Goal: Task Accomplishment & Management: Manage account settings

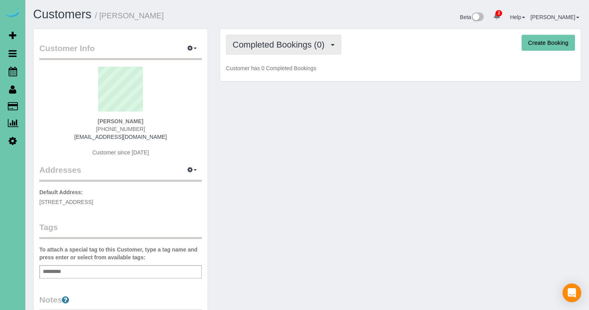
click at [304, 53] on button "Completed Bookings (0)" at bounding box center [283, 45] width 115 height 20
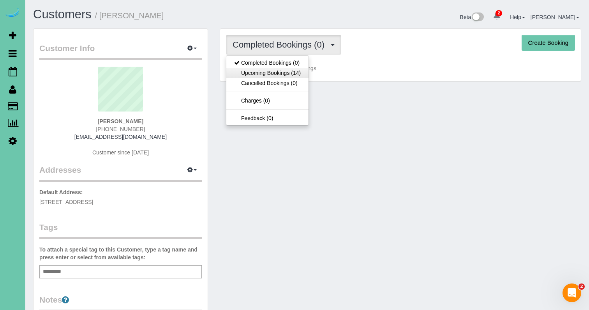
click at [303, 74] on link "Upcoming Bookings (14)" at bounding box center [267, 73] width 82 height 10
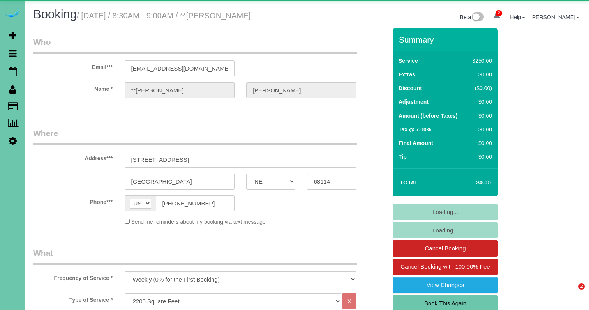
select select "NE"
select select "string:check"
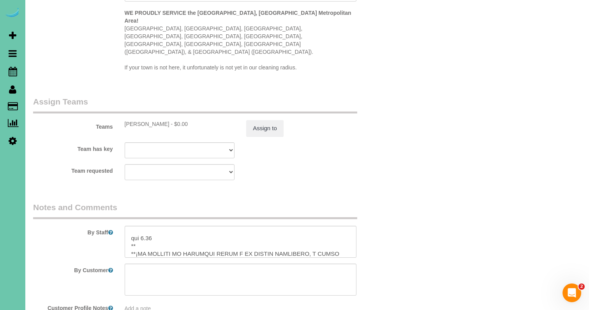
scroll to position [115, 0]
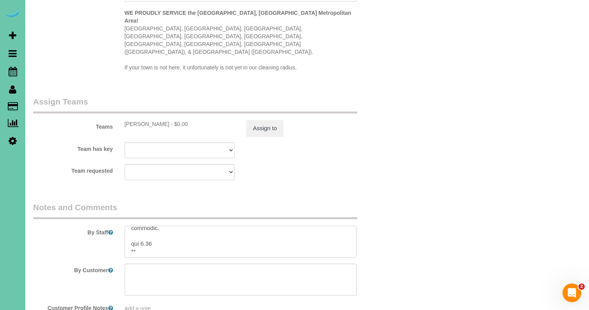
click at [150, 226] on textarea at bounding box center [241, 242] width 232 height 32
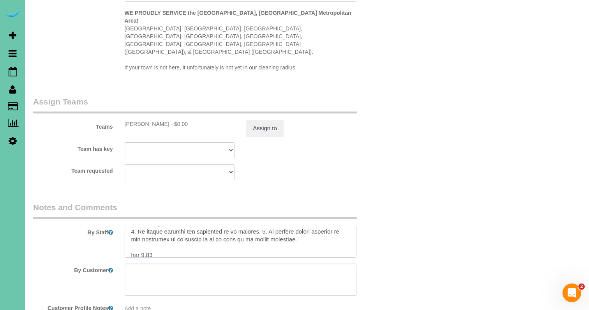
scroll to position [800, 0]
click at [149, 226] on textarea at bounding box center [241, 242] width 232 height 32
type textarea "**DO NOT PUT THE RUG IN BY THE FRONT DOOR DOWN UNLESS THE FLOOR IS DRY!! CLIENT…"
click at [272, 120] on button "Assign to" at bounding box center [264, 128] width 37 height 16
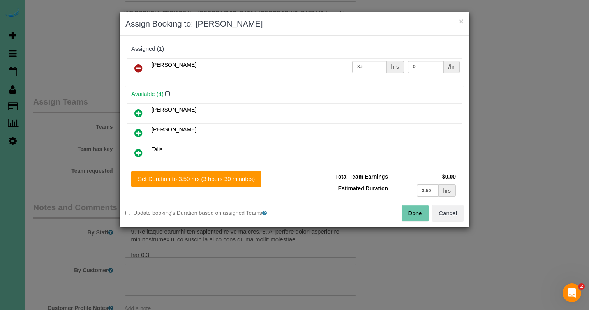
click at [418, 209] on button "Done" at bounding box center [415, 213] width 27 height 16
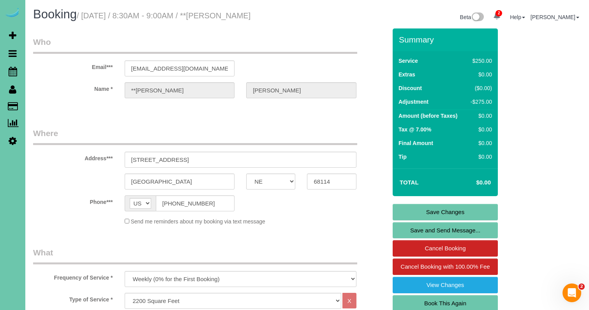
scroll to position [0, 0]
click at [422, 212] on link "Save Changes" at bounding box center [445, 212] width 105 height 16
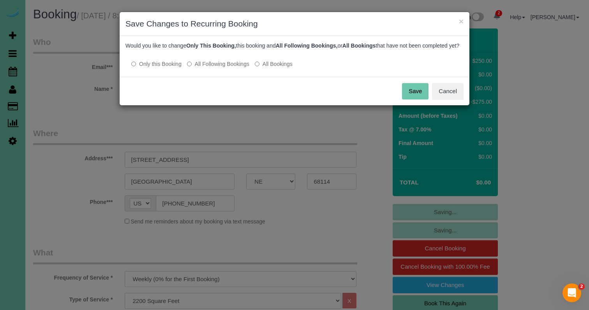
click at [409, 99] on button "Save" at bounding box center [415, 91] width 26 height 16
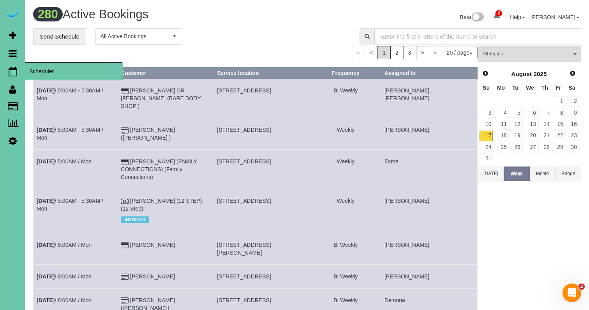
click at [12, 67] on icon at bounding box center [13, 71] width 9 height 9
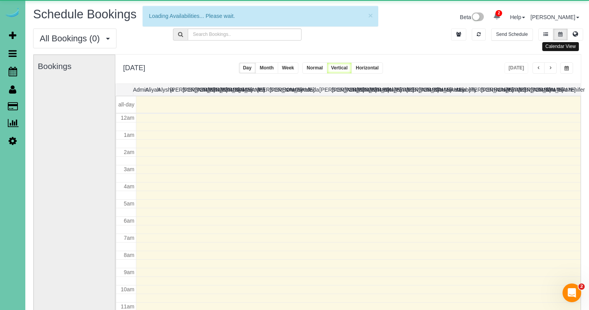
scroll to position [103, 0]
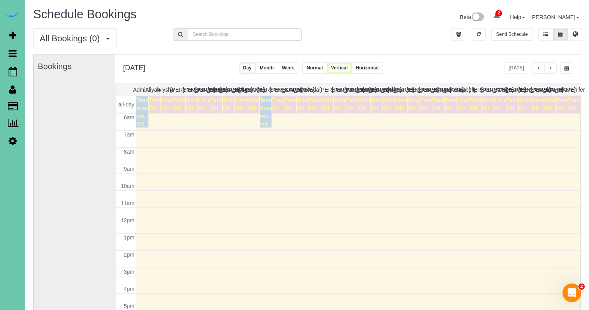
click at [568, 68] on span "button" at bounding box center [567, 68] width 4 height 5
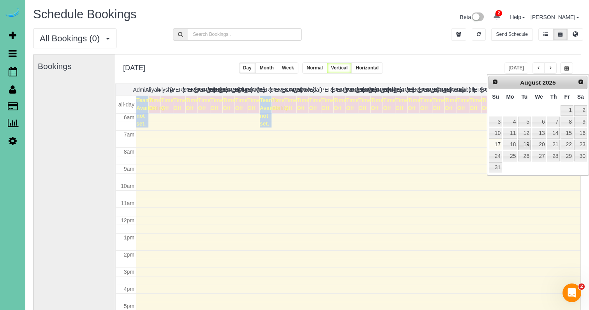
click at [521, 144] on link "19" at bounding box center [524, 144] width 12 height 11
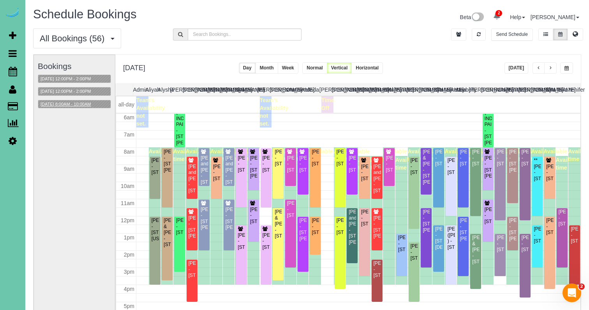
click at [87, 106] on button "08/19/2025 8:00AM - 10:00AM" at bounding box center [65, 104] width 55 height 8
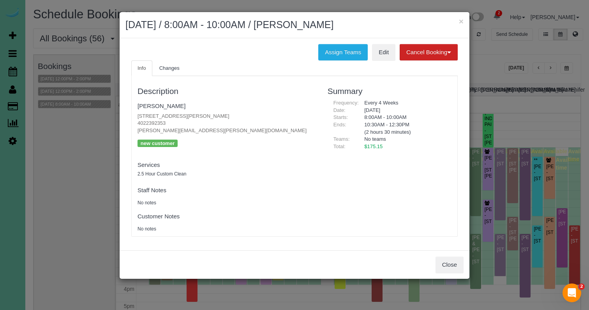
click at [427, 254] on div "Close" at bounding box center [295, 264] width 350 height 28
click at [442, 258] on button "Close" at bounding box center [450, 264] width 28 height 16
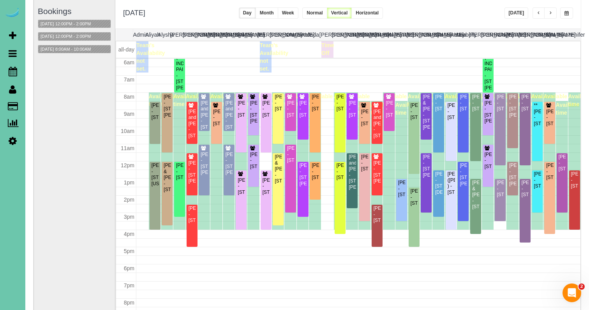
click at [563, 15] on button "button" at bounding box center [566, 12] width 13 height 11
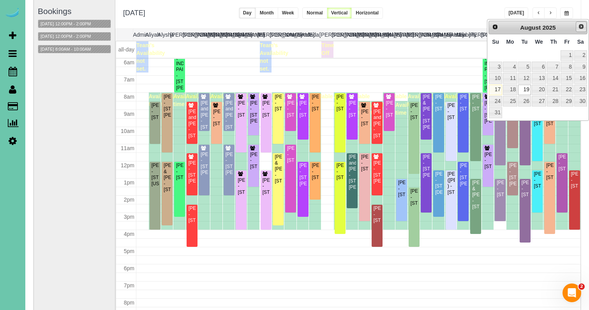
click at [580, 28] on span "Next" at bounding box center [581, 26] width 6 height 6
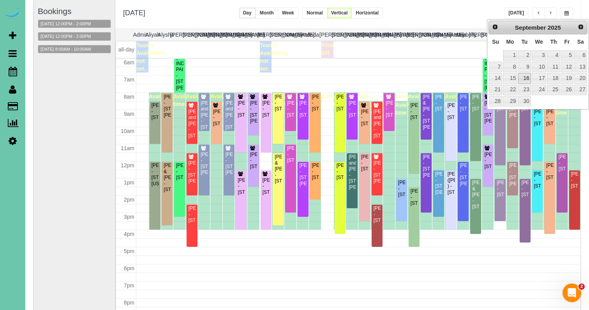
click at [524, 78] on link "16" at bounding box center [524, 78] width 12 height 11
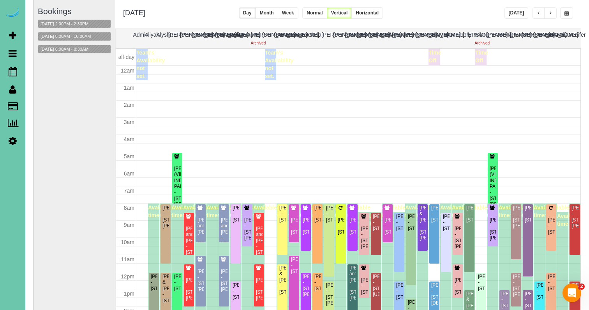
scroll to position [103, 0]
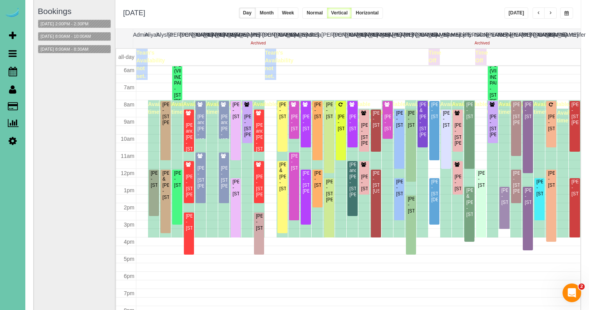
click at [569, 12] on button "button" at bounding box center [566, 12] width 13 height 11
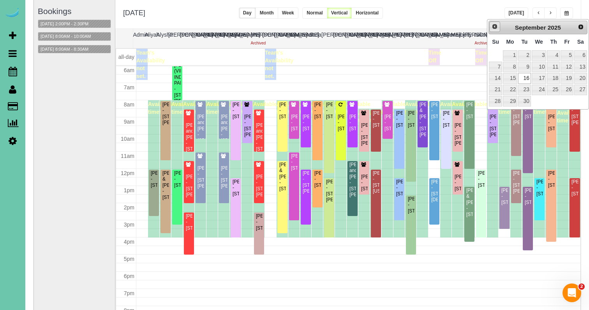
click at [493, 27] on span "Prev" at bounding box center [495, 26] width 6 height 6
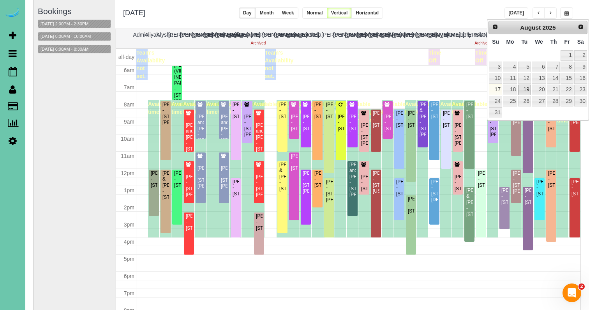
click at [523, 86] on link "19" at bounding box center [524, 90] width 12 height 11
type input "**********"
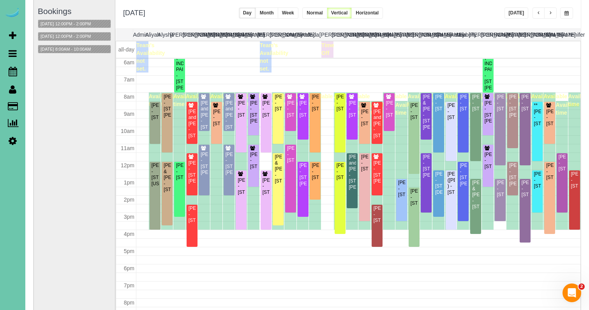
click at [89, 45] on div "08/19/2025 8:00AM - 10:00AM" at bounding box center [74, 49] width 73 height 9
click at [89, 45] on button "08/19/2025 8:00AM - 10:00AM" at bounding box center [65, 49] width 55 height 8
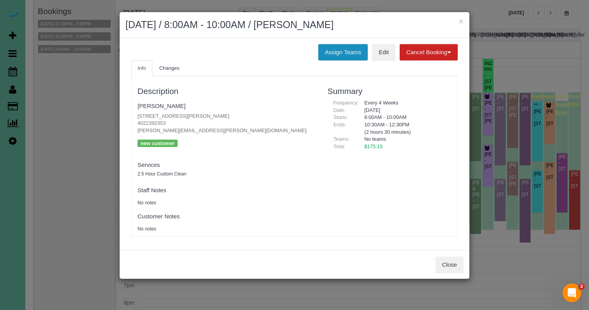
click at [325, 55] on button "Assign Teams" at bounding box center [342, 52] width 49 height 16
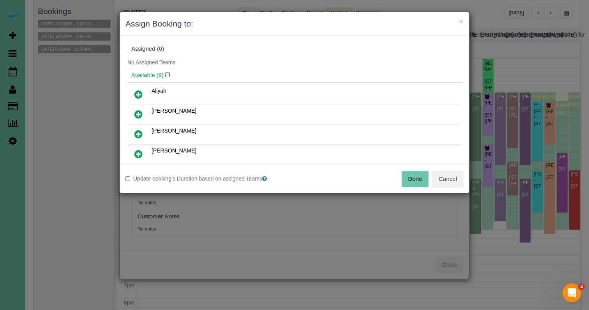
click at [137, 110] on icon at bounding box center [138, 113] width 8 height 9
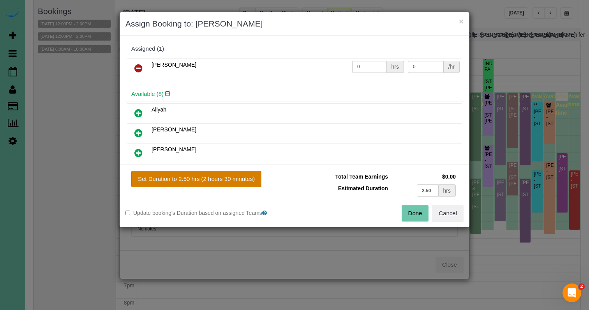
click at [192, 176] on button "Set Duration to 2.50 hrs (2 hours 30 minutes)" at bounding box center [196, 179] width 130 height 16
type input "2.50"
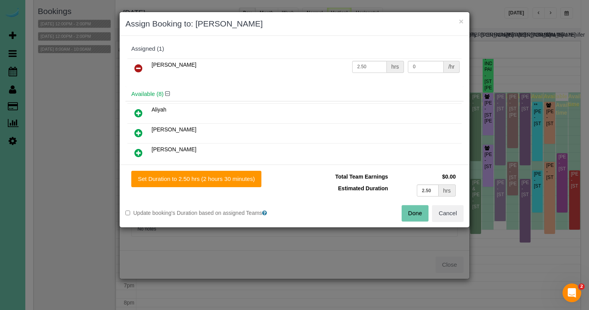
click at [409, 217] on button "Done" at bounding box center [415, 213] width 27 height 16
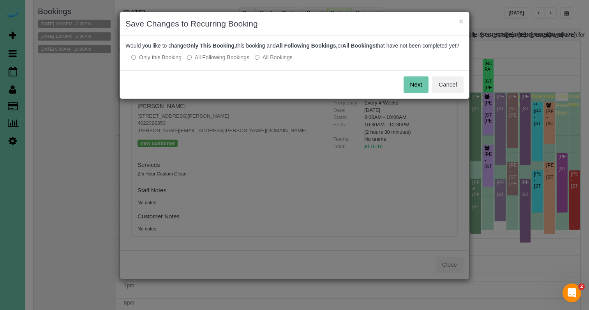
click at [230, 61] on label "All Following Bookings" at bounding box center [218, 57] width 62 height 8
click at [414, 92] on button "Save" at bounding box center [415, 84] width 26 height 16
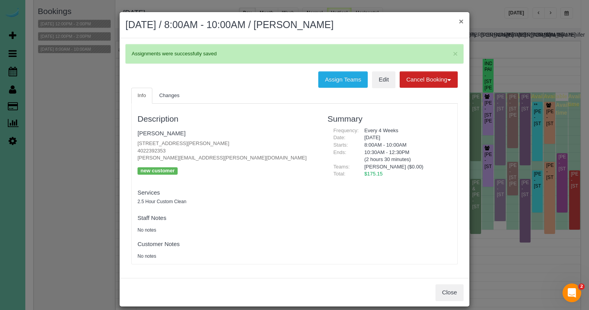
click at [463, 22] on button "×" at bounding box center [461, 21] width 5 height 8
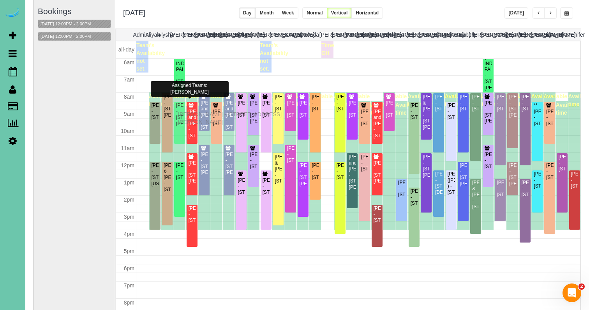
drag, startPoint x: 181, startPoint y: 108, endPoint x: 180, endPoint y: 113, distance: 5.5
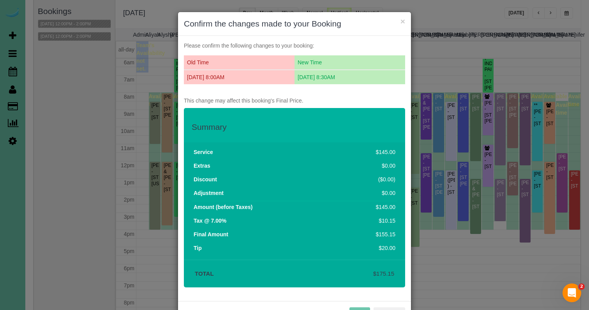
scroll to position [19, 0]
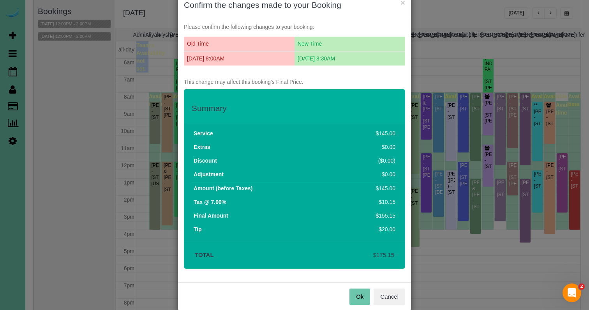
click at [354, 291] on button "Ok" at bounding box center [360, 296] width 21 height 16
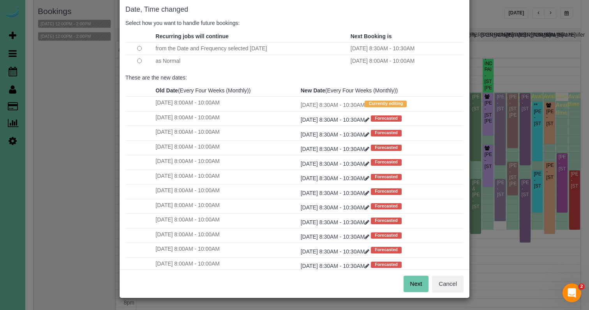
scroll to position [39, 0]
click at [416, 283] on button "Next" at bounding box center [416, 284] width 25 height 16
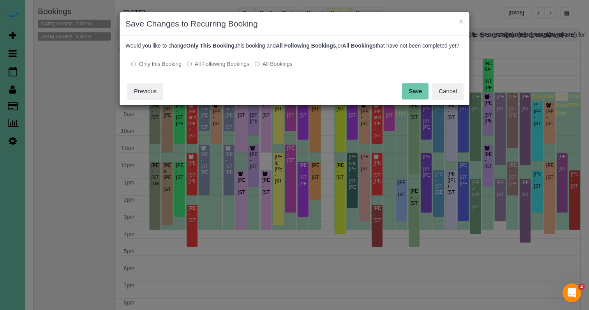
scroll to position [0, 0]
click at [225, 68] on label "All Following Bookings" at bounding box center [218, 64] width 62 height 8
click at [408, 99] on button "Save" at bounding box center [415, 91] width 26 height 16
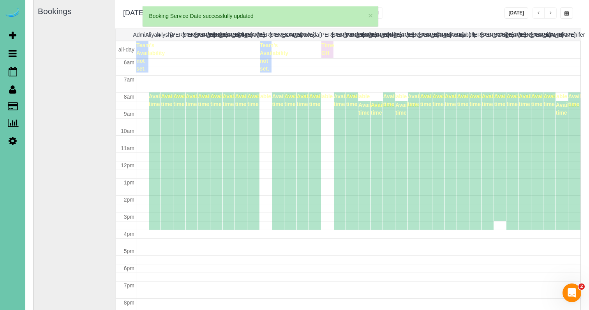
click at [561, 9] on button "button" at bounding box center [566, 12] width 13 height 11
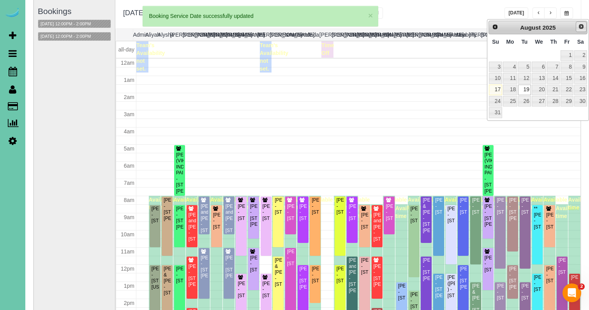
scroll to position [103, 0]
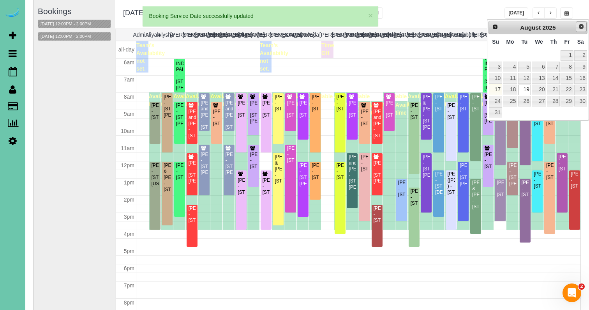
click at [583, 22] on link "Next" at bounding box center [581, 26] width 11 height 11
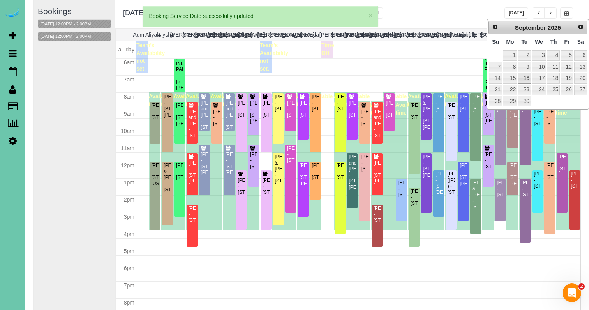
click at [525, 74] on link "16" at bounding box center [524, 78] width 12 height 11
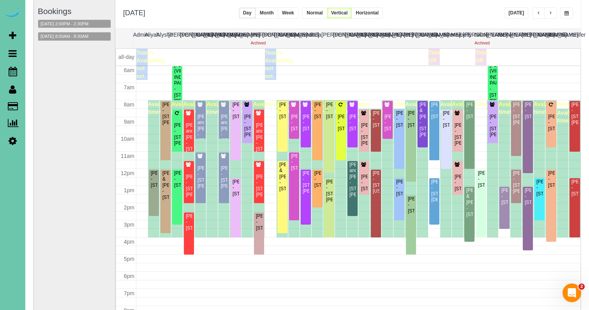
click at [566, 17] on button "button" at bounding box center [566, 12] width 13 height 11
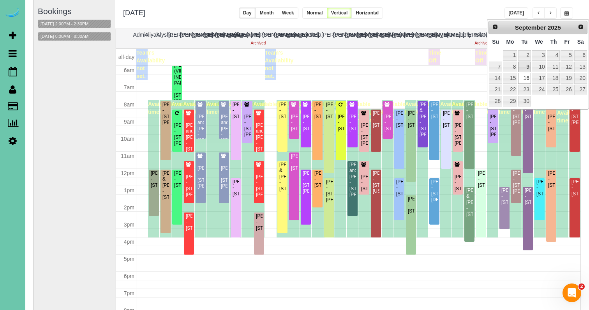
click at [521, 67] on link "9" at bounding box center [524, 67] width 12 height 11
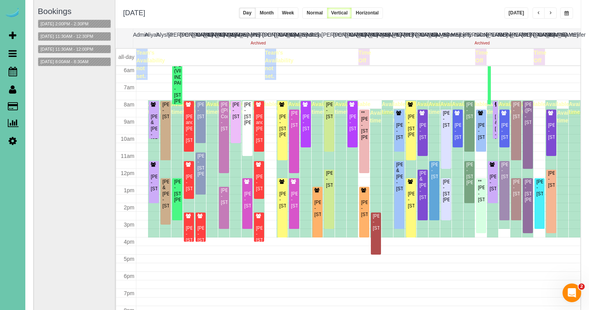
click at [568, 12] on span "button" at bounding box center [567, 13] width 4 height 5
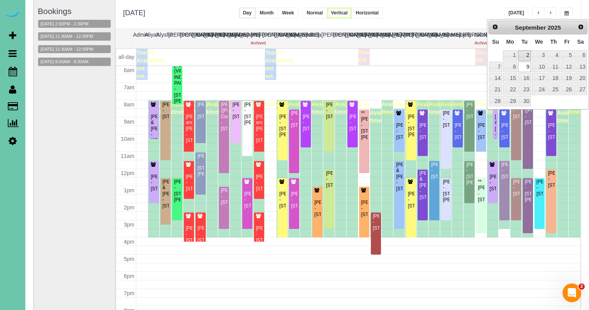
click at [526, 53] on link "2" at bounding box center [524, 55] width 12 height 11
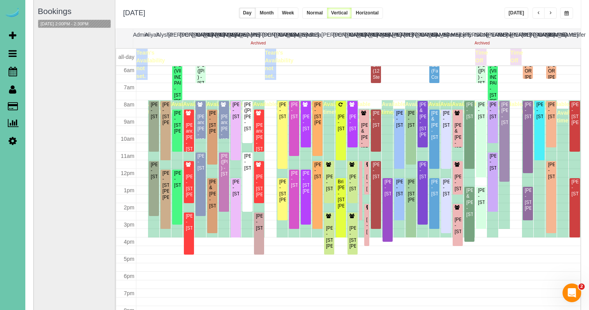
click at [564, 14] on button "button" at bounding box center [566, 12] width 13 height 11
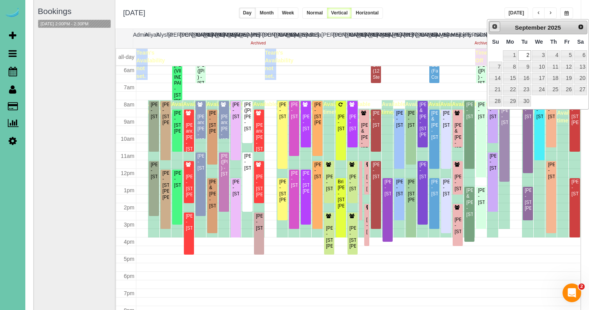
click at [494, 25] on span "Prev" at bounding box center [495, 26] width 6 height 6
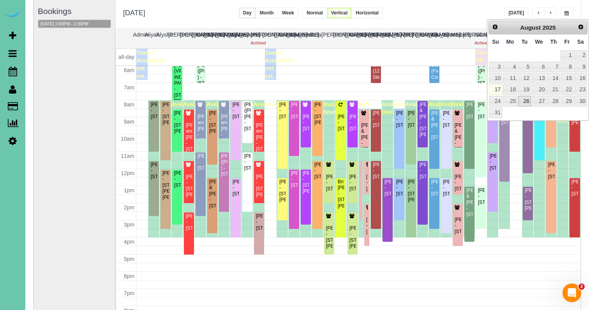
click at [526, 96] on link "26" at bounding box center [524, 101] width 12 height 11
type input "**********"
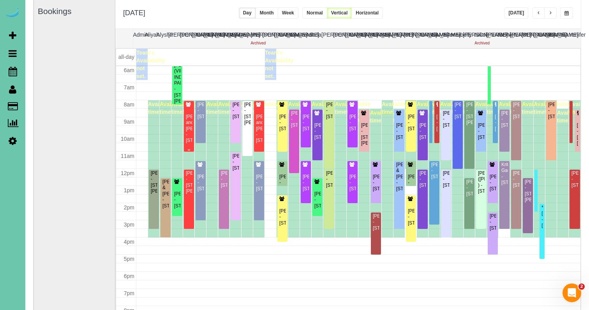
click at [192, 115] on div "[PERSON_NAME] and [PERSON_NAME] - [STREET_ADDRESS]" at bounding box center [188, 129] width 7 height 30
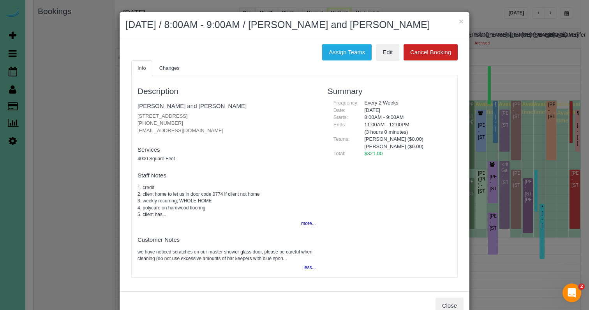
click at [345, 40] on div "Assign Teams Edit Cancel Booking Info Changes Description Ray and Amy Peltz 532…" at bounding box center [295, 164] width 350 height 253
click at [333, 51] on button "Assign Teams" at bounding box center [346, 52] width 49 height 16
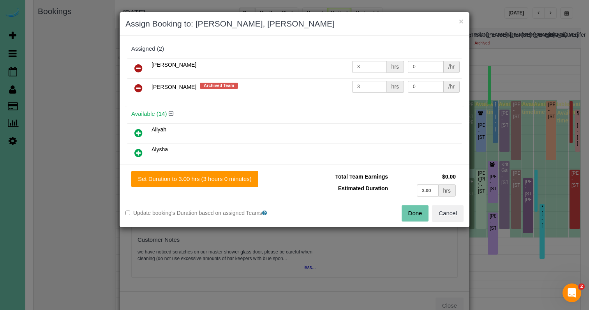
click at [139, 88] on icon at bounding box center [138, 87] width 8 height 9
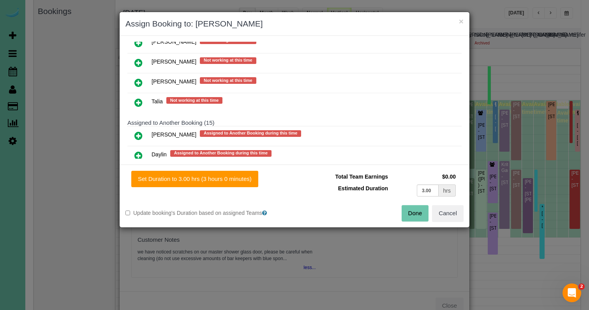
scroll to position [470, 0]
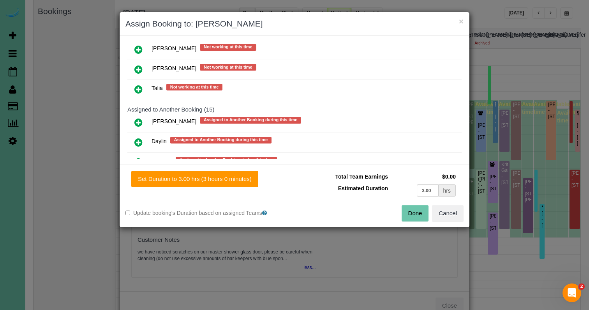
click at [139, 90] on icon at bounding box center [138, 89] width 8 height 9
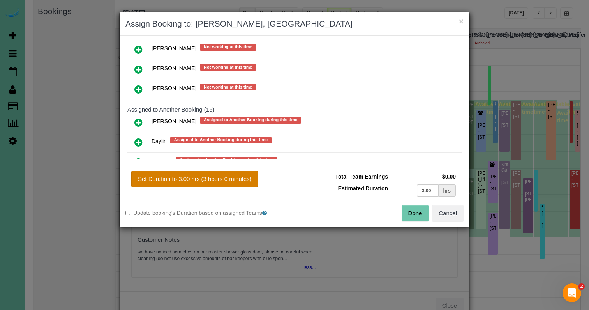
click at [168, 173] on button "Set Duration to 3.00 hrs (3 hours 0 minutes)" at bounding box center [194, 179] width 127 height 16
type input "3.00"
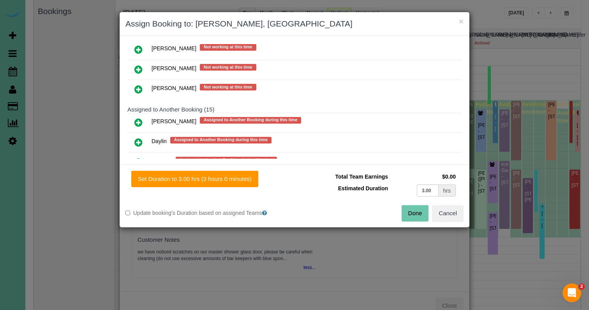
click at [426, 215] on button "Done" at bounding box center [415, 213] width 27 height 16
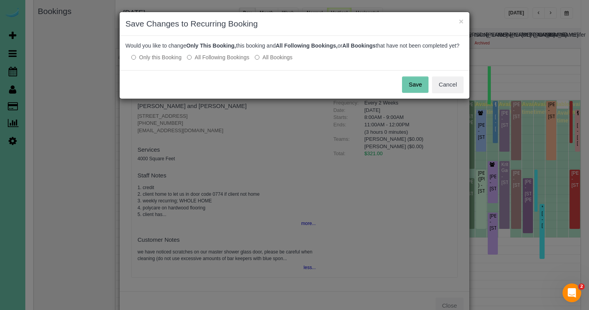
click at [231, 70] on div "Would you like to change Only This Booking, this booking and All Following Book…" at bounding box center [295, 53] width 350 height 34
click at [231, 69] on div "Would you like to change Only This Booking, this booking and All Following Book…" at bounding box center [295, 53] width 350 height 34
click at [237, 61] on label "All Following Bookings" at bounding box center [218, 57] width 62 height 8
click at [416, 90] on button "Save" at bounding box center [415, 84] width 26 height 16
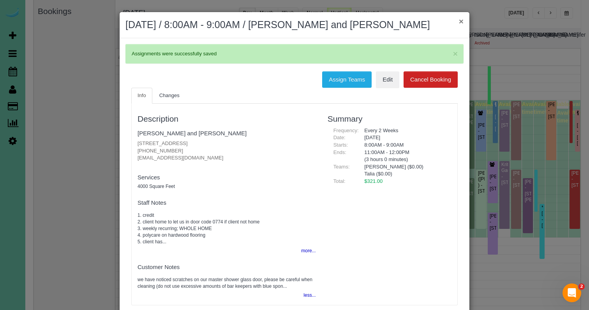
click at [460, 20] on button "×" at bounding box center [461, 21] width 5 height 8
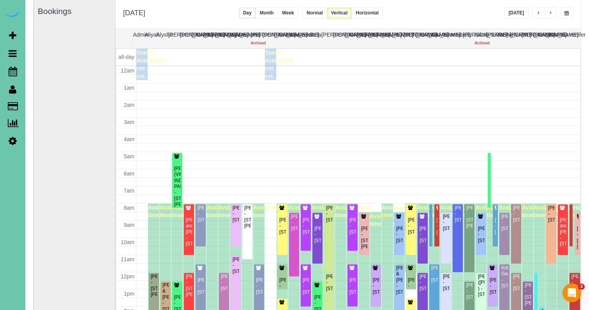
scroll to position [103, 0]
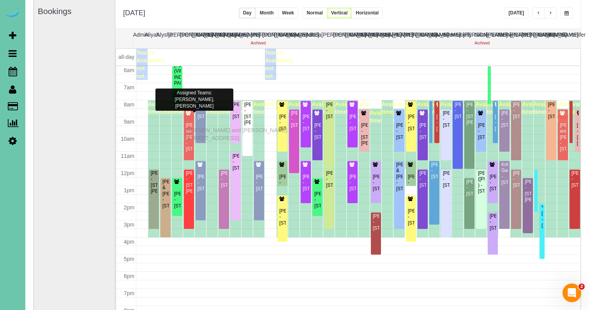
drag, startPoint x: 188, startPoint y: 120, endPoint x: 187, endPoint y: 129, distance: 9.0
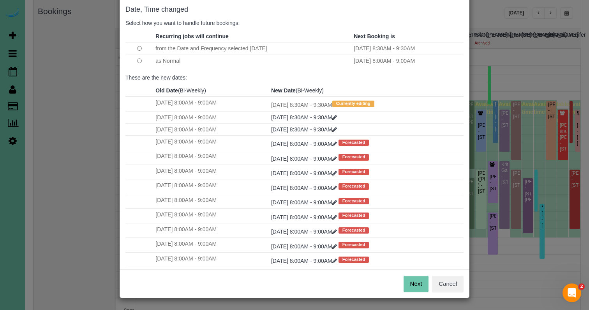
scroll to position [39, 0]
click at [407, 284] on button "Next" at bounding box center [416, 284] width 25 height 16
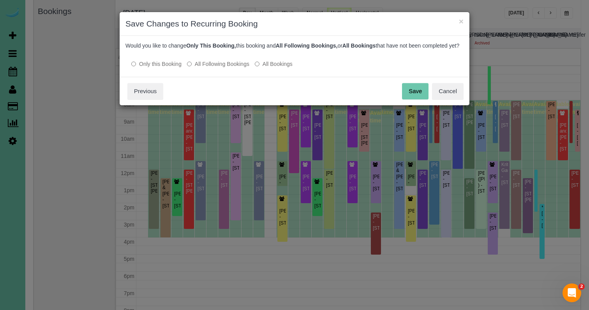
scroll to position [0, 0]
click at [207, 68] on label "All Following Bookings" at bounding box center [218, 64] width 62 height 8
click at [406, 99] on button "Save" at bounding box center [415, 91] width 26 height 16
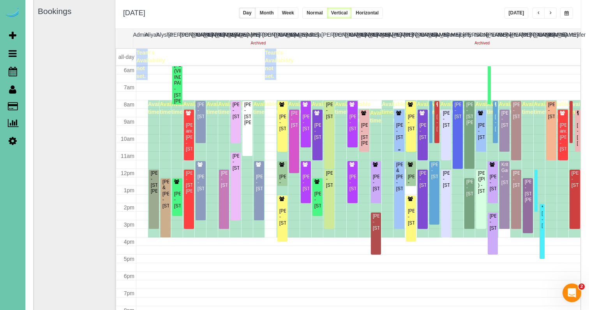
click at [401, 117] on div "Katrina Meyer - 11609 S 111th Street, Papillion, NE 68046" at bounding box center [399, 125] width 7 height 30
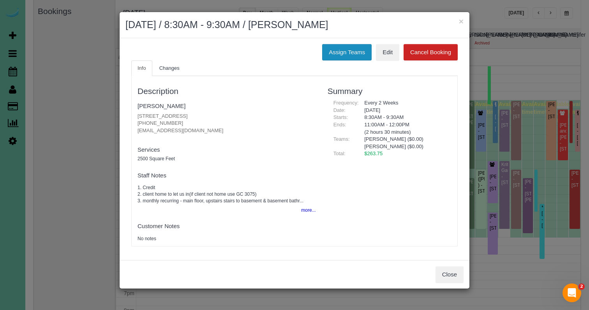
click at [369, 41] on div "Assign Teams Edit Cancel Booking Info Changes Description Katrina Meyer 11609 S…" at bounding box center [295, 149] width 350 height 222
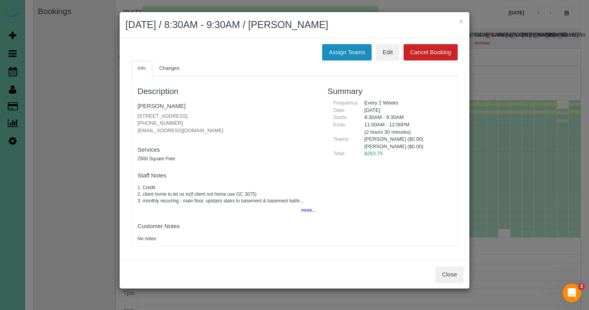
click at [364, 45] on button "Assign Teams" at bounding box center [346, 52] width 49 height 16
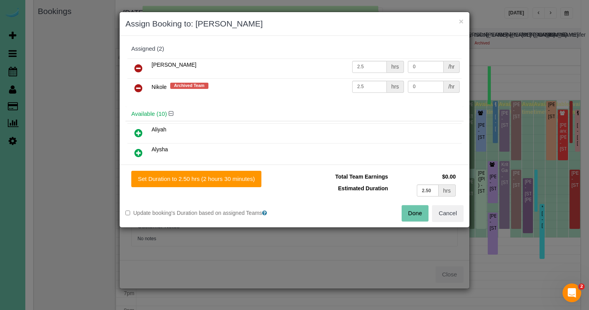
click at [138, 86] on icon at bounding box center [138, 87] width 8 height 9
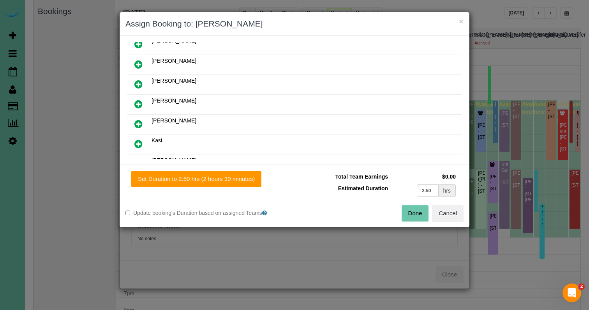
scroll to position [109, 0]
click at [138, 139] on icon at bounding box center [138, 142] width 8 height 9
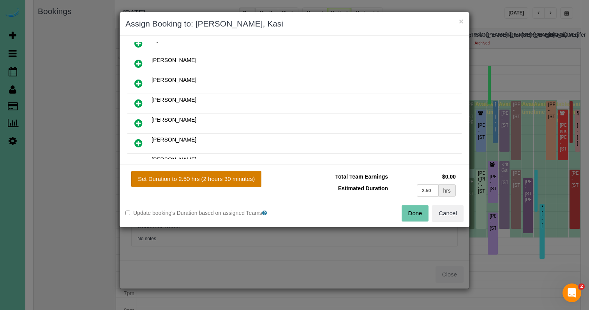
click at [191, 178] on button "Set Duration to 2.50 hrs (2 hours 30 minutes)" at bounding box center [196, 179] width 130 height 16
type input "2.50"
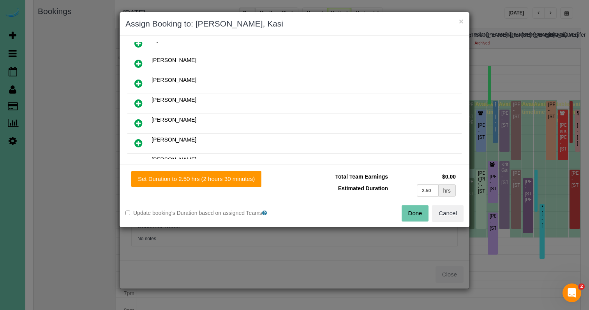
click at [417, 207] on button "Done" at bounding box center [415, 213] width 27 height 16
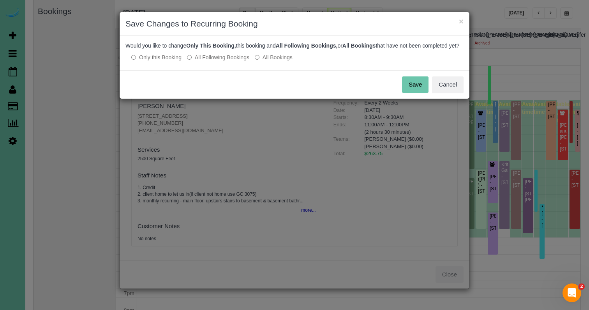
click at [237, 61] on label "All Following Bookings" at bounding box center [218, 57] width 62 height 8
click at [404, 93] on button "Save" at bounding box center [415, 84] width 26 height 16
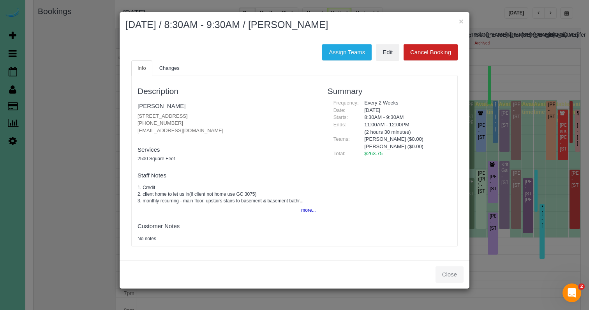
click at [450, 270] on div "Close" at bounding box center [295, 274] width 350 height 28
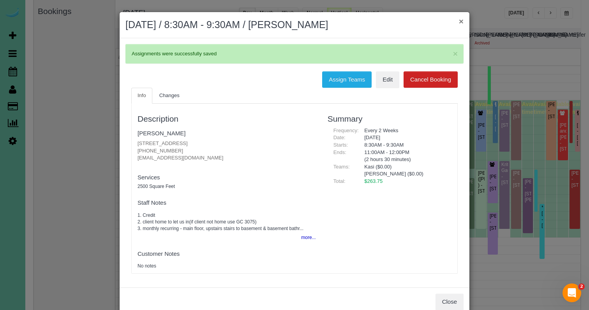
click at [461, 22] on button "×" at bounding box center [461, 21] width 5 height 8
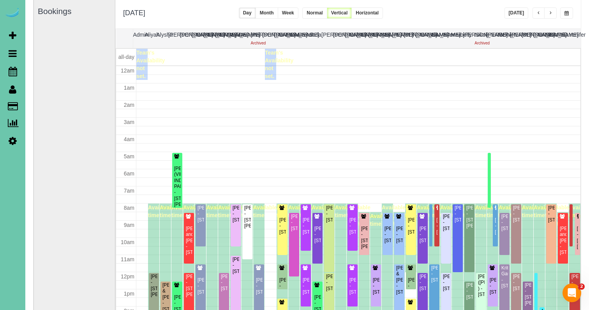
scroll to position [103, 0]
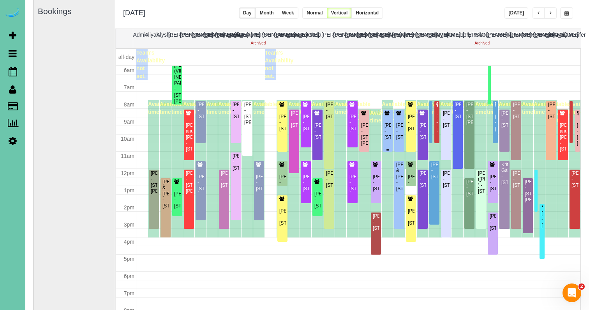
click at [387, 122] on div "Katrina Meyer - 11609 S 111th Street, Papillion, NE 68046" at bounding box center [387, 131] width 7 height 18
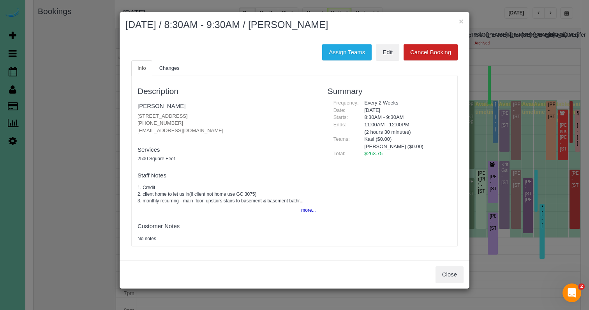
click at [454, 18] on div "× August 26, 2025 / 8:30AM - 9:30AM / Katrina Meyer" at bounding box center [295, 25] width 350 height 26
click at [462, 19] on button "×" at bounding box center [461, 21] width 5 height 8
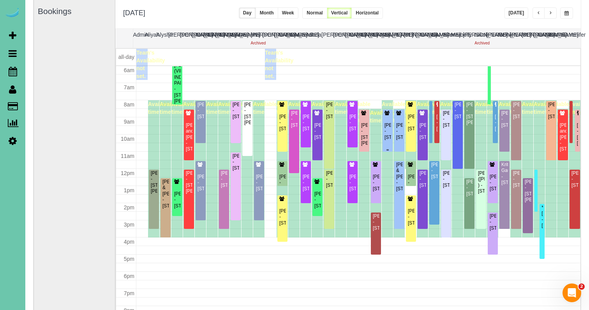
click at [390, 124] on div "Katrina Meyer - 11609 S 111th Street, Papillion, NE 68046" at bounding box center [387, 131] width 7 height 18
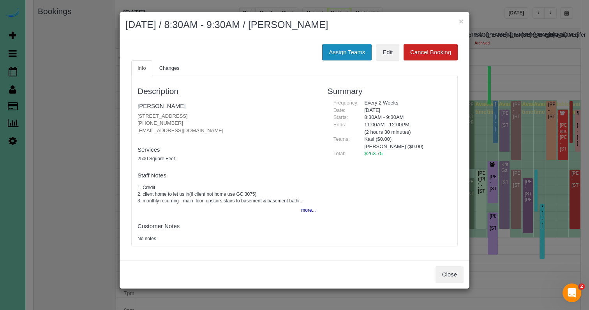
click at [354, 49] on button "Assign Teams" at bounding box center [346, 52] width 49 height 16
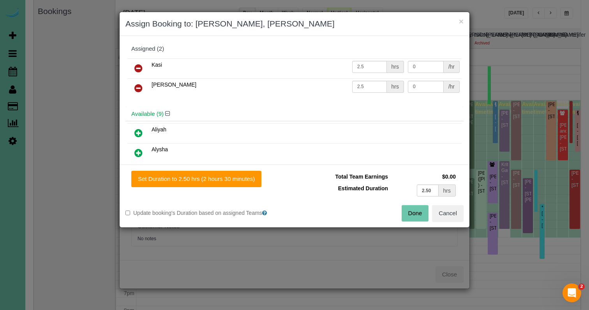
click at [139, 65] on icon at bounding box center [138, 68] width 8 height 9
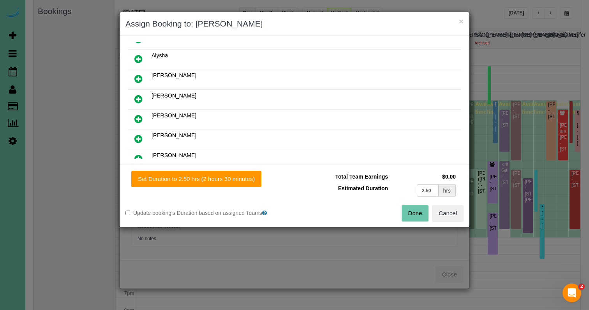
scroll to position [99, 0]
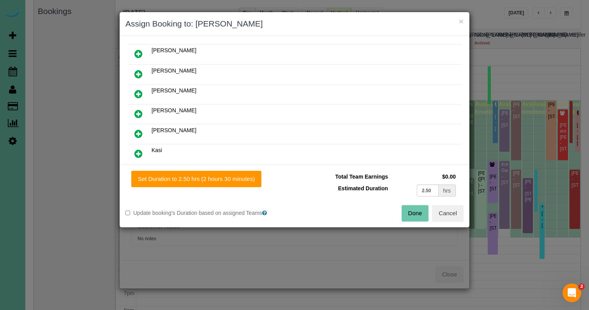
click at [139, 118] on link at bounding box center [138, 114] width 18 height 16
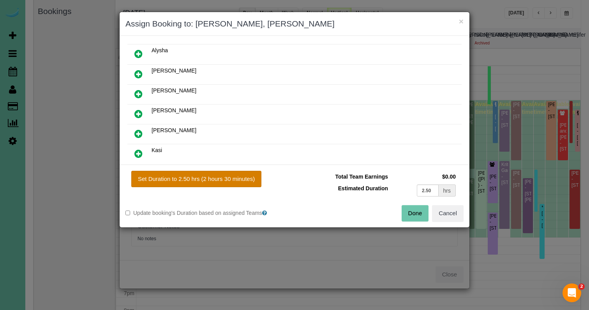
click at [191, 185] on button "Set Duration to 2.50 hrs (2 hours 30 minutes)" at bounding box center [196, 179] width 130 height 16
type input "2.50"
click at [236, 179] on button "Set Duration to 2.50 hrs (2 hours 30 minutes)" at bounding box center [196, 179] width 130 height 16
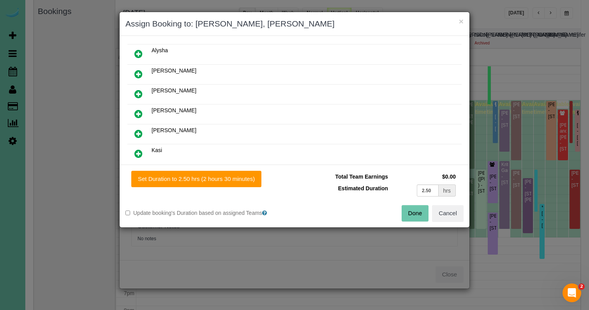
click at [417, 217] on button "Done" at bounding box center [415, 213] width 27 height 16
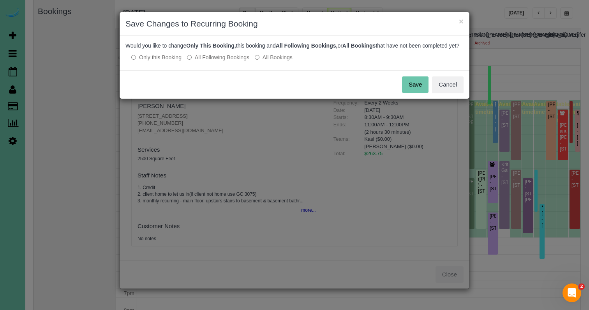
click at [243, 61] on label "All Following Bookings" at bounding box center [218, 57] width 62 height 8
click at [415, 99] on div "Save Cancel" at bounding box center [295, 84] width 350 height 28
click at [414, 93] on button "Save" at bounding box center [415, 84] width 26 height 16
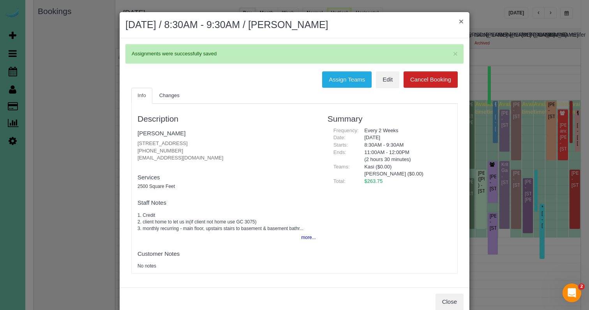
click at [461, 21] on button "×" at bounding box center [461, 21] width 5 height 8
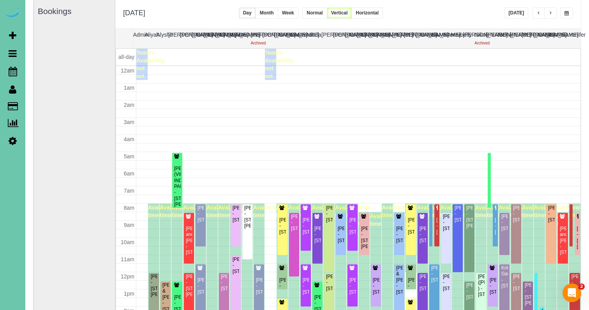
scroll to position [103, 0]
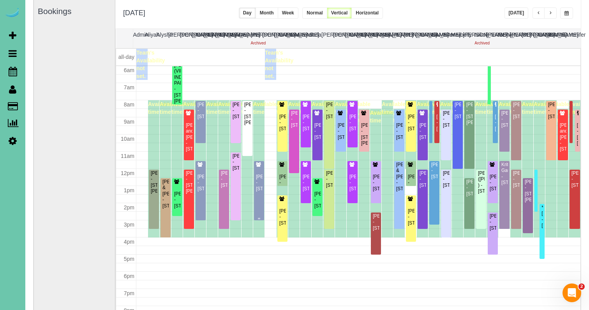
click at [260, 173] on div "Mary Lu - 6204 Oak Hill Plz, Omaha, NE 68137" at bounding box center [259, 177] width 7 height 30
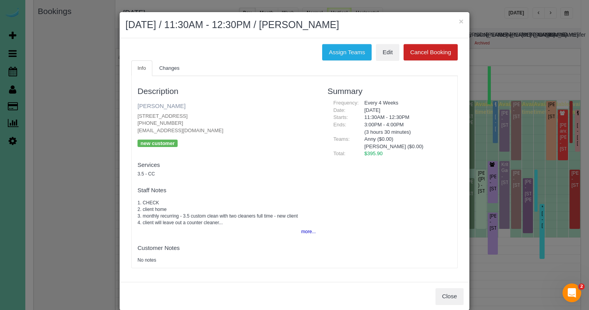
click at [155, 108] on link "Mary Lu" at bounding box center [162, 105] width 48 height 7
click at [460, 21] on button "×" at bounding box center [461, 21] width 5 height 8
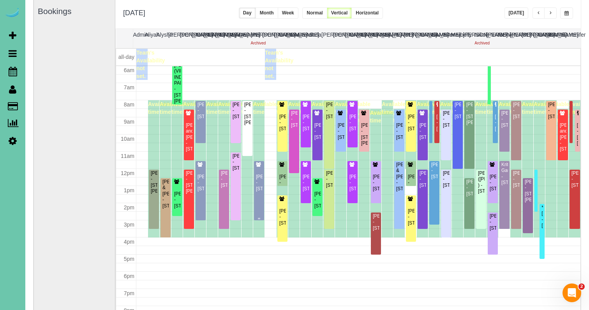
click at [259, 186] on div "Mary Lu - 6204 Oak Hill Plz, Omaha, NE 68137" at bounding box center [259, 183] width 7 height 18
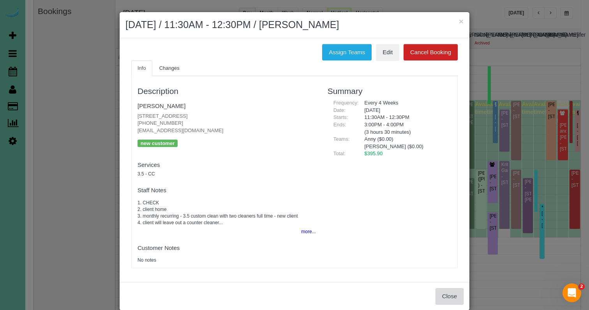
click at [443, 297] on button "Close" at bounding box center [450, 296] width 28 height 16
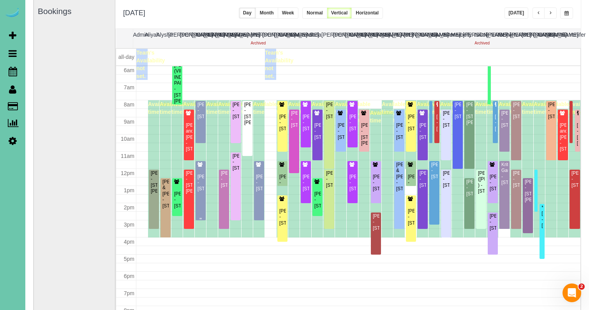
click at [202, 185] on div "Mary Lu - 6204 Oak Hill Plz, Omaha, NE 68137" at bounding box center [200, 183] width 7 height 18
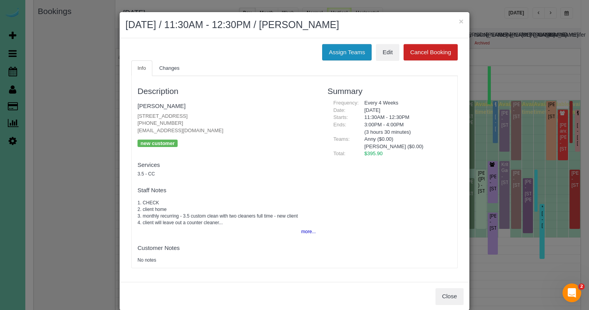
click at [335, 53] on button "Assign Teams" at bounding box center [346, 52] width 49 height 16
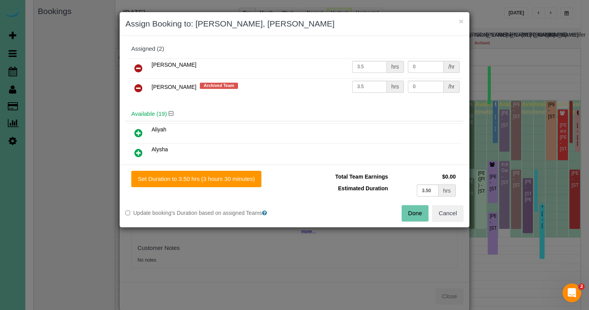
click at [143, 88] on link at bounding box center [138, 89] width 18 height 16
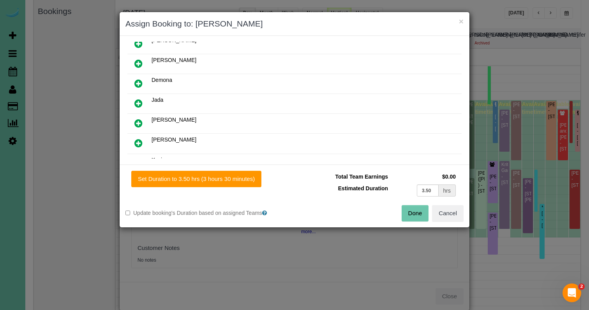
scroll to position [150, 0]
click at [143, 122] on link at bounding box center [138, 123] width 18 height 16
click at [192, 203] on div "Set Duration to 3.50 hrs (3 hours 30 minutes) Total Team Earnings $0.00 Estimat…" at bounding box center [295, 195] width 350 height 63
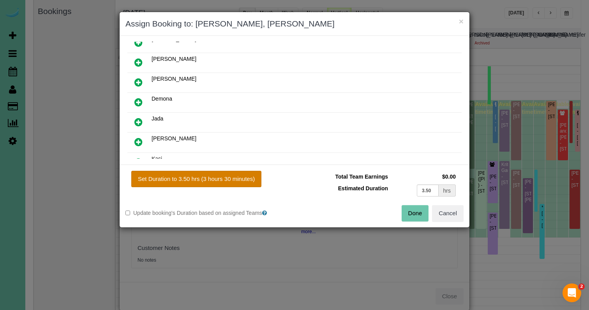
click at [196, 183] on button "Set Duration to 3.50 hrs (3 hours 30 minutes)" at bounding box center [196, 179] width 130 height 16
type input "3.50"
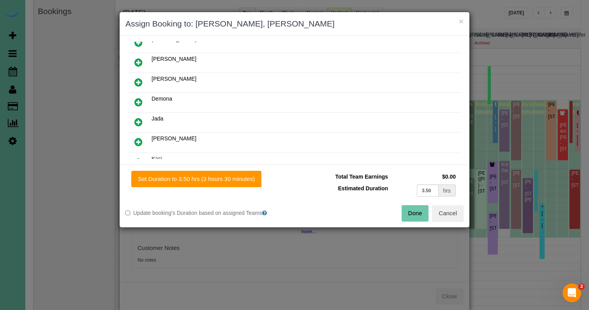
click at [406, 212] on button "Done" at bounding box center [415, 213] width 27 height 16
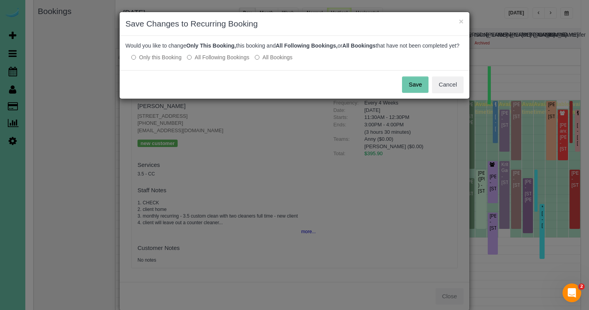
click at [407, 89] on button "Save" at bounding box center [415, 84] width 26 height 16
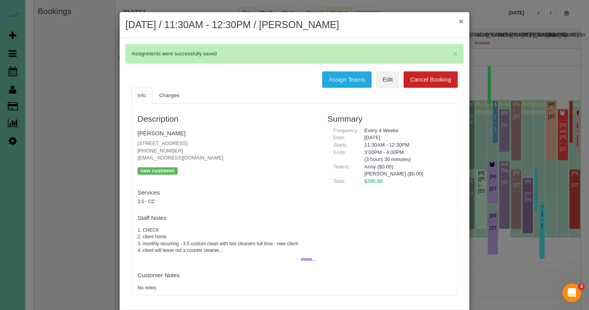
click at [461, 19] on button "×" at bounding box center [461, 21] width 5 height 8
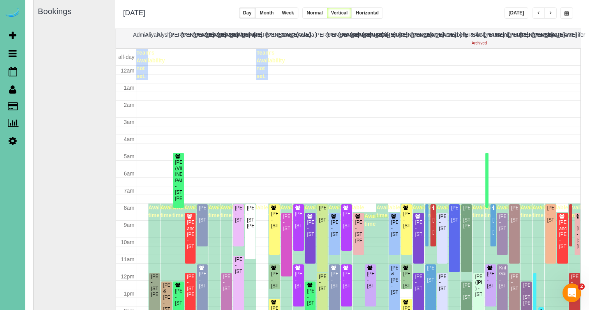
scroll to position [103, 0]
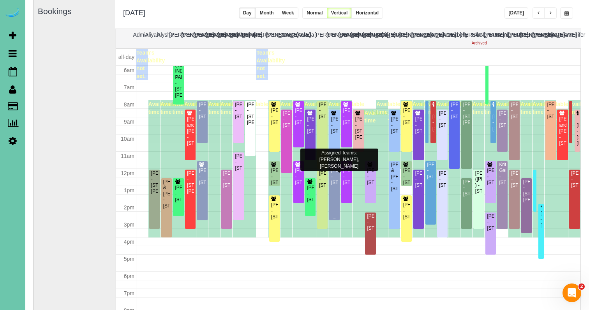
click at [332, 177] on div "Mary Lu - 6204 Oak Hill Plz, Omaha, NE 68137" at bounding box center [334, 177] width 7 height 18
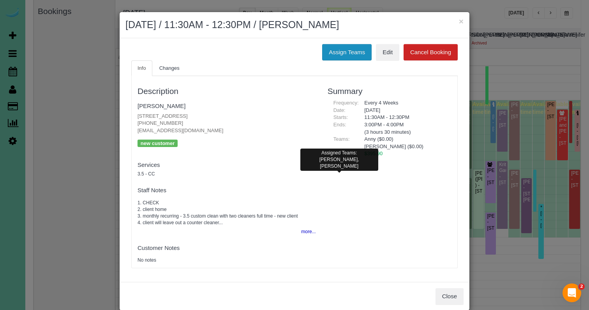
click at [343, 48] on button "Assign Teams" at bounding box center [346, 52] width 49 height 16
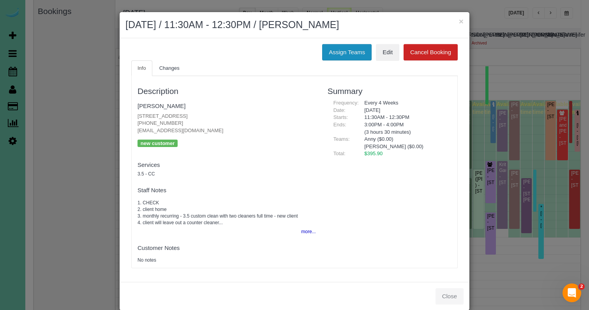
click at [339, 52] on body "× August 26, 2025 / 11:30AM - 12:30PM / Mary Lu Assign Teams Edit Cancel Bookin…" at bounding box center [294, 100] width 589 height 310
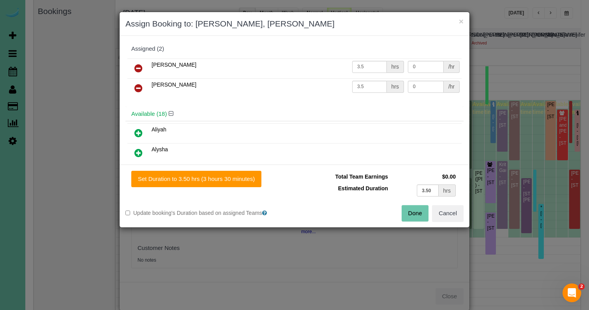
click at [140, 66] on icon at bounding box center [138, 68] width 8 height 9
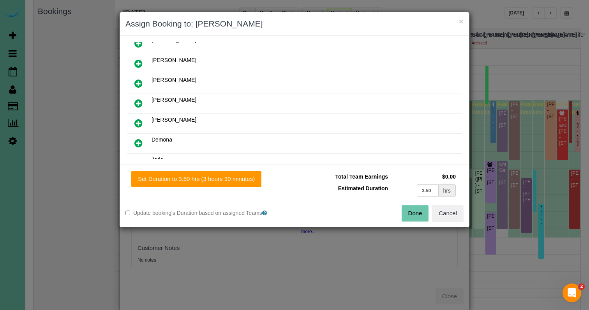
scroll to position [116, 0]
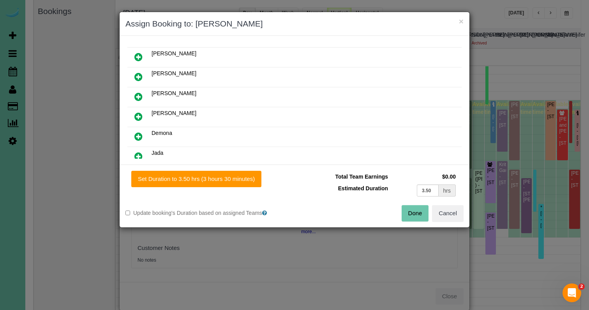
click at [138, 129] on link at bounding box center [138, 137] width 18 height 16
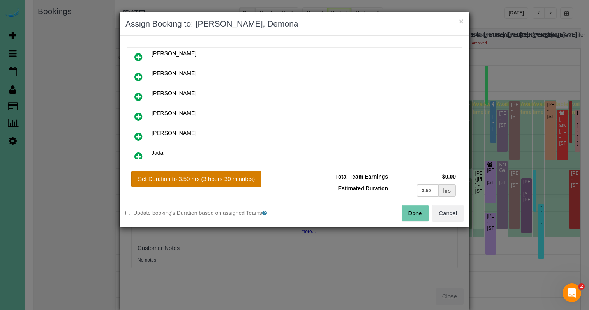
click at [185, 180] on button "Set Duration to 3.50 hrs (3 hours 30 minutes)" at bounding box center [196, 179] width 130 height 16
type input "3.50"
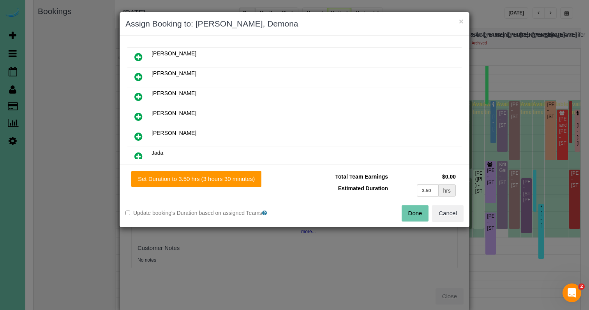
click at [419, 213] on button "Done" at bounding box center [415, 213] width 27 height 16
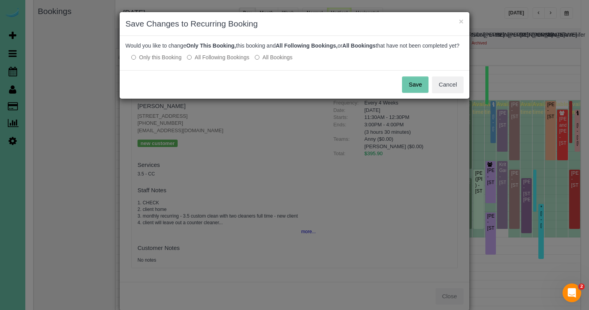
click at [421, 86] on button "Save" at bounding box center [415, 84] width 26 height 16
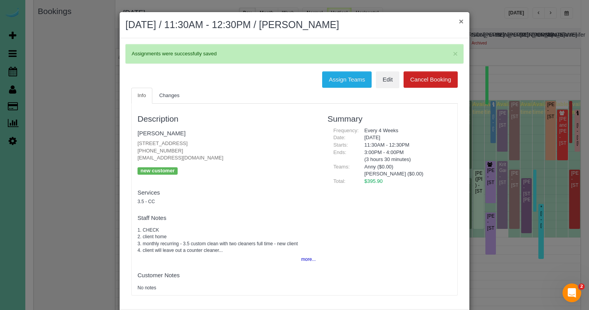
click at [459, 20] on button "×" at bounding box center [461, 21] width 5 height 8
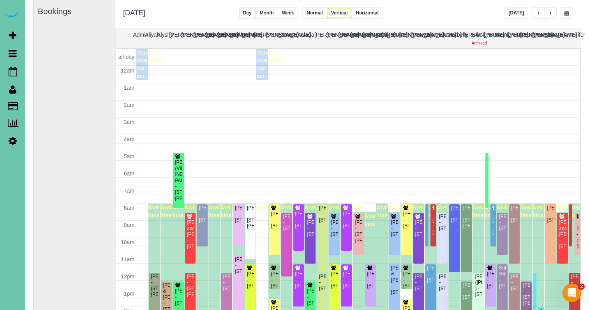
scroll to position [103, 0]
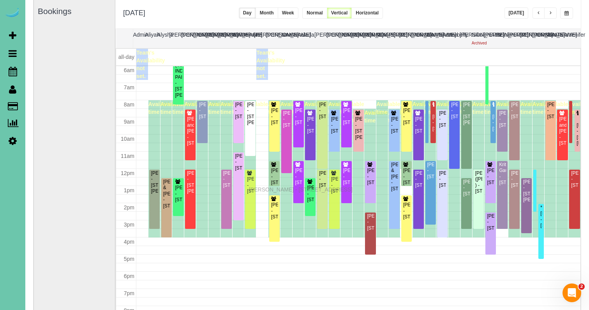
drag, startPoint x: 251, startPoint y: 183, endPoint x: 251, endPoint y: 188, distance: 5.5
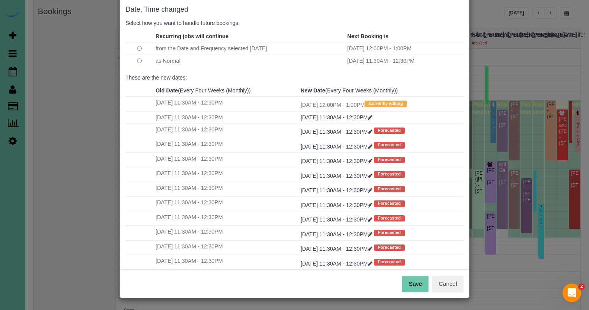
scroll to position [39, 0]
click at [416, 277] on button "Save" at bounding box center [415, 284] width 26 height 16
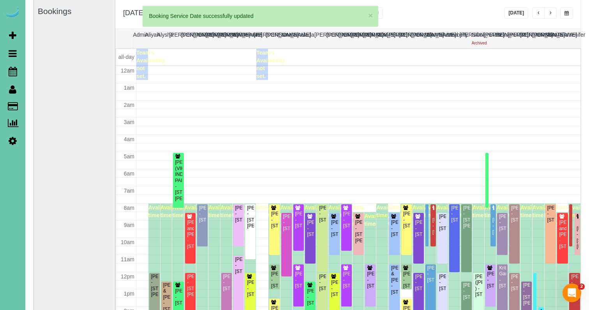
scroll to position [103, 0]
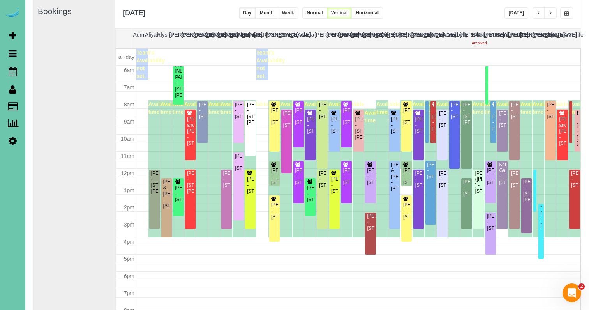
click at [434, 115] on div "Keehyuk Kim - 6454 N 170th Ave, Omaha, NE 68116" at bounding box center [433, 123] width 2 height 18
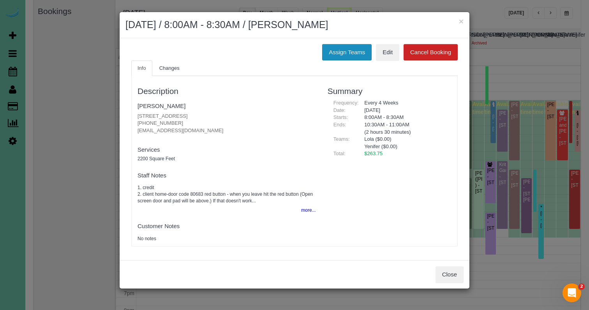
click at [349, 47] on button "Assign Teams" at bounding box center [346, 52] width 49 height 16
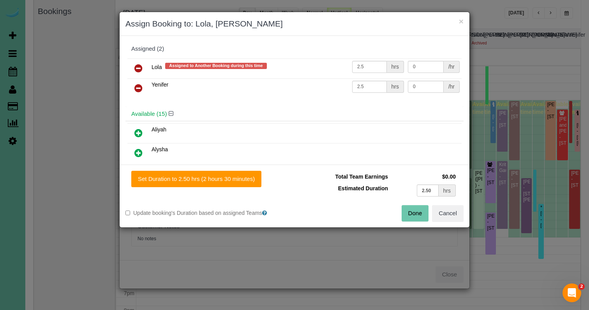
click at [141, 67] on icon at bounding box center [138, 68] width 8 height 9
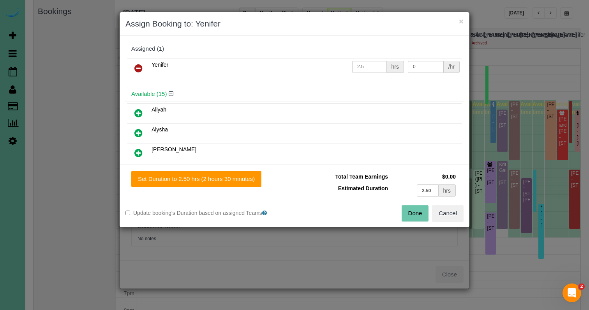
click at [141, 67] on icon at bounding box center [138, 68] width 8 height 9
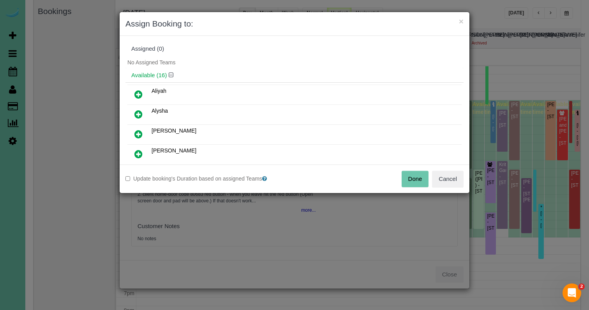
click at [404, 178] on button "Done" at bounding box center [415, 179] width 27 height 16
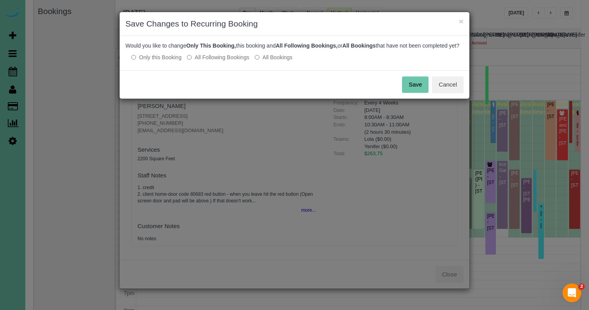
click at [411, 88] on button "Save" at bounding box center [415, 84] width 26 height 16
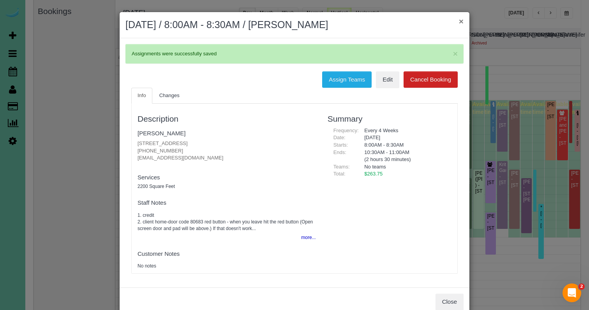
click at [461, 20] on button "×" at bounding box center [461, 21] width 5 height 8
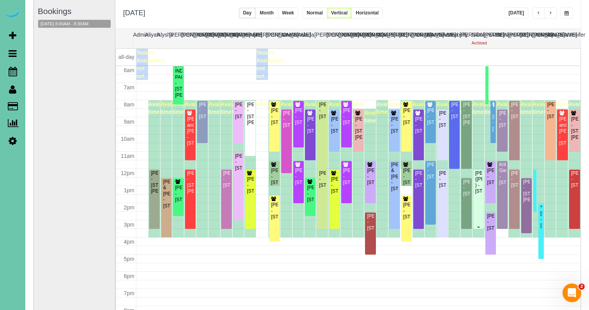
click at [478, 181] on div "[PERSON_NAME] ([PERSON_NAME] ) - [STREET_ADDRESS]" at bounding box center [478, 182] width 7 height 24
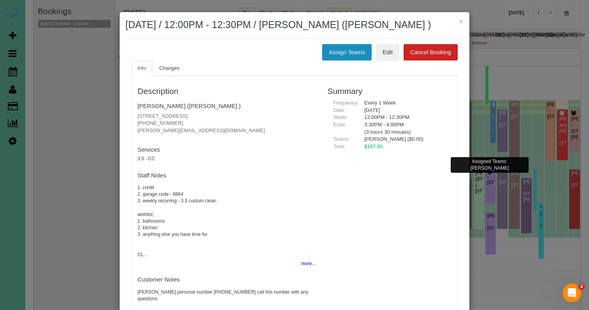
click at [341, 60] on button "Assign Teams" at bounding box center [346, 52] width 49 height 16
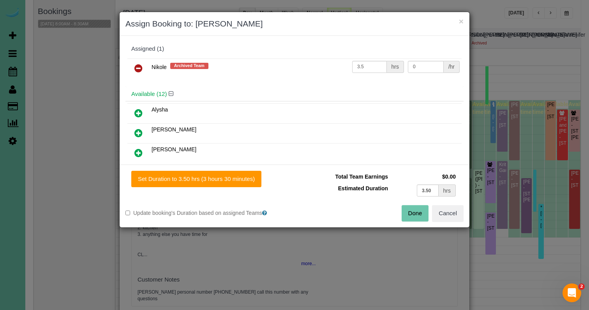
click at [143, 64] on link at bounding box center [138, 69] width 18 height 16
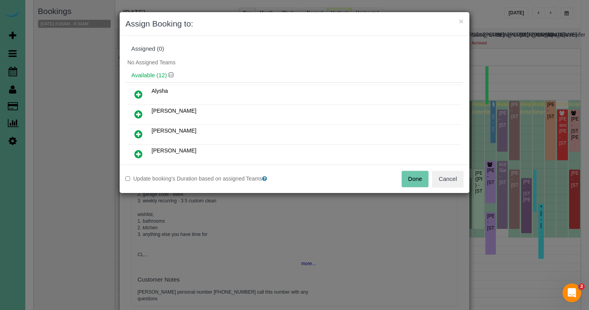
click at [415, 177] on button "Done" at bounding box center [415, 179] width 27 height 16
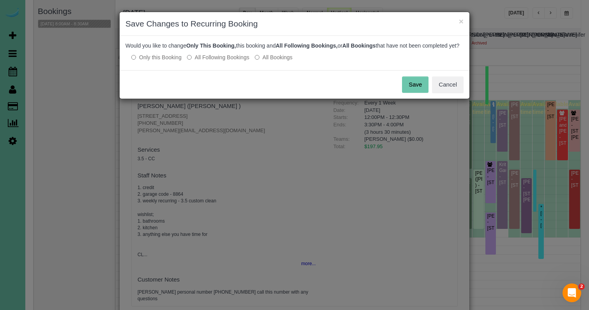
click at [412, 93] on button "Save" at bounding box center [415, 84] width 26 height 16
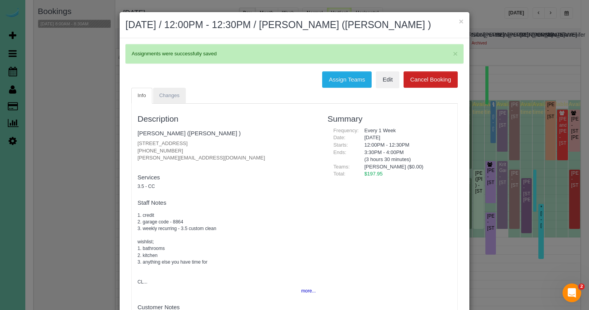
click at [175, 104] on link "Changes" at bounding box center [169, 96] width 33 height 16
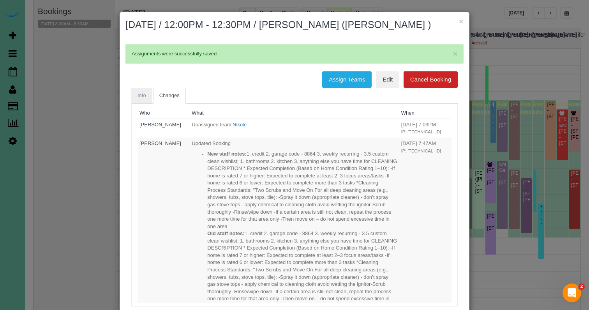
click at [145, 98] on span "Info" at bounding box center [142, 95] width 9 height 6
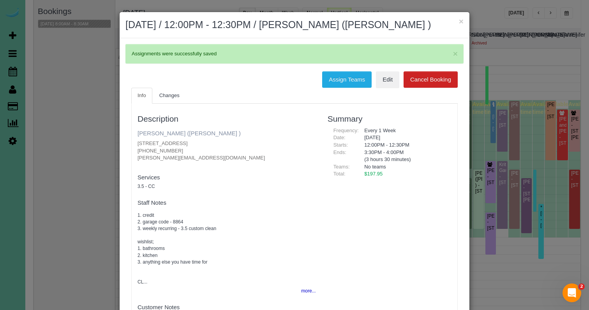
click at [224, 136] on link "[PERSON_NAME] ([PERSON_NAME] )" at bounding box center [189, 133] width 103 height 7
click at [462, 19] on button "×" at bounding box center [461, 21] width 5 height 8
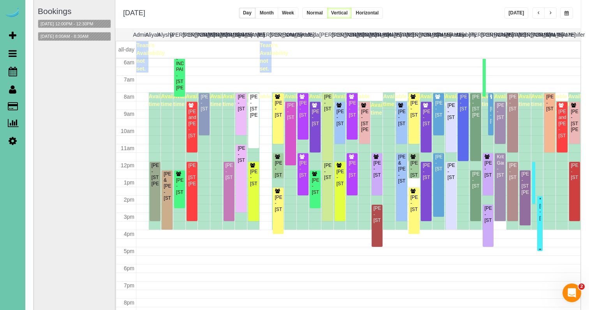
click at [542, 214] on div at bounding box center [539, 223] width 5 height 55
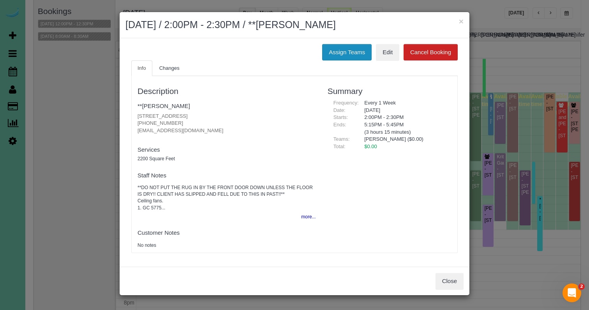
click at [351, 46] on button "Assign Teams" at bounding box center [346, 52] width 49 height 16
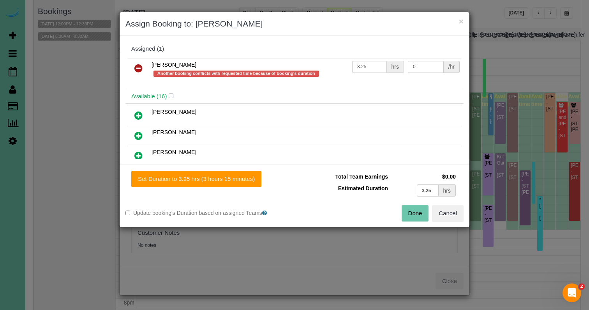
click at [144, 65] on link at bounding box center [138, 69] width 18 height 16
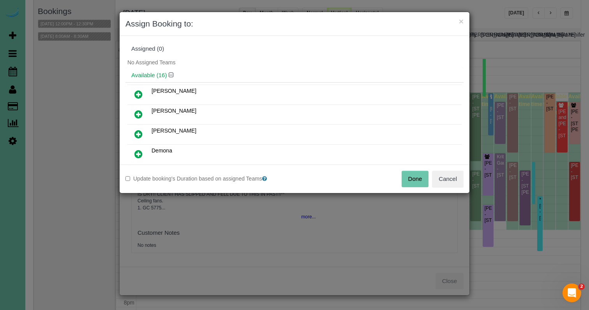
click at [422, 175] on button "Done" at bounding box center [415, 179] width 27 height 16
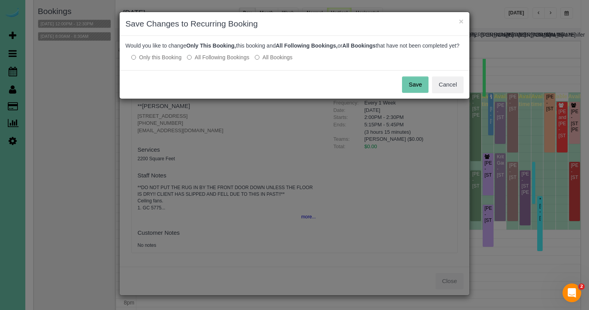
click at [240, 61] on label "All Following Bookings" at bounding box center [218, 57] width 62 height 8
click at [407, 91] on button "Save" at bounding box center [415, 84] width 26 height 16
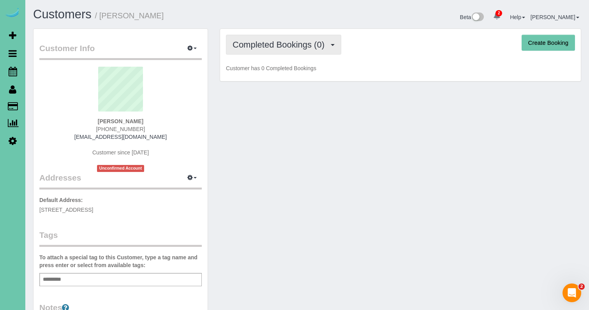
click at [276, 46] on span "Completed Bookings (0)" at bounding box center [281, 45] width 96 height 10
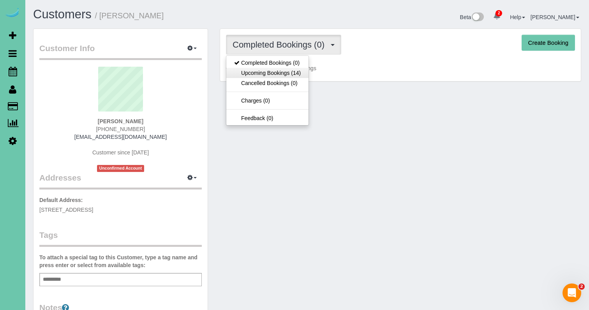
drag, startPoint x: 270, startPoint y: 80, endPoint x: 273, endPoint y: 73, distance: 7.7
click at [273, 73] on ul "Completed Bookings (0) Upcoming Bookings (14) Cancelled Bookings (0) Charges (0…" at bounding box center [267, 90] width 83 height 70
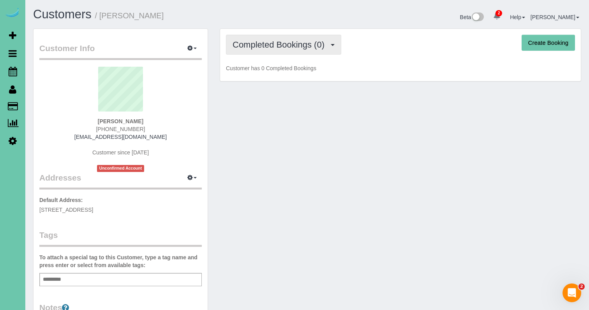
click at [280, 49] on span "Completed Bookings (0)" at bounding box center [281, 45] width 96 height 10
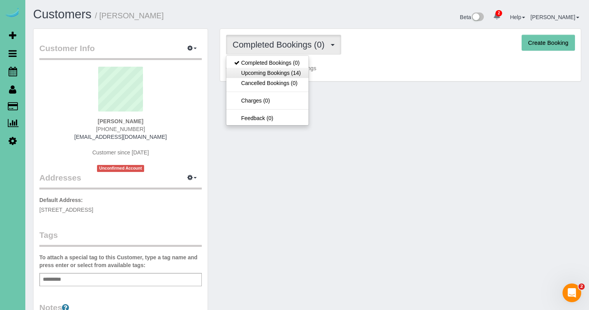
click at [279, 73] on link "Upcoming Bookings (14)" at bounding box center [267, 73] width 82 height 10
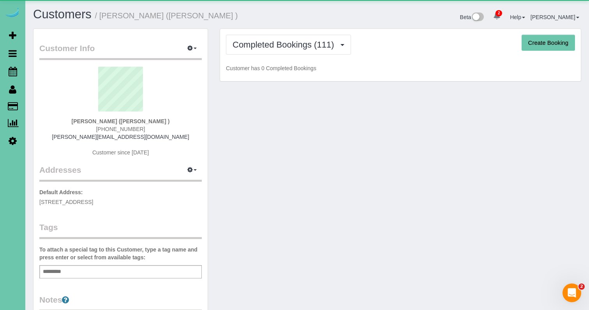
click at [262, 33] on div "Completed Bookings (111) Completed Bookings (111) Upcoming Bookings (35) Cancel…" at bounding box center [400, 55] width 361 height 53
click at [262, 40] on span "Completed Bookings (111)" at bounding box center [285, 45] width 105 height 10
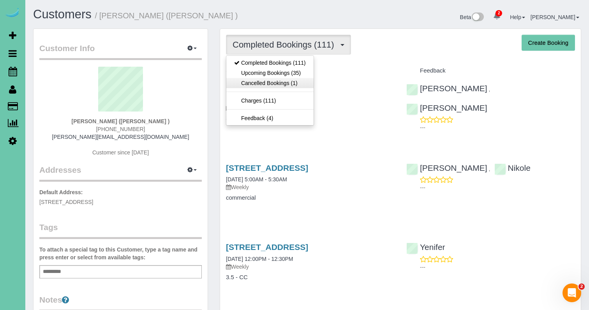
drag, startPoint x: 262, startPoint y: 64, endPoint x: 255, endPoint y: 81, distance: 18.4
click at [255, 74] on link "Upcoming Bookings (35)" at bounding box center [269, 73] width 87 height 10
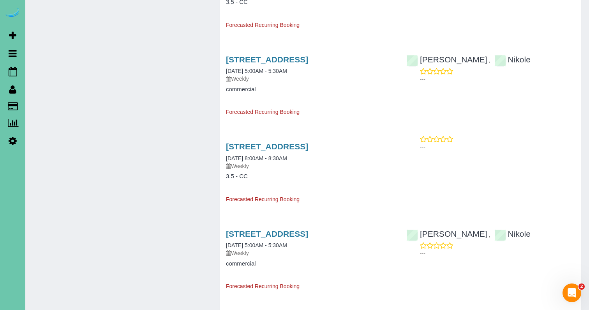
scroll to position [1170, 0]
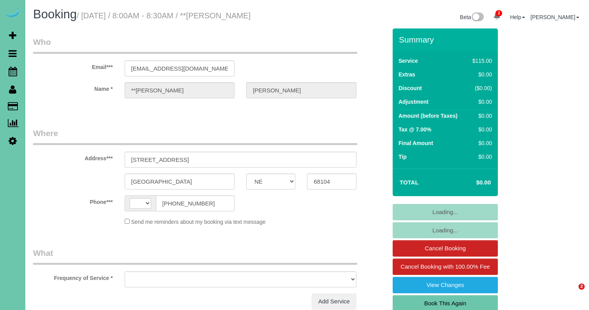
select select "NE"
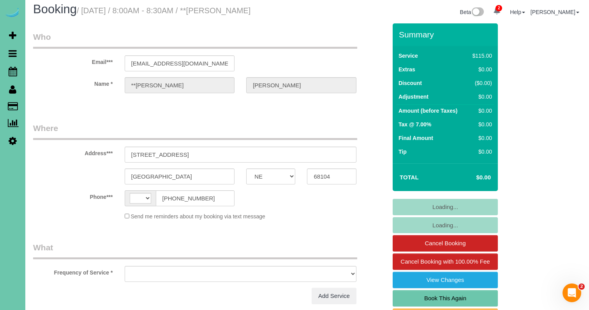
select select "string:US"
select select "object:666"
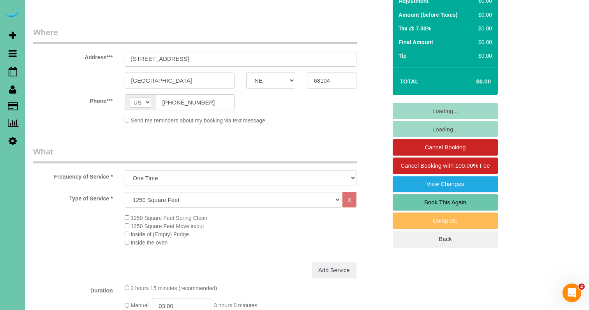
scroll to position [102, 0]
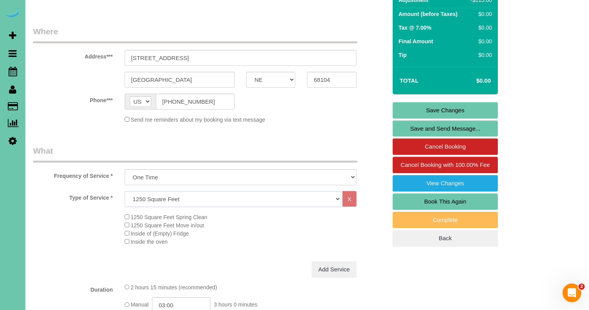
select select "159"
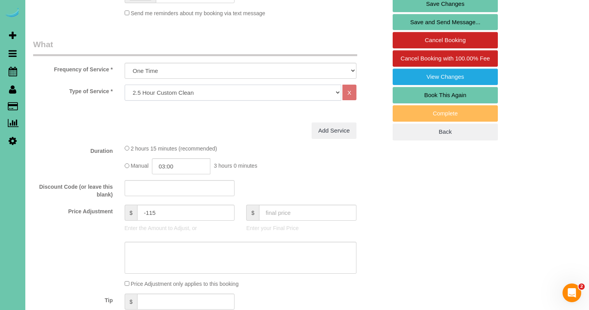
scroll to position [221, 0]
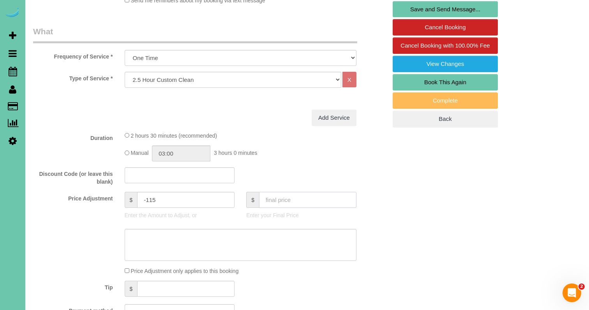
click at [271, 200] on input "text" at bounding box center [307, 200] width 97 height 16
type input "0"
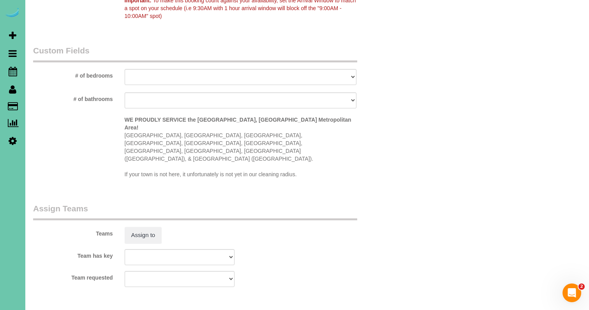
type input "-145"
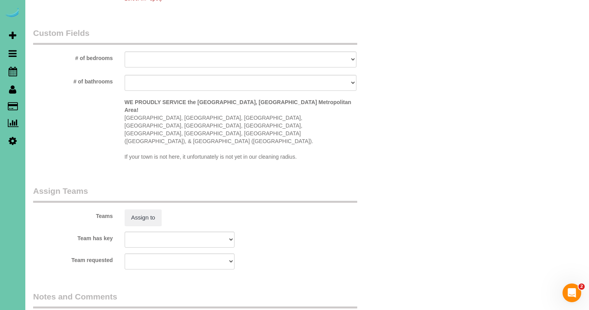
scroll to position [665, 0]
select select "number:36"
select select "number:41"
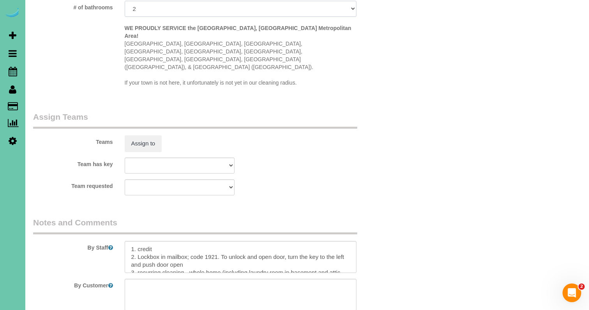
scroll to position [9, 0]
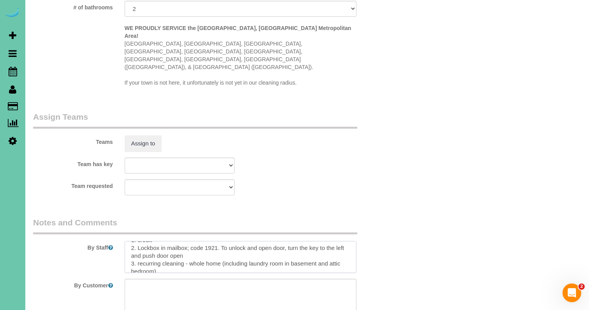
drag, startPoint x: 191, startPoint y: 235, endPoint x: 197, endPoint y: 243, distance: 9.7
click at [197, 243] on textarea at bounding box center [241, 257] width 232 height 32
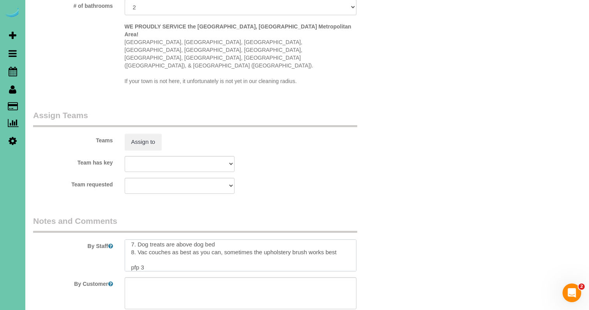
scroll to position [73, 0]
click at [161, 239] on textarea at bounding box center [241, 255] width 232 height 32
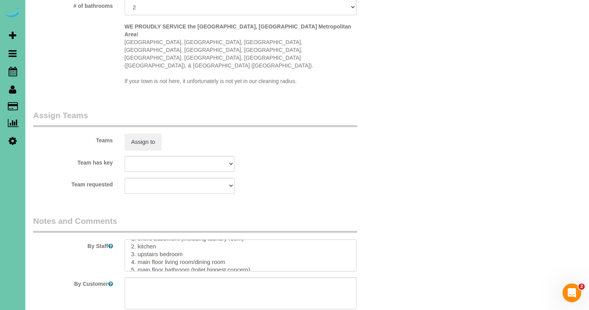
scroll to position [113, 0]
type textarea "1. credit 2. Lockbox in mailbox; code 1921. To unlock and open door, turn the k…"
click at [148, 134] on button "Assign to" at bounding box center [143, 142] width 37 height 16
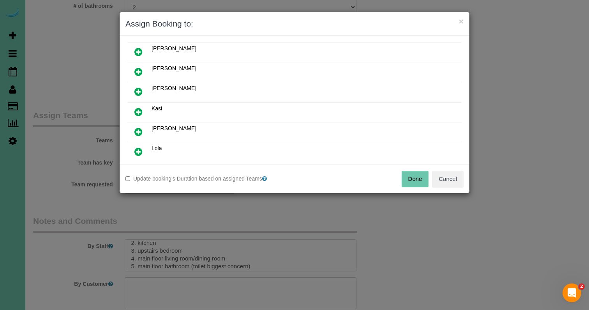
scroll to position [73, 0]
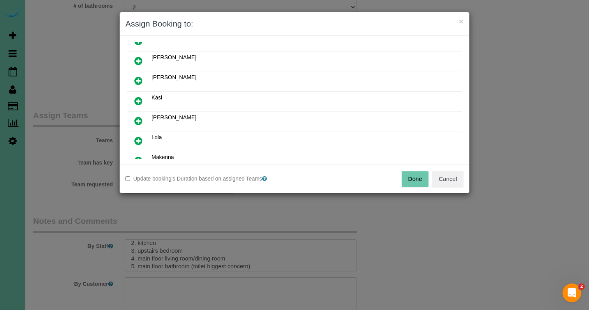
click at [138, 102] on icon at bounding box center [138, 100] width 8 height 9
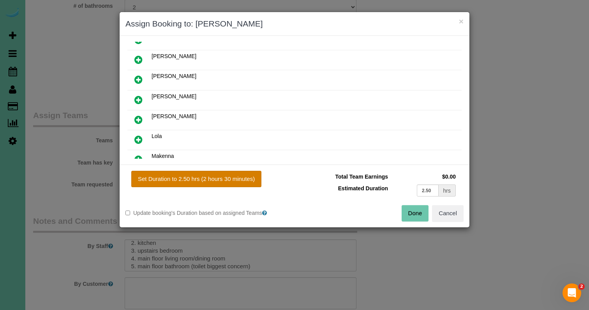
click at [183, 173] on button "Set Duration to 2.50 hrs (2 hours 30 minutes)" at bounding box center [196, 179] width 130 height 16
type input "2.50"
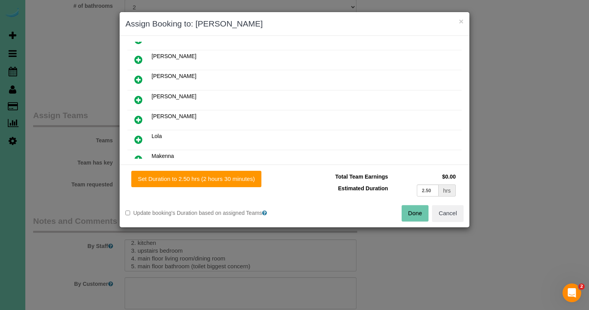
click at [422, 215] on button "Done" at bounding box center [415, 213] width 27 height 16
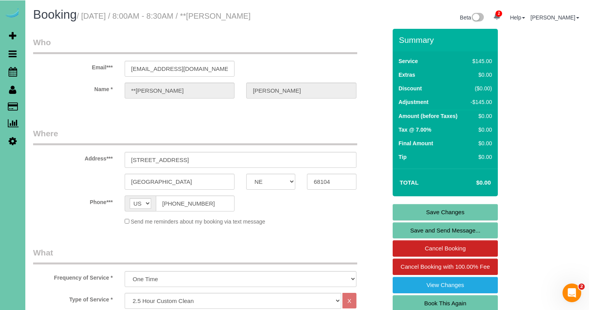
scroll to position [0, 0]
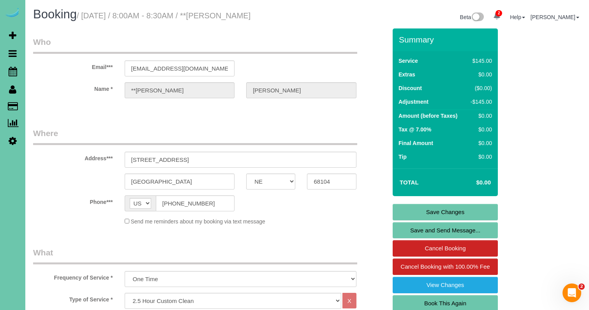
click at [425, 217] on link "Save Changes" at bounding box center [445, 212] width 105 height 16
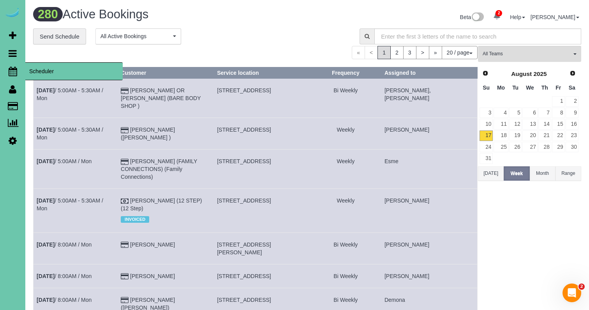
click at [17, 73] on link "Scheduler" at bounding box center [12, 71] width 25 height 18
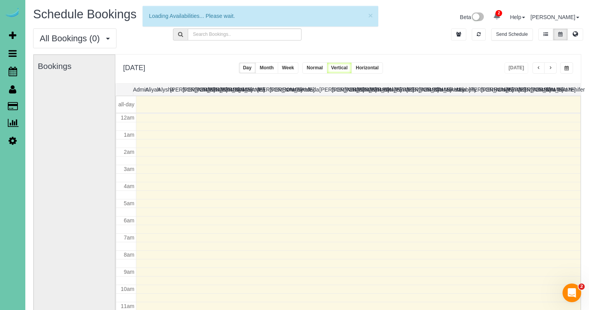
scroll to position [103, 0]
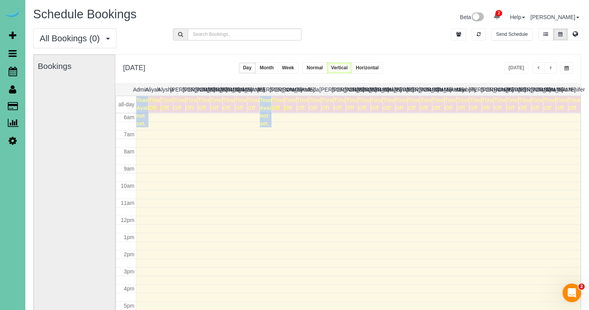
click at [551, 69] on span "button" at bounding box center [551, 68] width 4 height 5
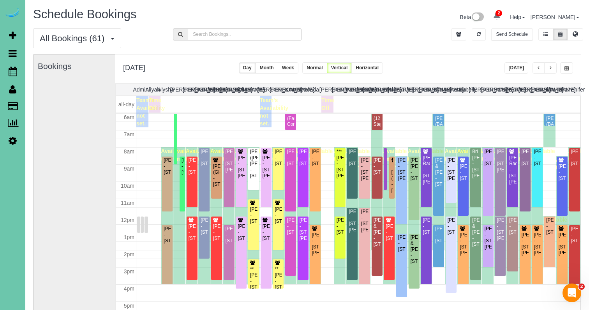
click at [298, 65] on button "Week" at bounding box center [288, 67] width 21 height 11
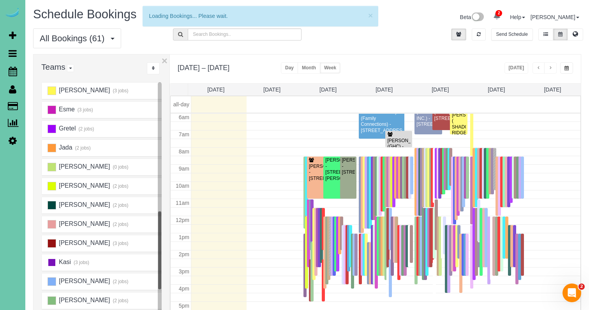
click at [52, 261] on ins at bounding box center [52, 262] width 9 height 9
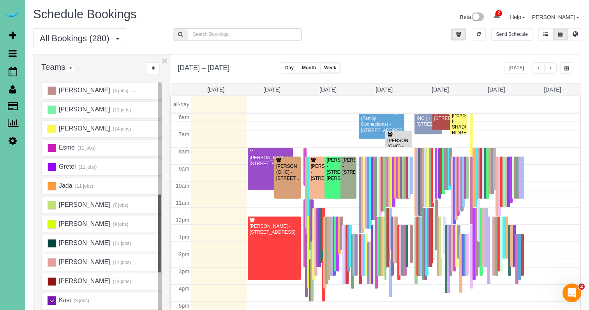
click at [48, 300] on ins at bounding box center [52, 301] width 9 height 9
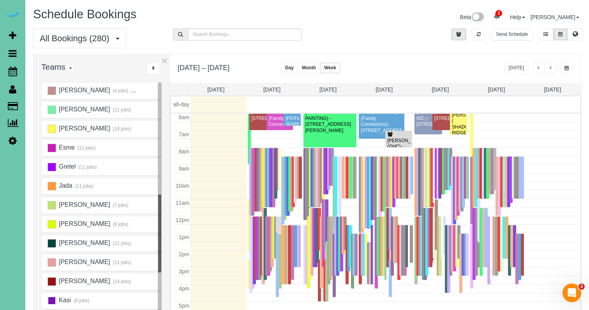
click at [50, 300] on ins at bounding box center [52, 301] width 9 height 9
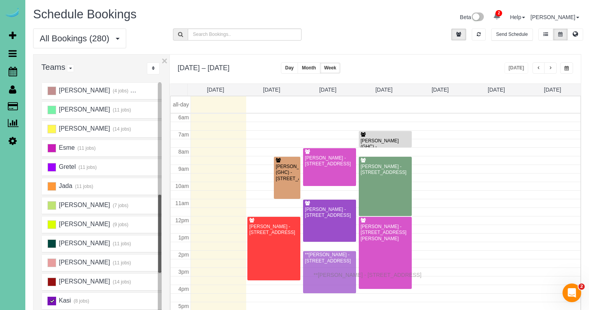
drag, startPoint x: 251, startPoint y: 169, endPoint x: 316, endPoint y: 274, distance: 122.6
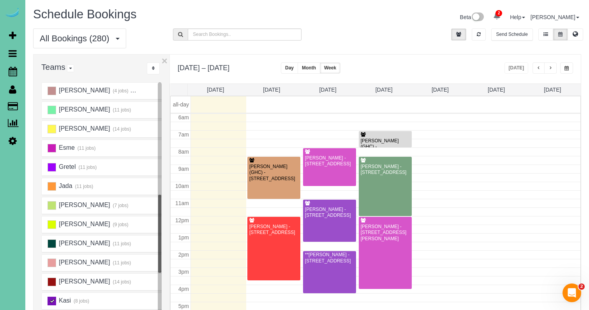
click at [53, 299] on ins at bounding box center [52, 301] width 9 height 9
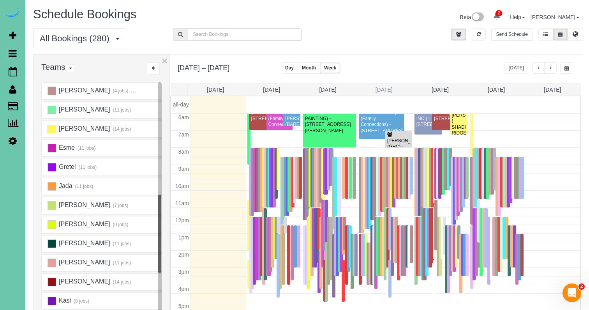
click at [378, 92] on link "Wed 8/20" at bounding box center [384, 90] width 17 height 6
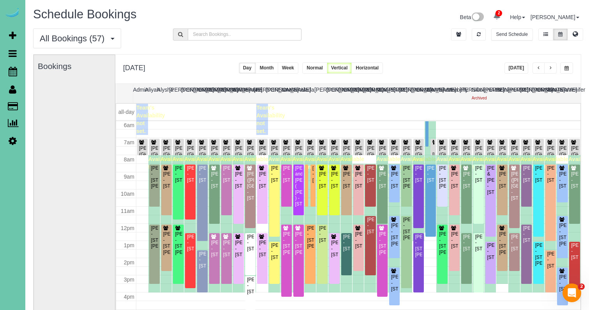
click at [552, 65] on button "button" at bounding box center [550, 67] width 12 height 11
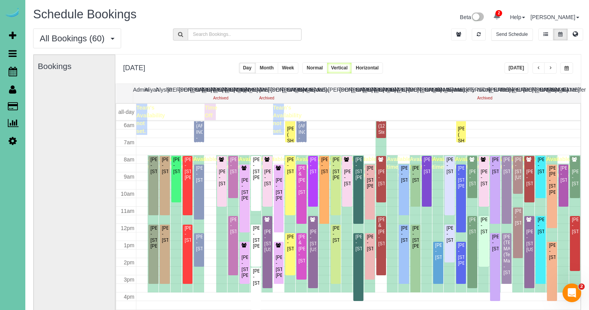
click at [549, 67] on span "button" at bounding box center [551, 68] width 4 height 5
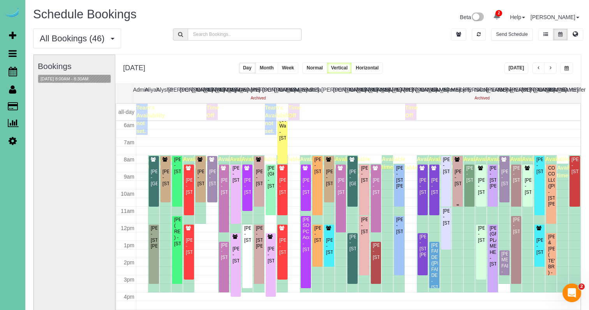
click at [455, 162] on div "[PERSON_NAME] - [STREET_ADDRESS]" at bounding box center [457, 172] width 7 height 30
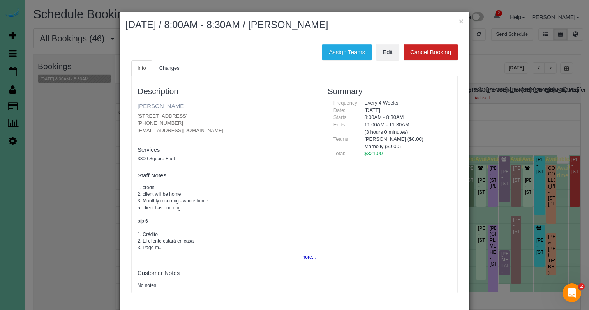
click at [164, 102] on link "Emily Lindley" at bounding box center [162, 105] width 48 height 7
click at [347, 45] on button "Assign Teams" at bounding box center [346, 52] width 49 height 16
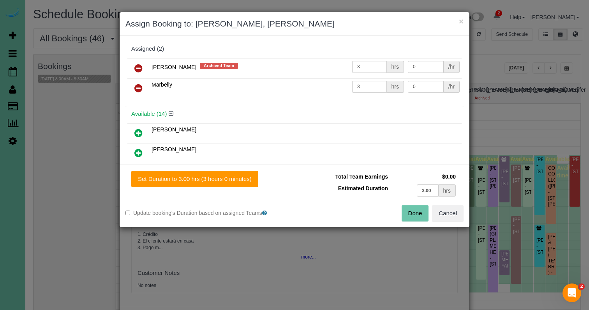
click at [138, 67] on icon at bounding box center [138, 68] width 8 height 9
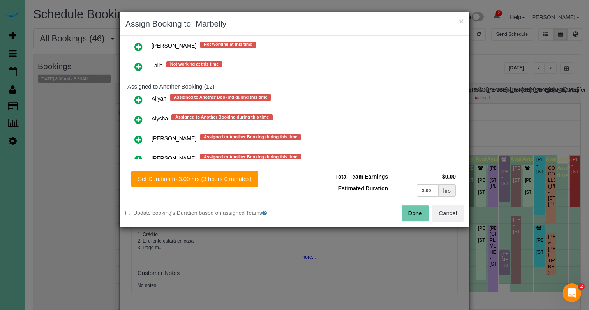
scroll to position [557, 0]
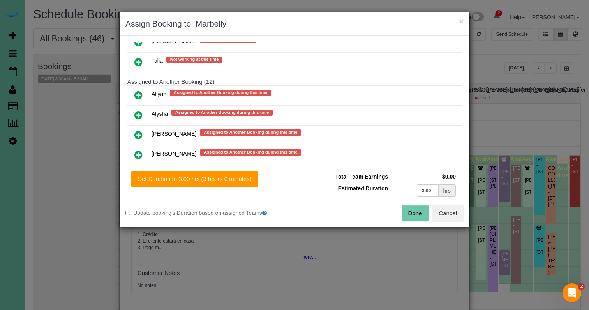
click at [139, 57] on icon at bounding box center [138, 61] width 8 height 9
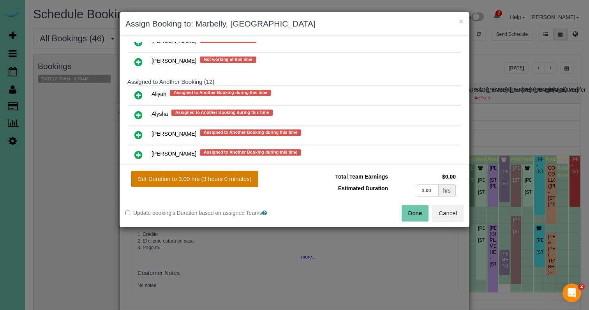
click at [202, 176] on button "Set Duration to 3.00 hrs (3 hours 0 minutes)" at bounding box center [194, 179] width 127 height 16
type input "3.00"
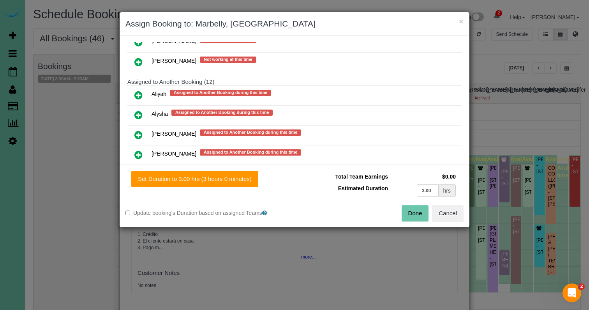
click at [411, 209] on button "Done" at bounding box center [415, 213] width 27 height 16
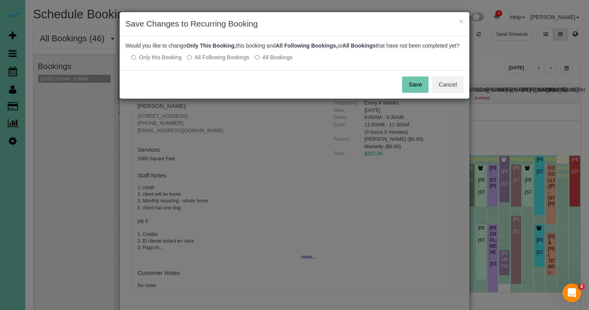
click at [245, 61] on label "All Following Bookings" at bounding box center [218, 57] width 62 height 8
click at [411, 92] on button "Save" at bounding box center [415, 84] width 26 height 16
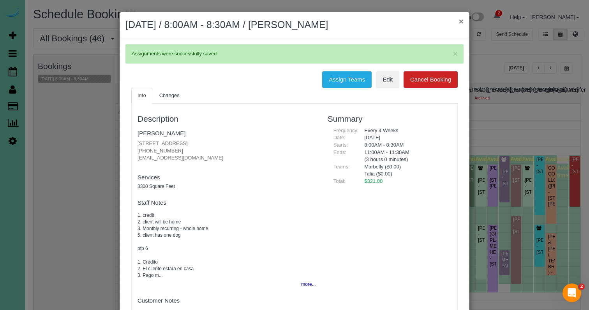
click at [460, 20] on button "×" at bounding box center [461, 21] width 5 height 8
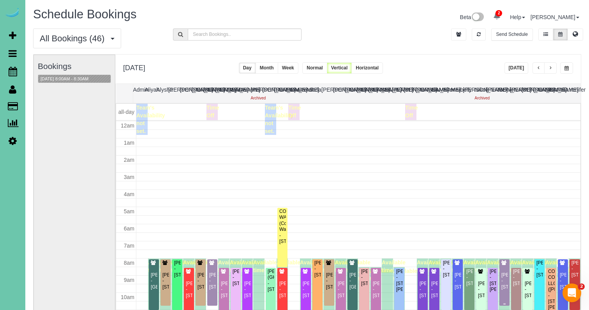
scroll to position [103, 0]
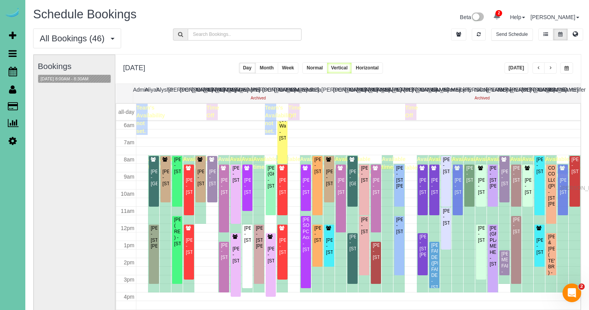
drag, startPoint x: 562, startPoint y: 180, endPoint x: 563, endPoint y: 187, distance: 7.0
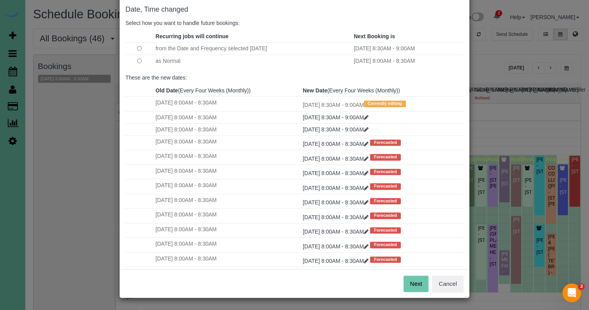
scroll to position [39, 0]
click at [415, 280] on button "Next" at bounding box center [416, 284] width 25 height 16
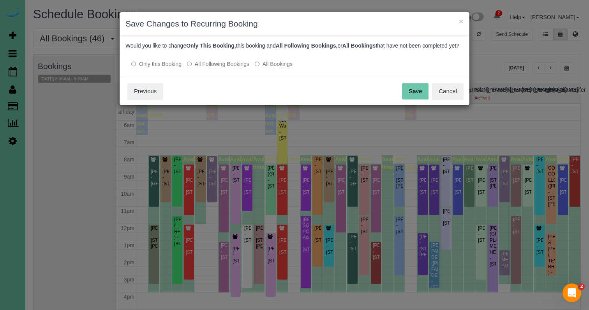
scroll to position [0, 0]
click at [236, 68] on label "All Following Bookings" at bounding box center [218, 64] width 62 height 8
click at [417, 98] on button "Save" at bounding box center [415, 91] width 26 height 16
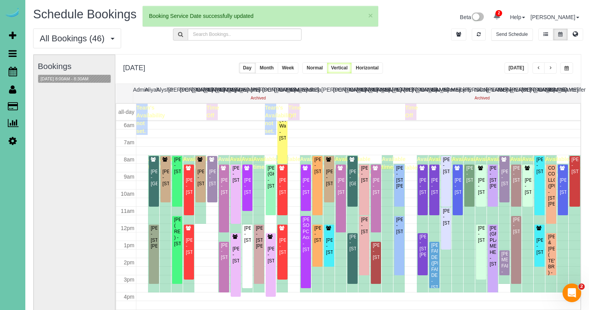
scroll to position [103, 0]
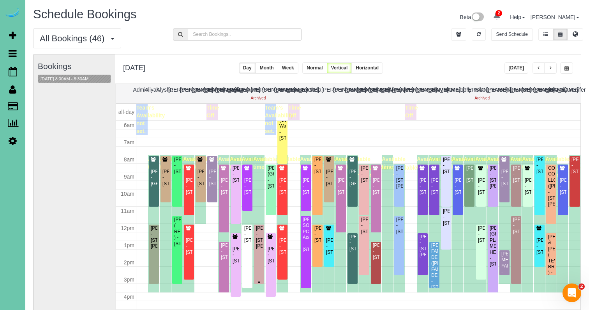
click at [260, 237] on div "[PERSON_NAME] - [STREET_ADDRESS][PERSON_NAME]" at bounding box center [259, 237] width 7 height 24
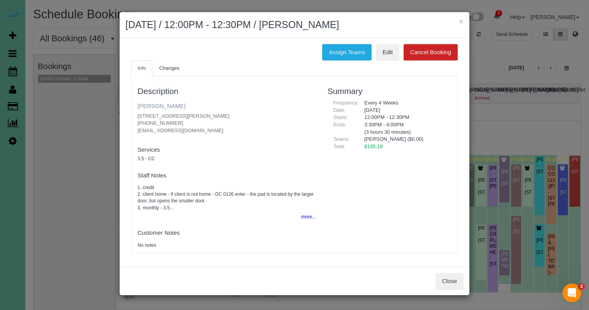
click at [171, 108] on link "Kaitlyn Reinhart" at bounding box center [162, 105] width 48 height 7
click at [456, 21] on h2 "August 22, 2025 / 12:00PM - 12:30PM / Kaitlyn Reinhart" at bounding box center [294, 25] width 338 height 14
click at [460, 22] on button "×" at bounding box center [461, 21] width 5 height 8
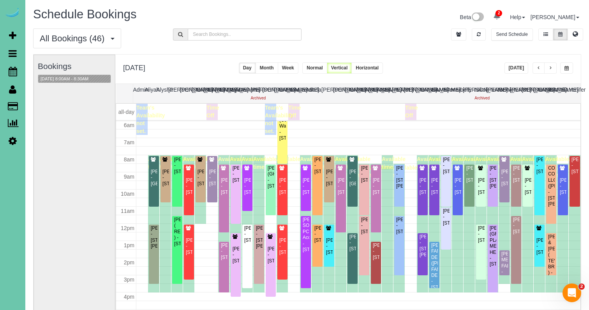
click at [565, 69] on span "button" at bounding box center [567, 68] width 4 height 5
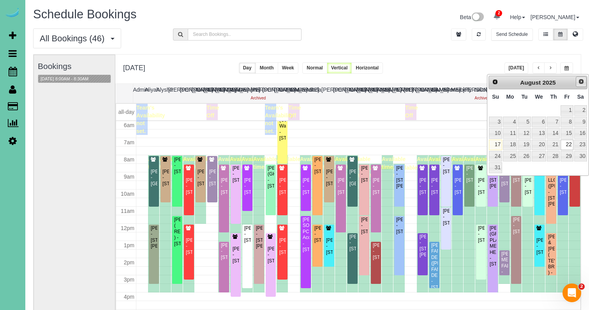
click at [582, 79] on span "Next" at bounding box center [581, 81] width 6 height 6
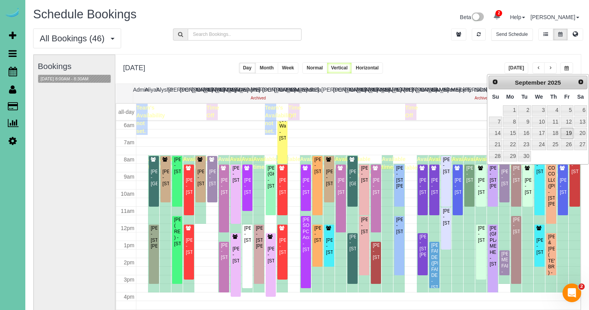
click at [567, 132] on link "19" at bounding box center [567, 133] width 12 height 11
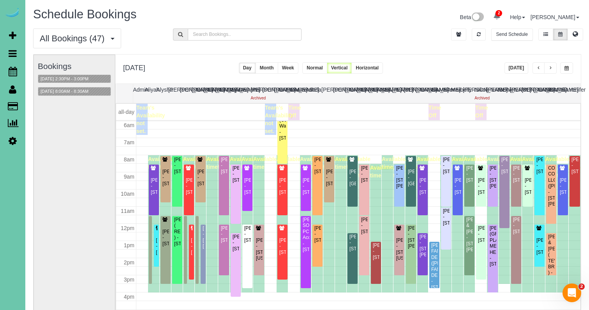
click at [568, 64] on button "button" at bounding box center [566, 67] width 13 height 11
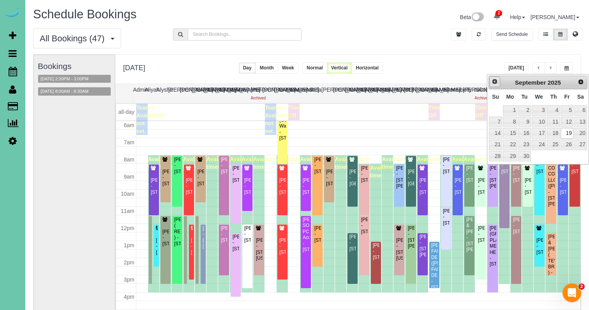
click at [496, 78] on link "Prev" at bounding box center [494, 81] width 11 height 11
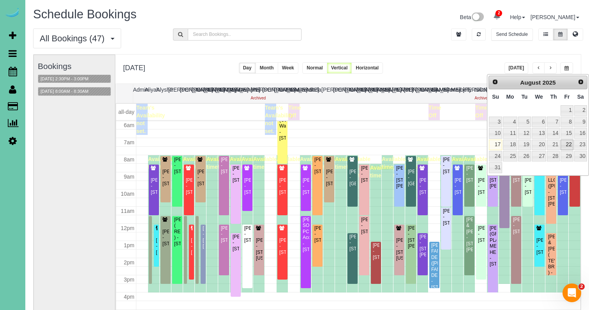
click at [571, 139] on link "22" at bounding box center [567, 144] width 12 height 11
type input "**********"
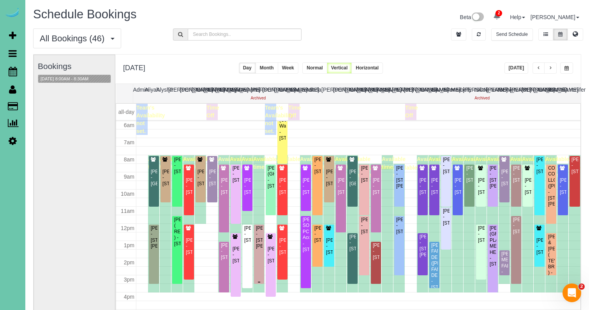
click at [263, 249] on div "[PERSON_NAME] - [STREET_ADDRESS][PERSON_NAME]" at bounding box center [259, 237] width 7 height 24
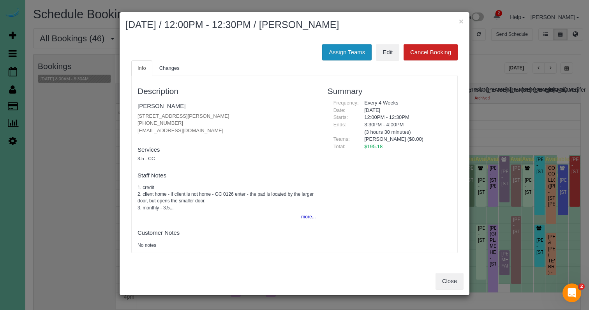
click at [350, 55] on button "Assign Teams" at bounding box center [346, 52] width 49 height 16
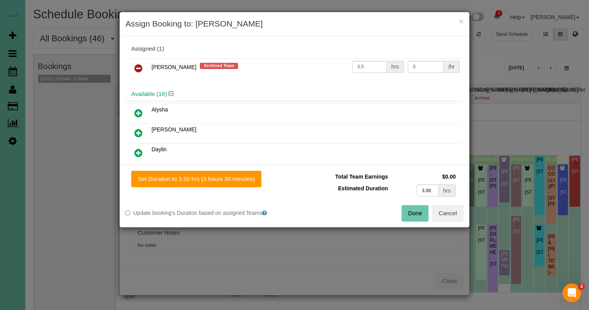
click at [139, 65] on icon at bounding box center [138, 68] width 8 height 9
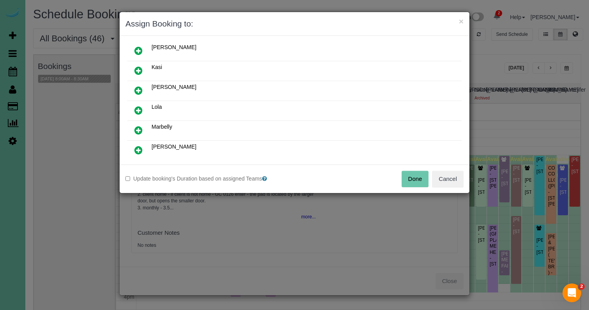
scroll to position [155, 0]
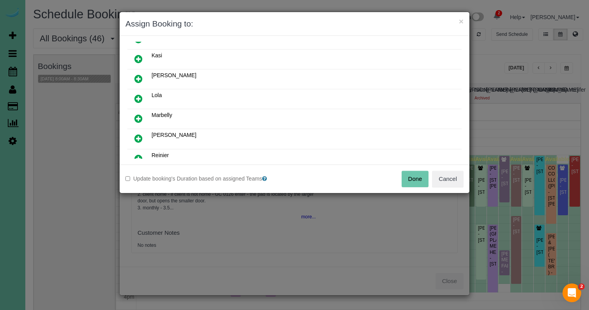
click at [138, 132] on link at bounding box center [138, 139] width 18 height 16
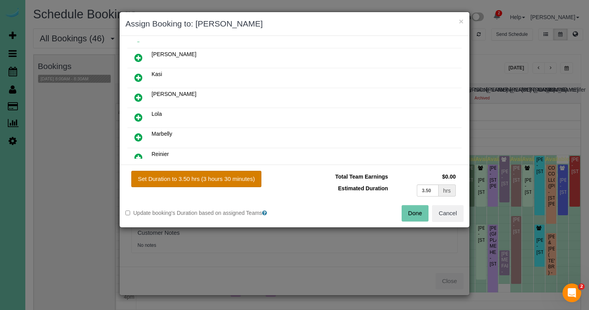
click at [198, 180] on button "Set Duration to 3.50 hrs (3 hours 30 minutes)" at bounding box center [196, 179] width 130 height 16
type input "3.50"
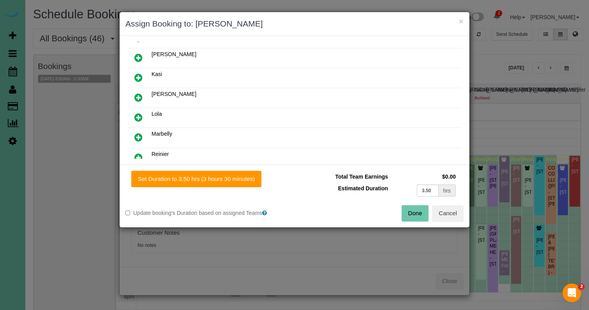
click at [417, 216] on button "Done" at bounding box center [415, 213] width 27 height 16
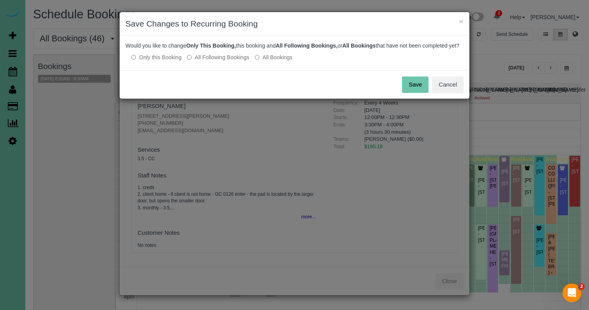
click at [413, 93] on button "Save" at bounding box center [415, 84] width 26 height 16
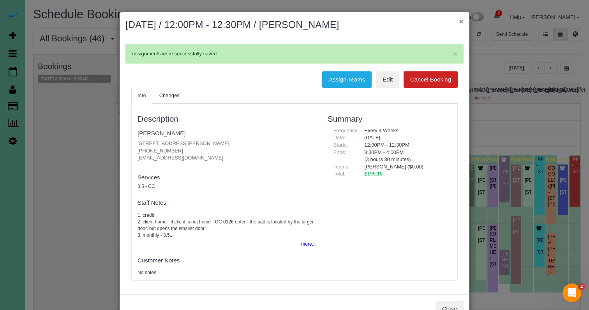
click at [461, 21] on button "×" at bounding box center [461, 21] width 5 height 8
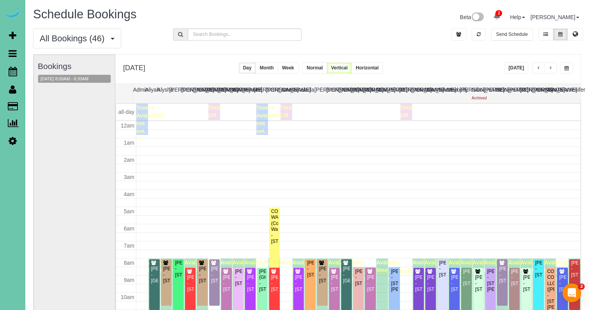
scroll to position [103, 0]
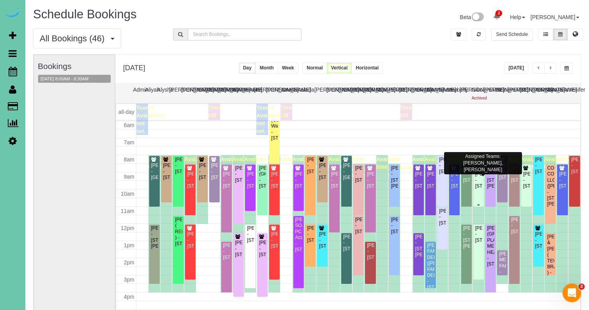
click at [481, 178] on div "[PERSON_NAME] - [STREET_ADDRESS]" at bounding box center [478, 180] width 7 height 18
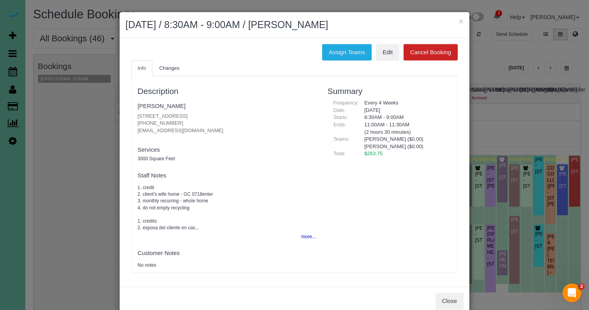
click at [358, 62] on ul "Info Changes" at bounding box center [294, 68] width 327 height 16
click at [339, 49] on button "Assign Teams" at bounding box center [346, 52] width 49 height 16
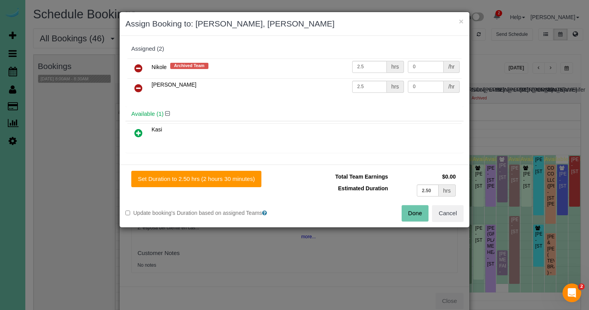
click at [138, 67] on icon at bounding box center [138, 68] width 8 height 9
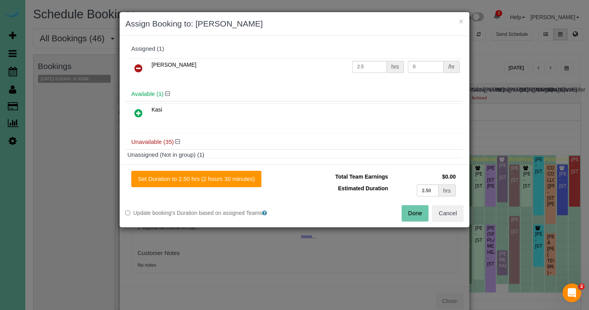
click at [140, 110] on icon at bounding box center [138, 112] width 8 height 9
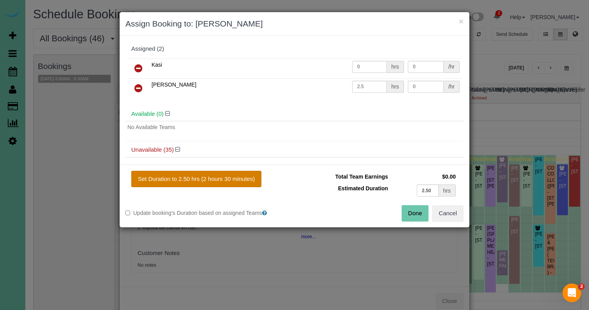
click at [201, 184] on button "Set Duration to 2.50 hrs (2 hours 30 minutes)" at bounding box center [196, 179] width 130 height 16
type input "2.50"
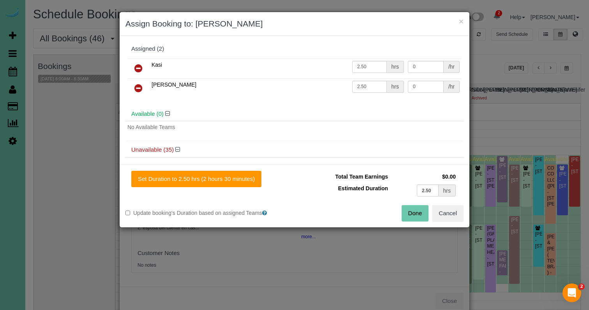
click at [402, 211] on button "Done" at bounding box center [415, 213] width 27 height 16
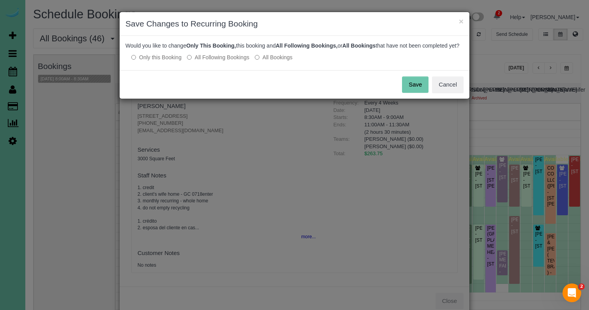
click at [237, 61] on label "All Following Bookings" at bounding box center [218, 57] width 62 height 8
click at [406, 92] on button "Save" at bounding box center [415, 84] width 26 height 16
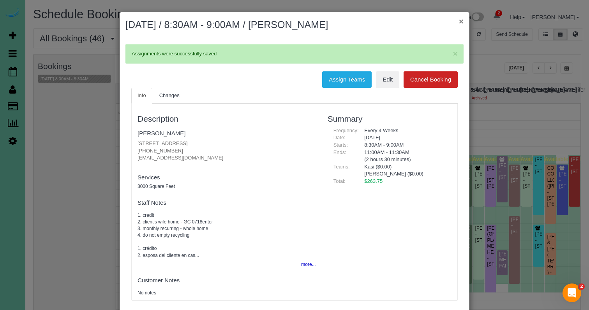
click at [461, 22] on button "×" at bounding box center [461, 21] width 5 height 8
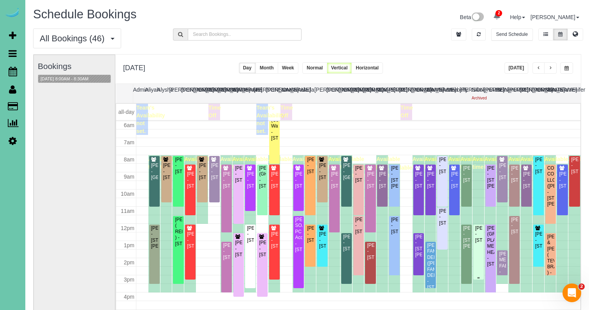
click at [475, 228] on div "[PERSON_NAME] - [STREET_ADDRESS]" at bounding box center [478, 234] width 7 height 18
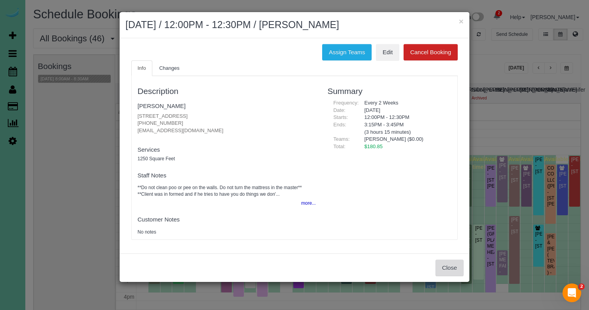
click at [446, 260] on button "Close" at bounding box center [450, 268] width 28 height 16
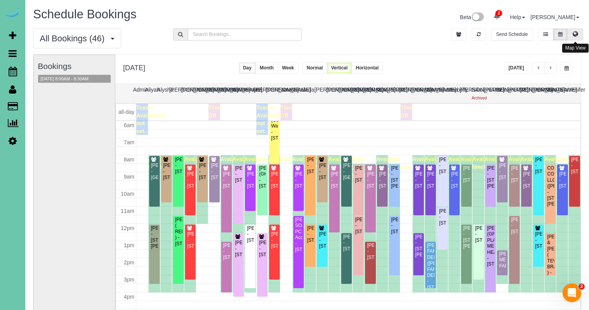
click at [575, 36] on icon at bounding box center [575, 34] width 5 height 5
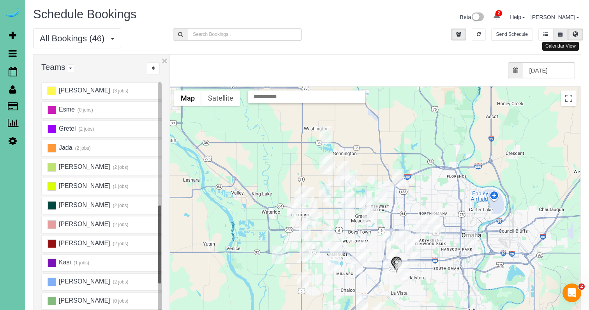
click at [565, 37] on button at bounding box center [560, 34] width 14 height 12
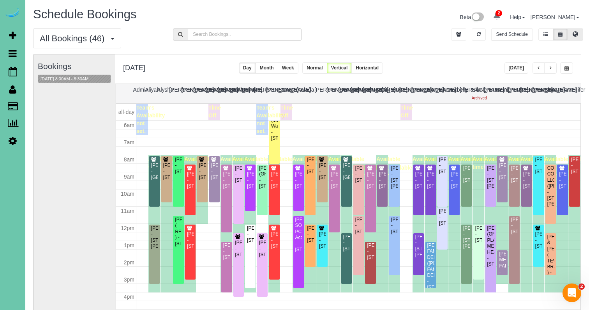
click at [574, 32] on icon at bounding box center [575, 34] width 5 height 5
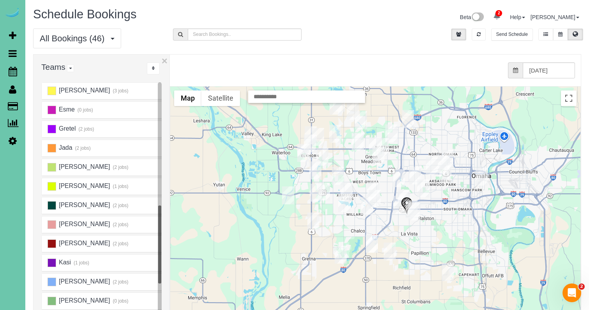
drag, startPoint x: 471, startPoint y: 159, endPoint x: 482, endPoint y: 100, distance: 60.1
click at [482, 100] on div at bounding box center [375, 242] width 410 height 311
click at [563, 32] on icon at bounding box center [560, 34] width 4 height 5
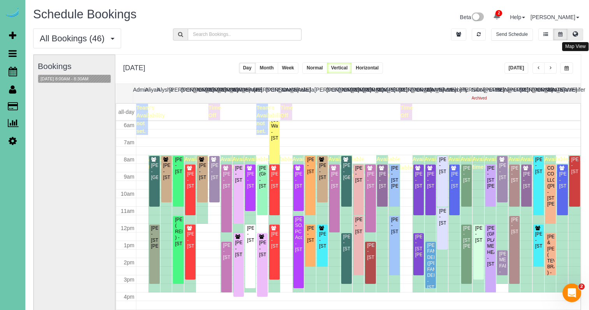
click at [575, 34] on icon at bounding box center [575, 34] width 5 height 5
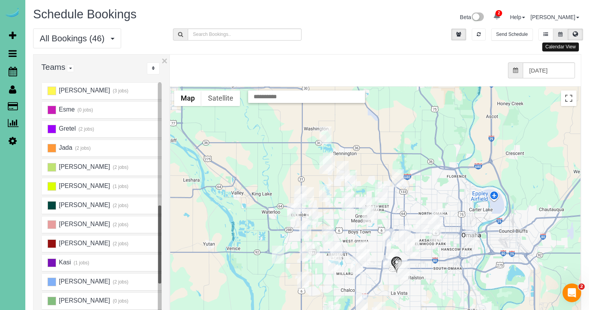
click at [560, 39] on button at bounding box center [560, 34] width 14 height 12
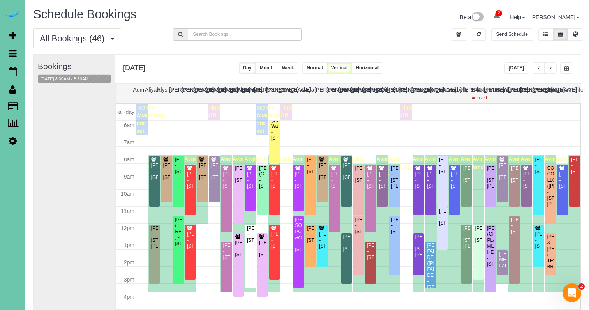
click at [564, 71] on button "button" at bounding box center [566, 67] width 13 height 11
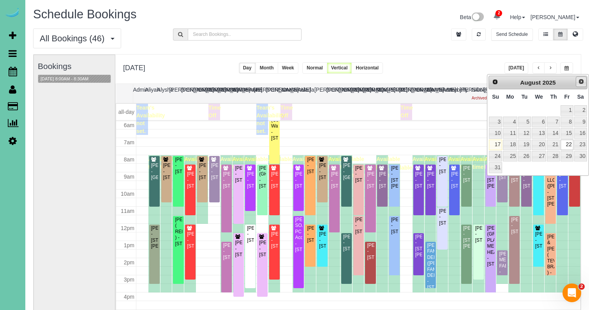
click at [583, 78] on link "Next" at bounding box center [581, 81] width 11 height 11
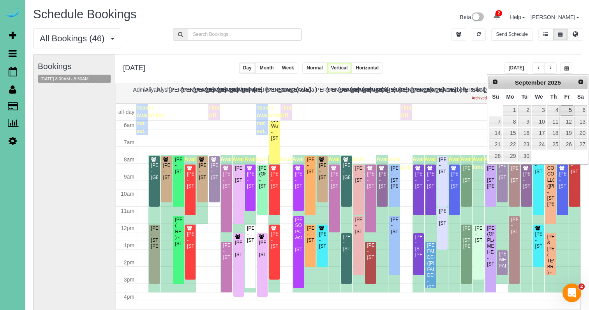
click at [570, 113] on link "5" at bounding box center [567, 110] width 12 height 11
type input "**********"
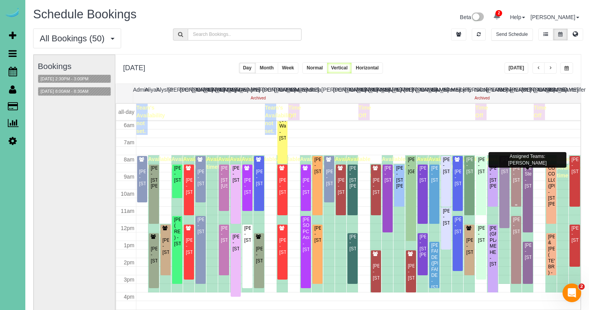
click at [516, 179] on div "[PERSON_NAME] - [STREET_ADDRESS]" at bounding box center [516, 174] width 7 height 18
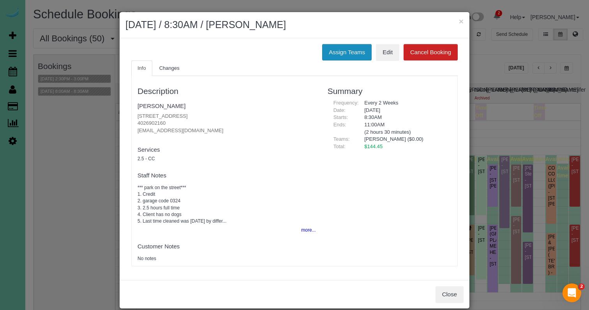
click at [340, 50] on button "Assign Teams" at bounding box center [346, 52] width 49 height 16
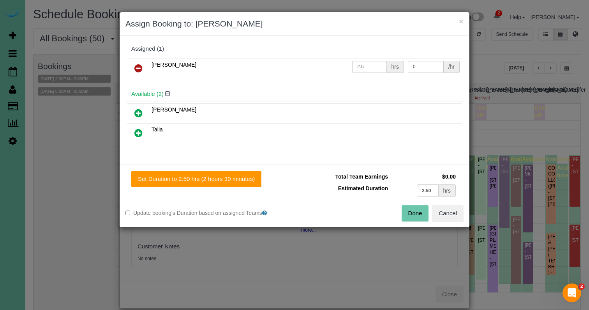
click at [137, 68] on icon at bounding box center [138, 68] width 8 height 9
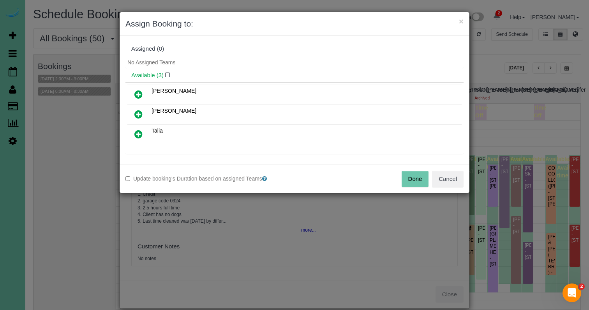
click at [137, 132] on icon at bounding box center [138, 133] width 8 height 9
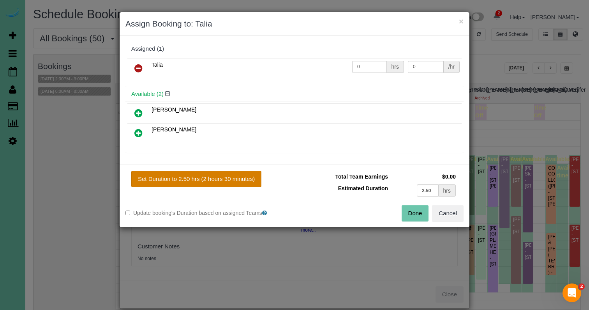
click at [184, 182] on button "Set Duration to 2.50 hrs (2 hours 30 minutes)" at bounding box center [196, 179] width 130 height 16
type input "2.50"
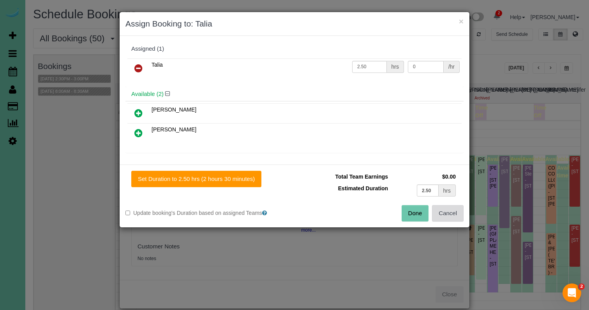
click at [451, 216] on button "Cancel" at bounding box center [448, 213] width 32 height 16
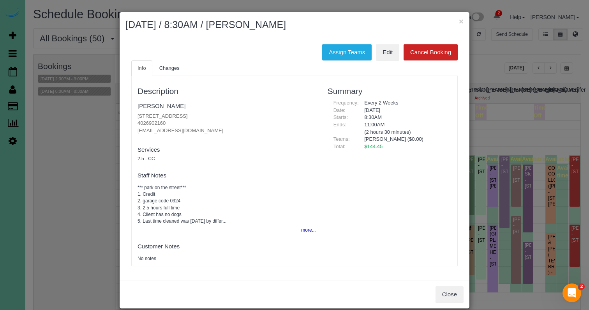
click at [458, 22] on h2 "September 05, 2025 / 8:30AM / Anne Marie Drvol" at bounding box center [294, 25] width 338 height 14
click at [460, 22] on button "×" at bounding box center [461, 21] width 5 height 8
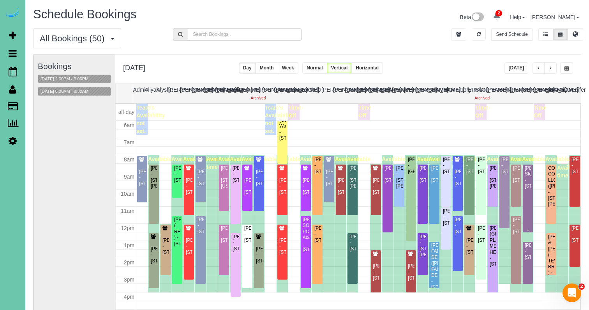
click at [528, 180] on div "Megan Mankerian-Stem - 1903 F Street, Omaha, NE 68107" at bounding box center [527, 177] width 7 height 24
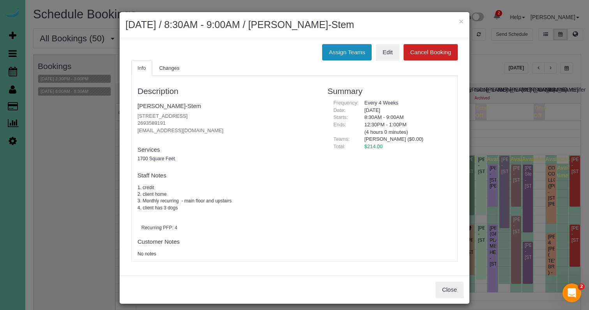
click at [360, 51] on button "Assign Teams" at bounding box center [346, 52] width 49 height 16
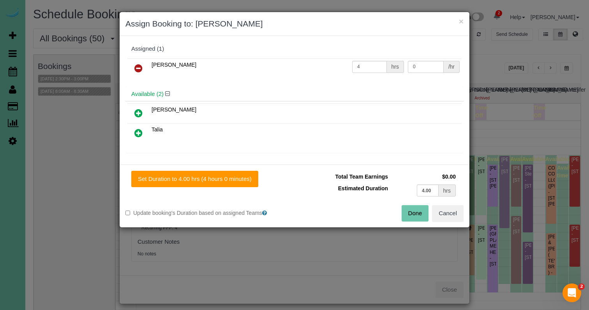
click at [142, 62] on link at bounding box center [138, 69] width 18 height 16
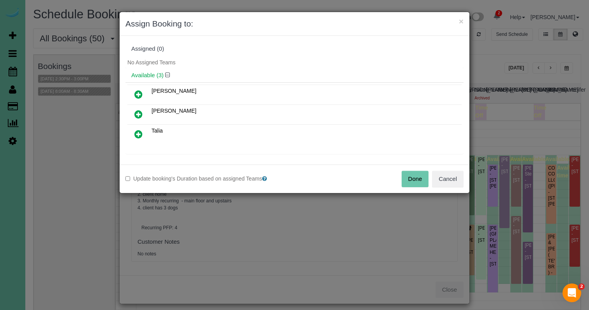
click at [414, 178] on button "Done" at bounding box center [415, 179] width 27 height 16
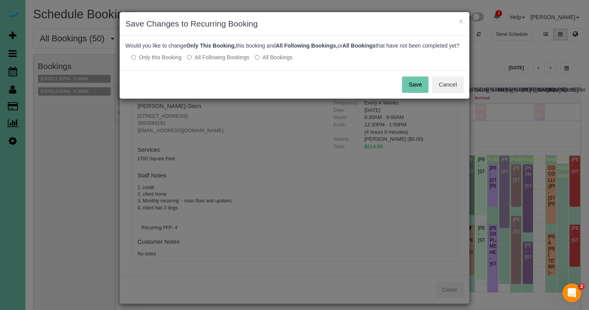
click at [417, 89] on button "Save" at bounding box center [415, 84] width 26 height 16
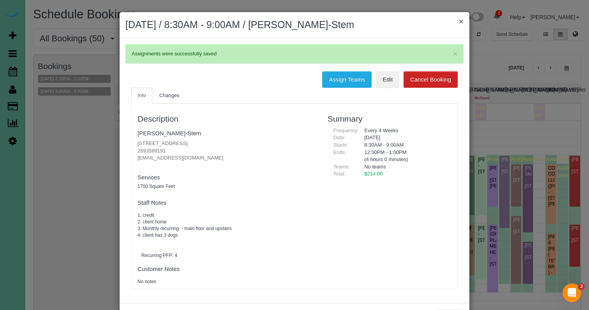
click at [460, 25] on button "×" at bounding box center [461, 21] width 5 height 8
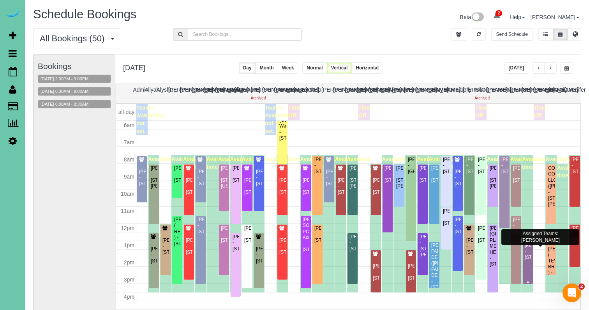
click at [529, 252] on div "Alex Gum - 19394 Perry Road, Council Bluffs, IA 51503" at bounding box center [527, 251] width 7 height 18
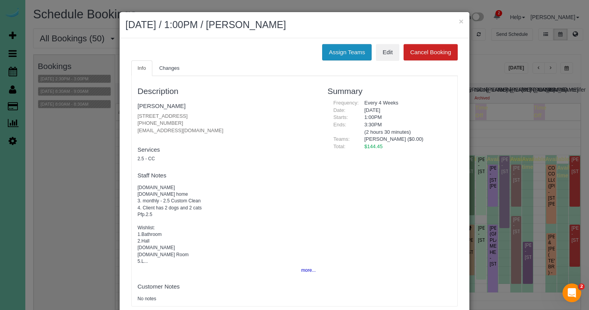
click at [339, 53] on button "Assign Teams" at bounding box center [346, 52] width 49 height 16
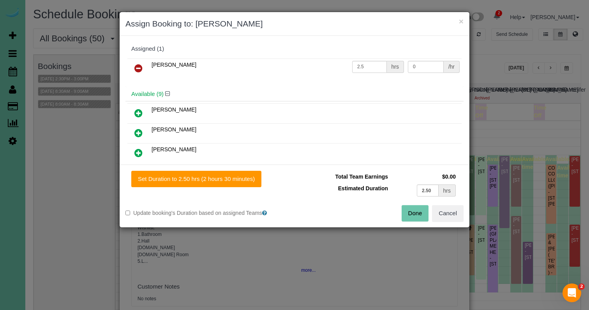
click at [140, 63] on link at bounding box center [138, 69] width 18 height 16
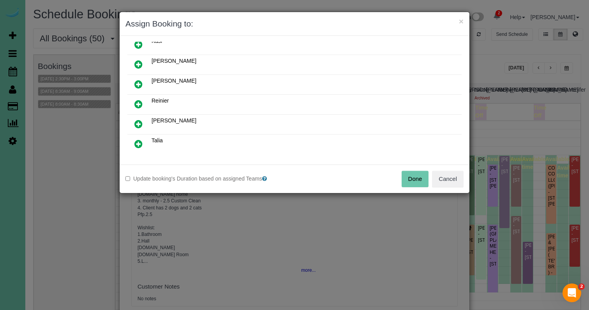
scroll to position [142, 0]
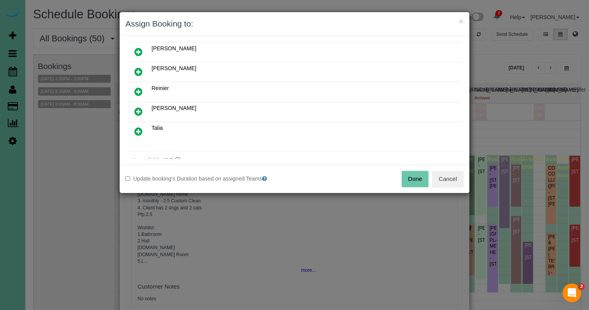
click at [138, 92] on icon at bounding box center [138, 91] width 8 height 9
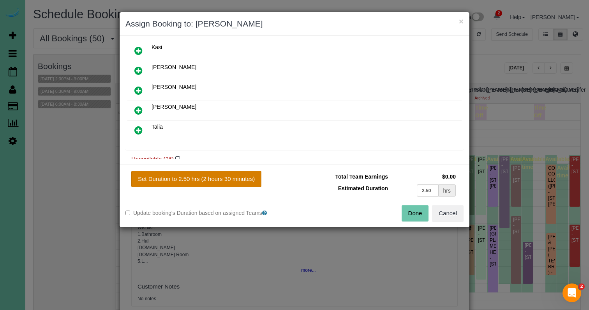
click at [236, 176] on button "Set Duration to 2.50 hrs (2 hours 30 minutes)" at bounding box center [196, 179] width 130 height 16
type input "2.50"
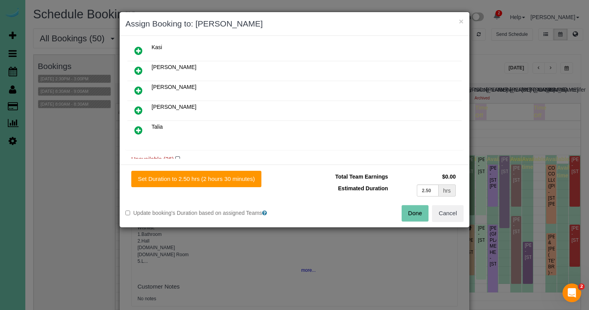
click at [425, 207] on button "Done" at bounding box center [415, 213] width 27 height 16
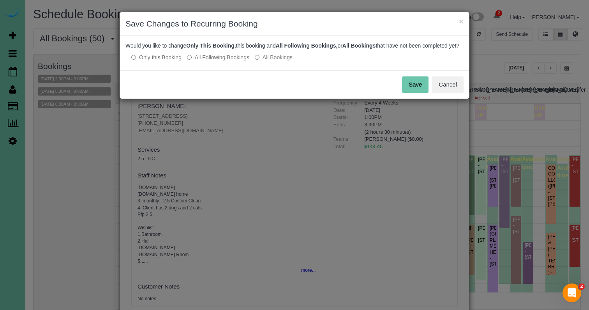
click at [413, 93] on button "Save" at bounding box center [415, 84] width 26 height 16
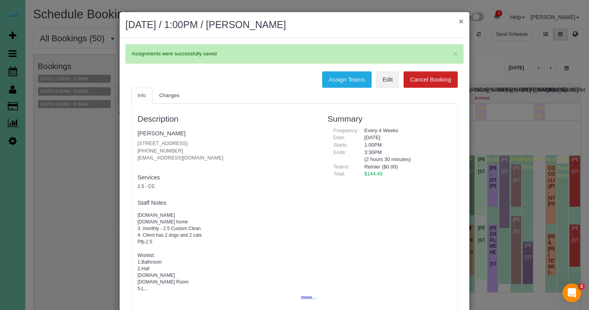
click at [462, 18] on button "×" at bounding box center [461, 21] width 5 height 8
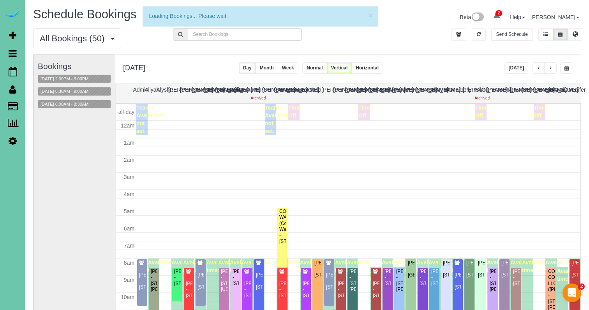
scroll to position [103, 0]
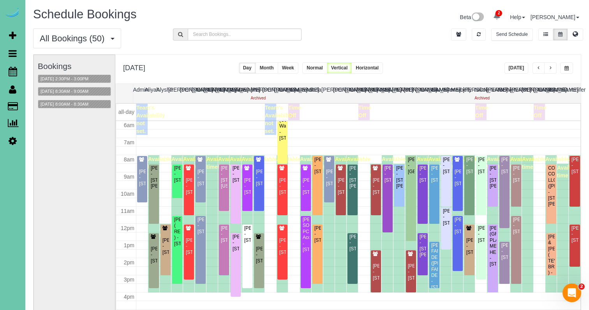
click at [561, 73] on button "button" at bounding box center [566, 67] width 13 height 11
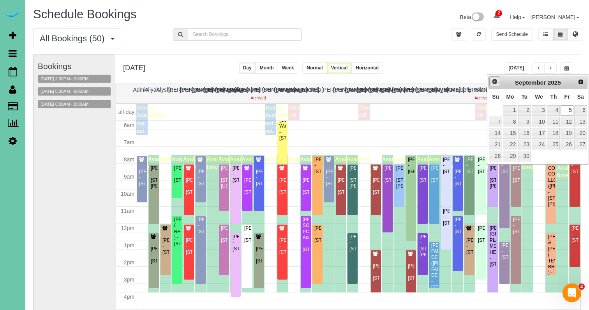
click at [499, 79] on link "Prev" at bounding box center [494, 81] width 11 height 11
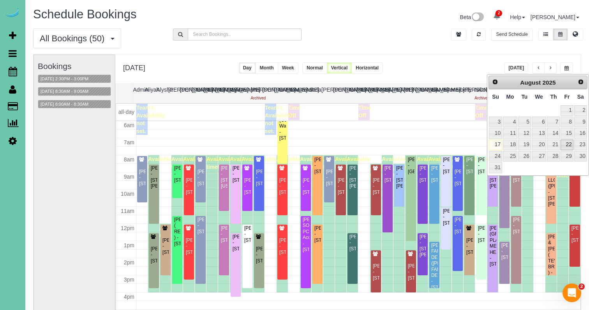
click at [566, 144] on link "22" at bounding box center [567, 144] width 12 height 11
type input "**********"
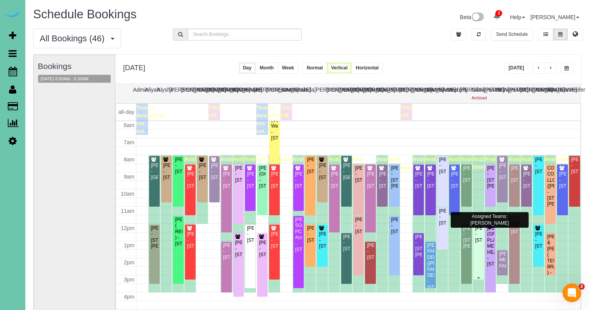
click at [480, 238] on div "[PERSON_NAME] - [STREET_ADDRESS]" at bounding box center [478, 234] width 7 height 18
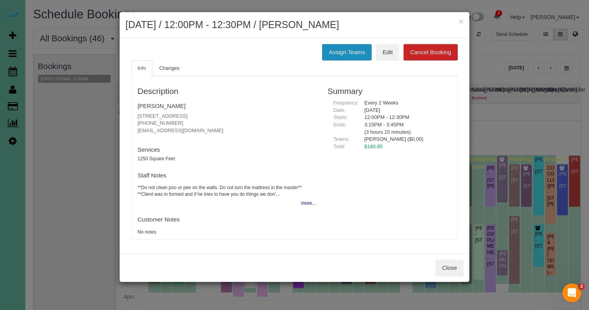
click at [342, 55] on button "Assign Teams" at bounding box center [346, 52] width 49 height 16
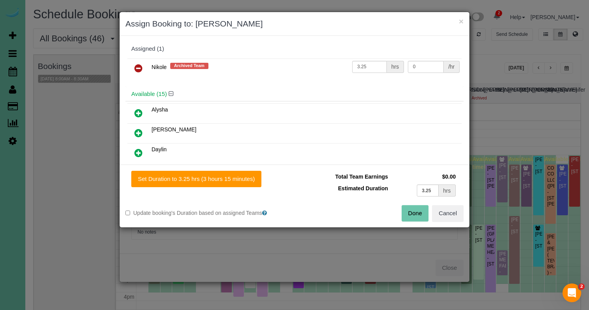
click at [144, 65] on link at bounding box center [138, 69] width 18 height 16
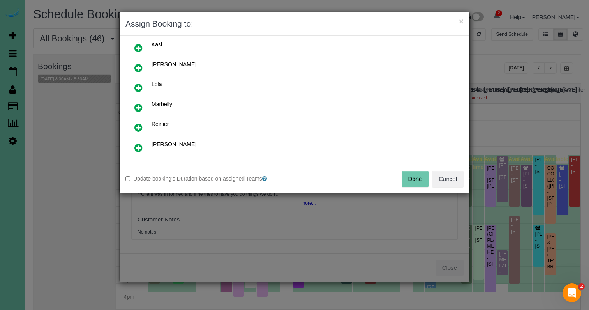
scroll to position [174, 0]
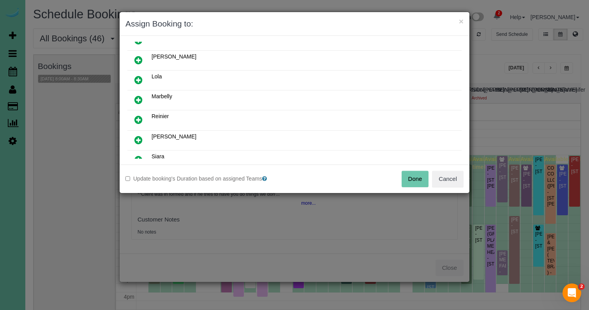
click at [135, 138] on icon at bounding box center [138, 139] width 8 height 9
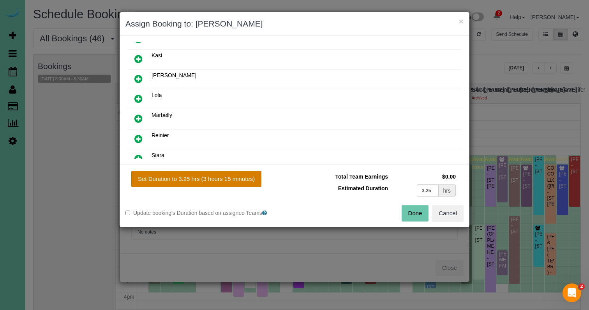
click at [193, 181] on button "Set Duration to 3.25 hrs (3 hours 15 minutes)" at bounding box center [196, 179] width 130 height 16
type input "3.25"
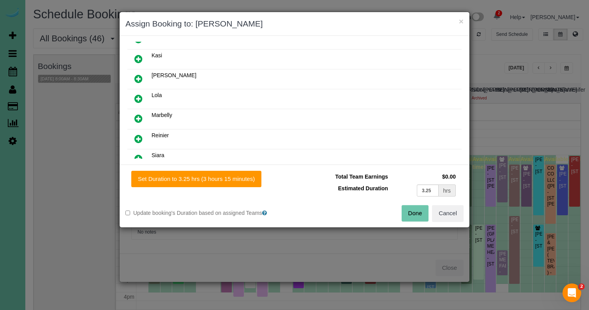
click at [423, 213] on button "Done" at bounding box center [415, 213] width 27 height 16
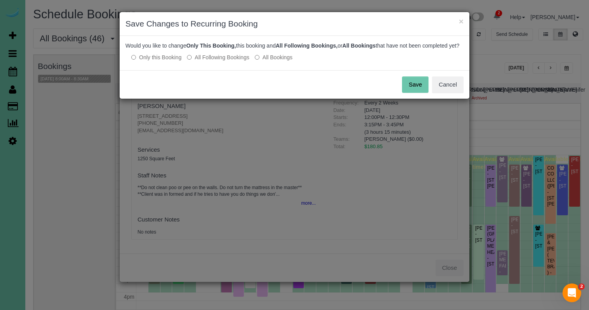
click at [233, 61] on label "All Following Bookings" at bounding box center [218, 57] width 62 height 8
click at [412, 89] on button "Save" at bounding box center [415, 84] width 26 height 16
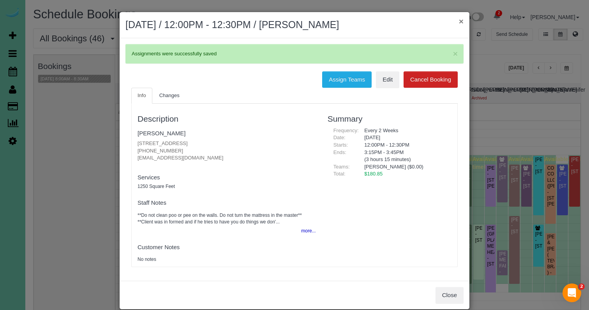
click at [459, 23] on button "×" at bounding box center [461, 21] width 5 height 8
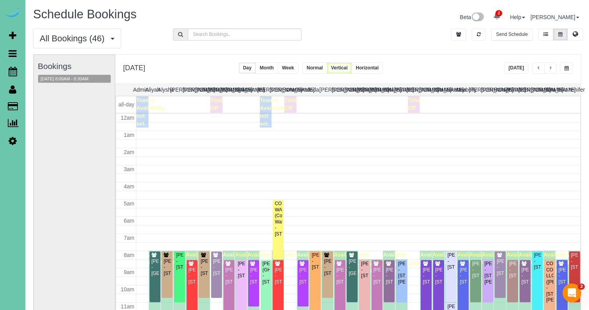
scroll to position [103, 0]
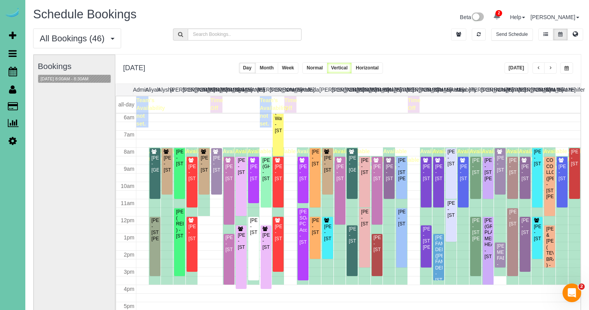
click at [568, 67] on span "button" at bounding box center [567, 68] width 4 height 5
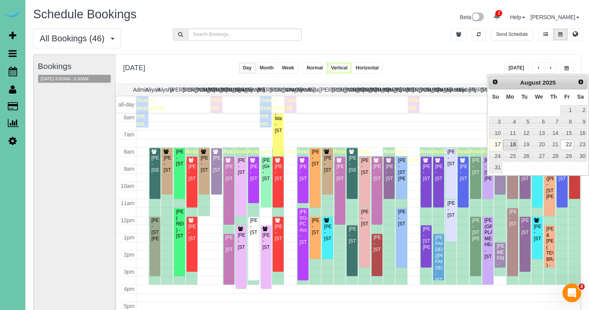
click at [513, 141] on link "18" at bounding box center [510, 144] width 14 height 11
type input "**********"
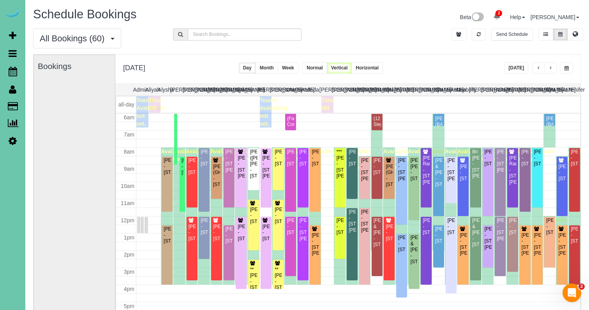
click at [556, 69] on button "button" at bounding box center [550, 67] width 12 height 11
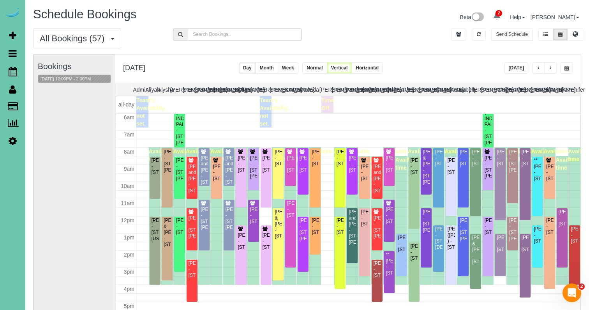
click at [556, 69] on button "button" at bounding box center [550, 67] width 12 height 11
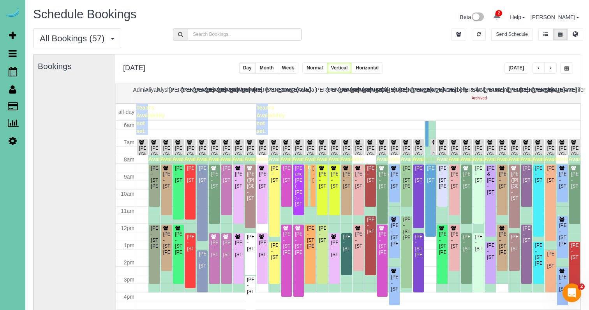
scroll to position [0, 0]
click at [418, 245] on div "Aj Abcejo - 19503 Frances Cir,, Omaha, NE 68130" at bounding box center [418, 246] width 7 height 24
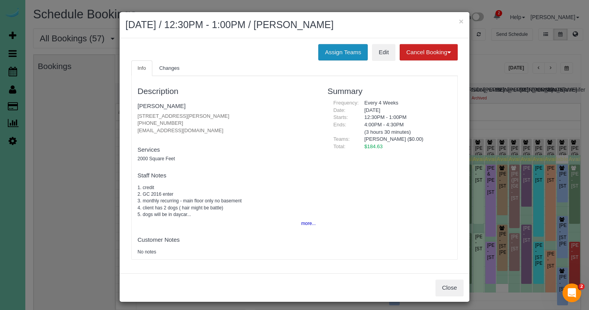
click at [352, 53] on button "Assign Teams" at bounding box center [342, 52] width 49 height 16
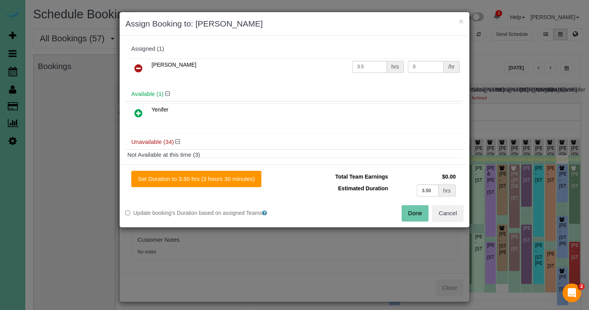
click at [141, 65] on icon at bounding box center [138, 68] width 8 height 9
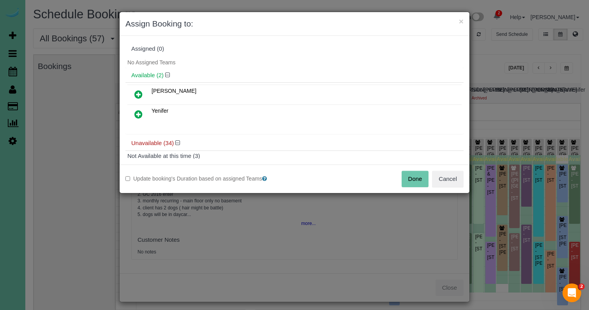
click at [421, 180] on button "Done" at bounding box center [415, 179] width 27 height 16
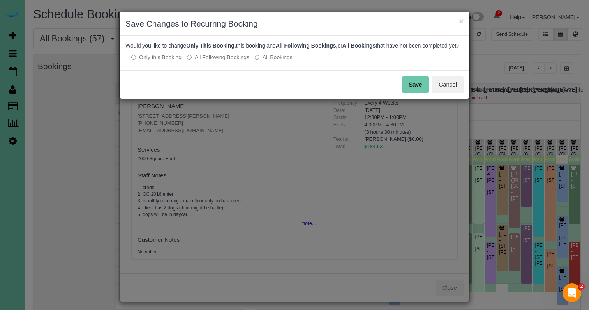
click at [423, 92] on button "Save" at bounding box center [415, 84] width 26 height 16
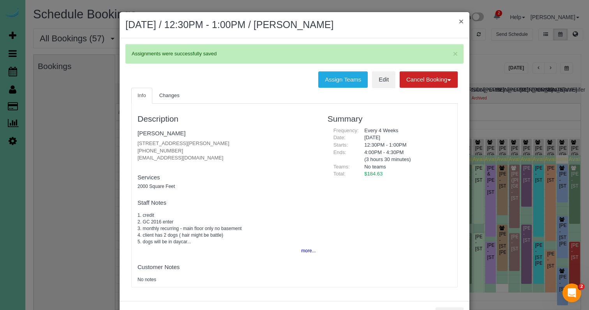
click at [463, 21] on button "×" at bounding box center [461, 21] width 5 height 8
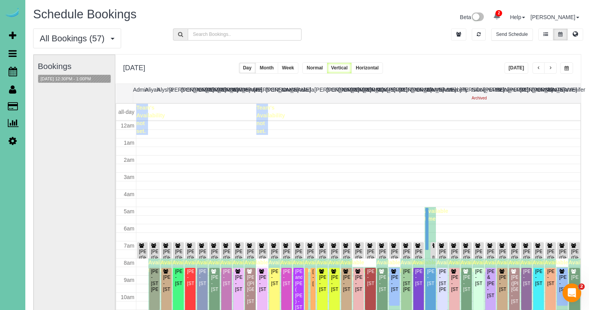
scroll to position [103, 0]
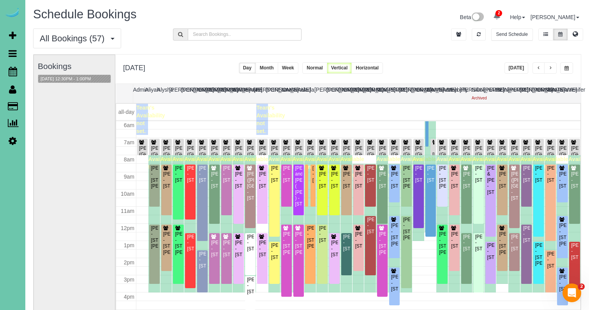
click at [535, 65] on button "button" at bounding box center [539, 67] width 12 height 11
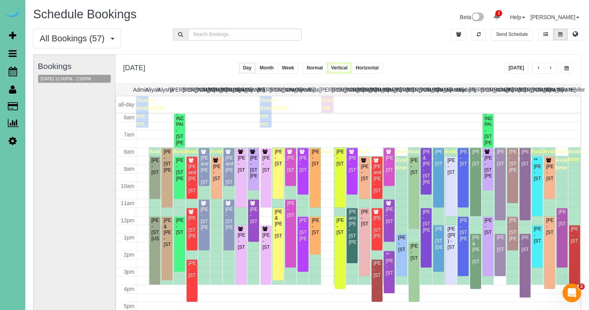
click at [554, 67] on button "button" at bounding box center [550, 67] width 12 height 11
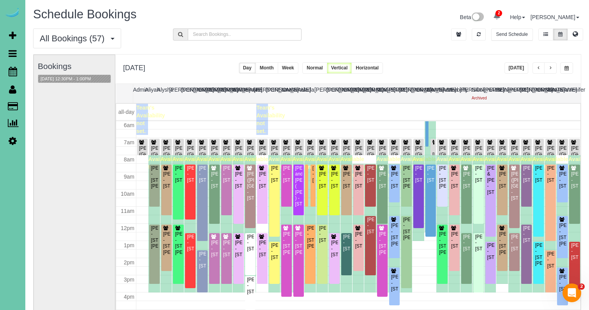
click at [554, 67] on button "button" at bounding box center [550, 67] width 12 height 11
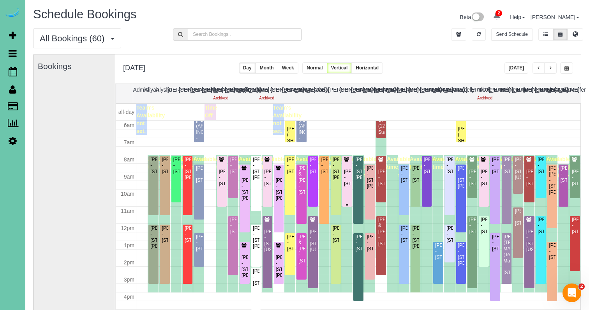
click at [346, 175] on div "[PERSON_NAME] - [STREET_ADDRESS]" at bounding box center [347, 178] width 7 height 18
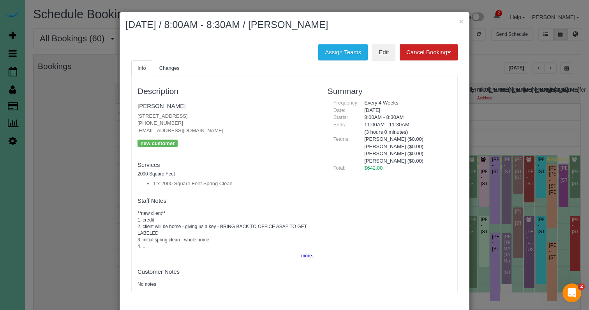
click at [333, 39] on div "Assign Teams Edit Cancel Booking Without Fee With 100.00% Fee Info Changes Desc…" at bounding box center [295, 171] width 350 height 267
click at [332, 47] on button "Assign Teams" at bounding box center [342, 52] width 49 height 16
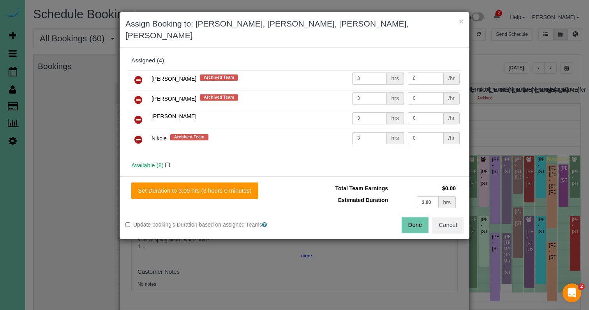
click at [141, 75] on icon at bounding box center [138, 79] width 8 height 9
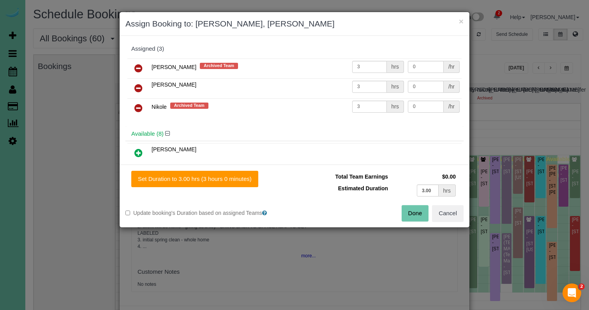
click at [141, 66] on icon at bounding box center [138, 68] width 8 height 9
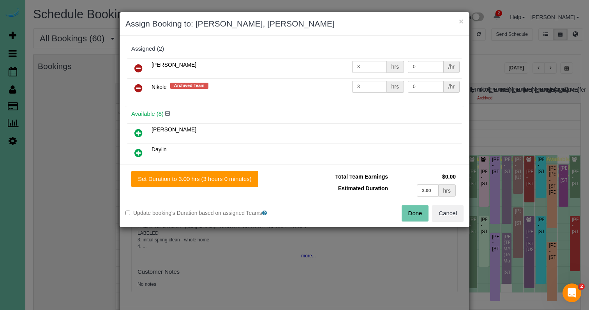
click at [141, 66] on icon at bounding box center [138, 68] width 8 height 9
click at [141, 83] on icon at bounding box center [138, 87] width 8 height 9
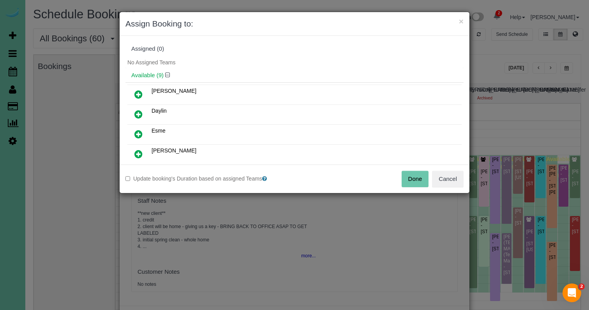
click at [406, 169] on div "Update booking's Duration based on assigned Teams Done Cancel" at bounding box center [295, 178] width 350 height 28
click at [415, 170] on div "Update booking's Duration based on assigned Teams Done Cancel" at bounding box center [295, 178] width 350 height 28
click at [415, 178] on button "Done" at bounding box center [415, 179] width 27 height 16
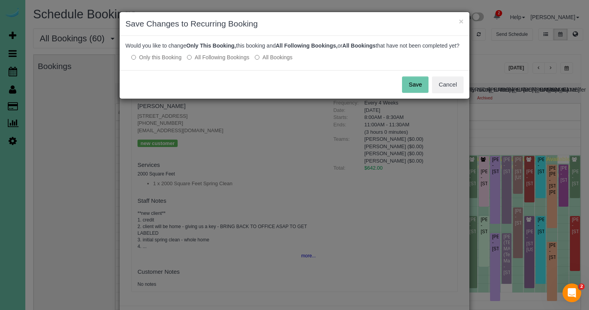
click at [422, 88] on button "Save" at bounding box center [415, 84] width 26 height 16
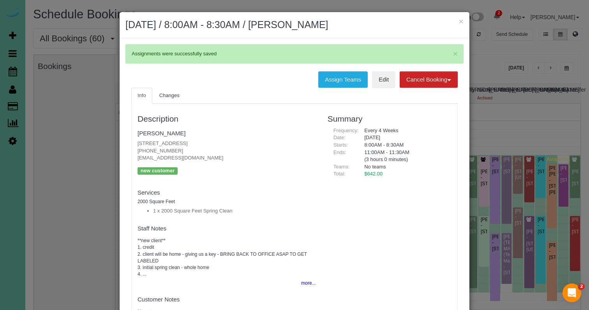
click at [464, 21] on div "× August 21, 2025 / 8:00AM - 8:30AM / John Green" at bounding box center [295, 25] width 350 height 26
click at [461, 21] on button "×" at bounding box center [461, 21] width 5 height 8
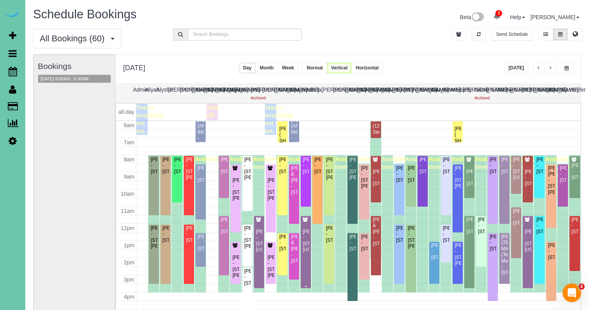
click at [304, 219] on icon at bounding box center [305, 219] width 6 height 5
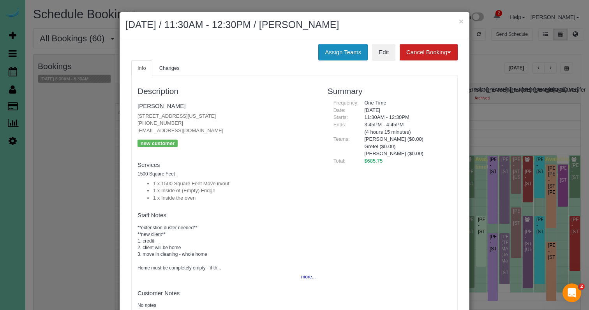
click at [353, 51] on button "Assign Teams" at bounding box center [342, 52] width 49 height 16
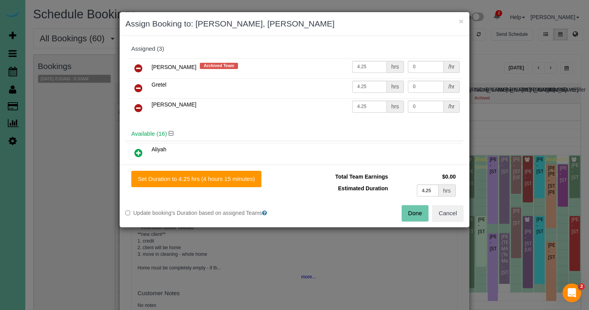
click at [137, 67] on icon at bounding box center [138, 68] width 8 height 9
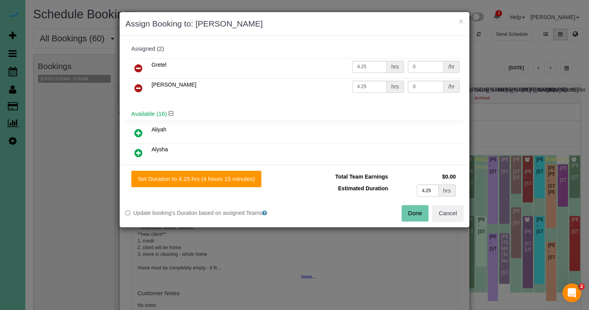
click at [137, 67] on icon at bounding box center [138, 68] width 8 height 9
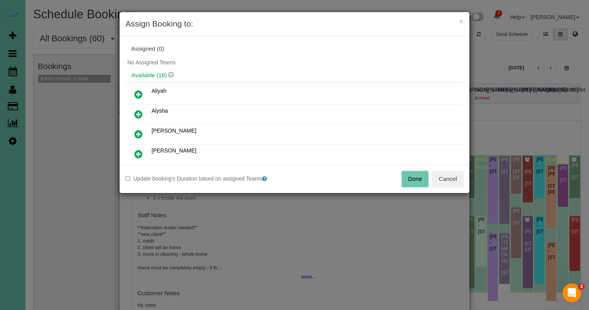
click at [408, 178] on button "Done" at bounding box center [415, 179] width 27 height 16
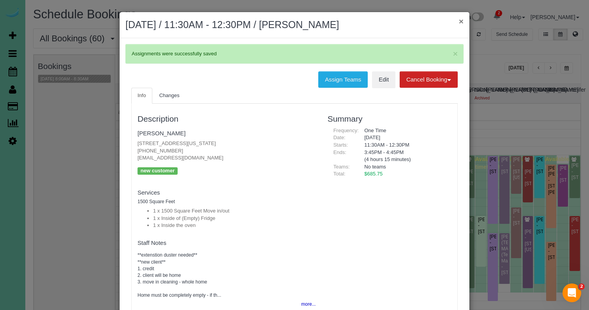
click at [459, 22] on button "×" at bounding box center [461, 21] width 5 height 8
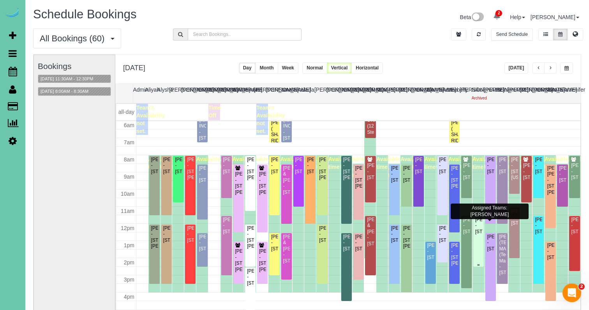
click at [481, 226] on div "[PERSON_NAME] - [STREET_ADDRESS]" at bounding box center [478, 226] width 7 height 18
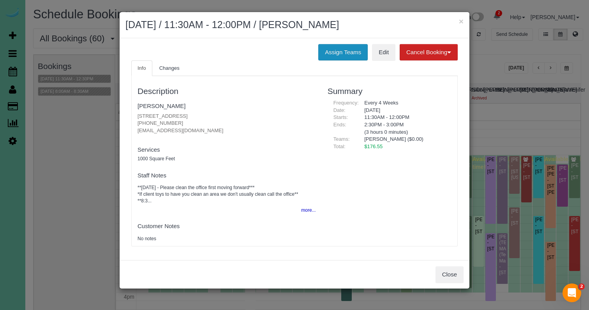
click at [348, 54] on button "Assign Teams" at bounding box center [342, 52] width 49 height 16
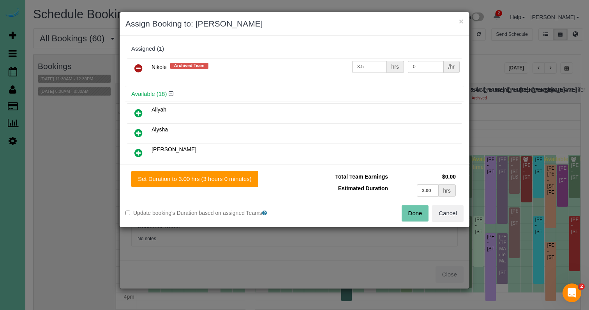
click at [144, 66] on link at bounding box center [138, 69] width 18 height 16
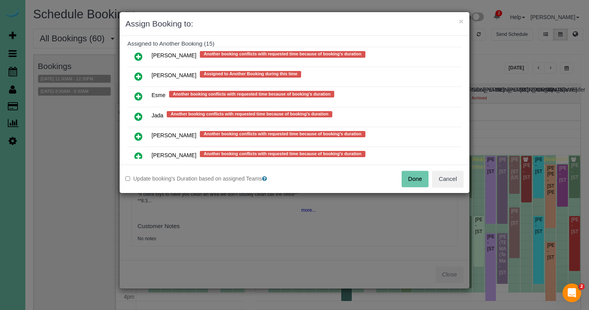
scroll to position [545, 0]
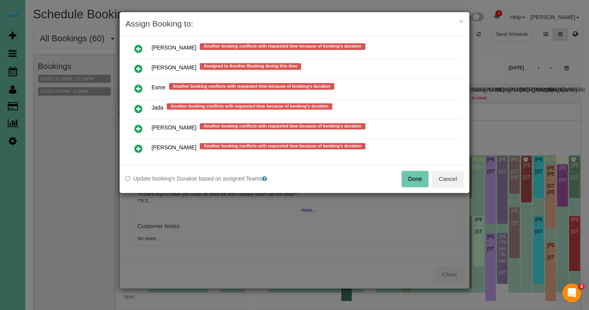
click at [143, 104] on link at bounding box center [138, 109] width 18 height 16
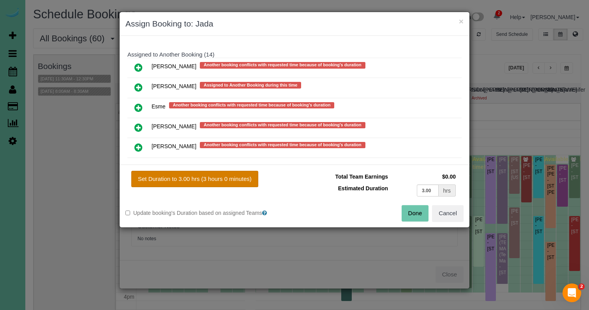
click at [217, 180] on button "Set Duration to 3.00 hrs (3 hours 0 minutes)" at bounding box center [194, 179] width 127 height 16
type input "3.00"
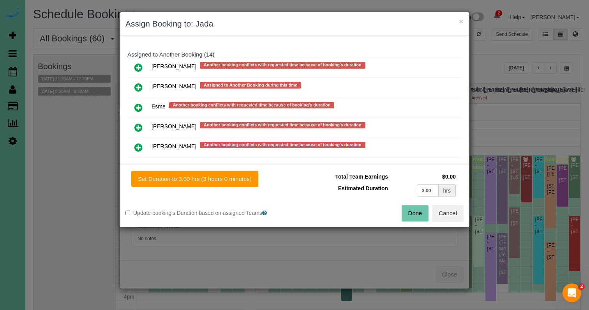
click at [413, 216] on button "Done" at bounding box center [415, 213] width 27 height 16
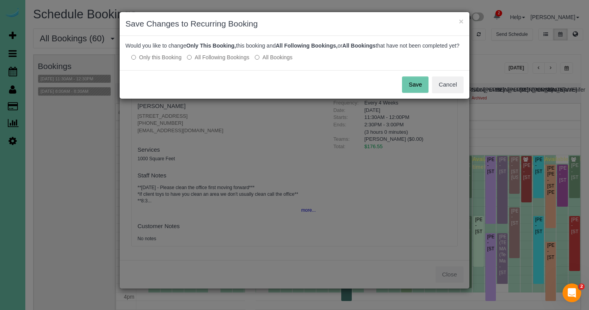
click at [420, 93] on button "Save" at bounding box center [415, 84] width 26 height 16
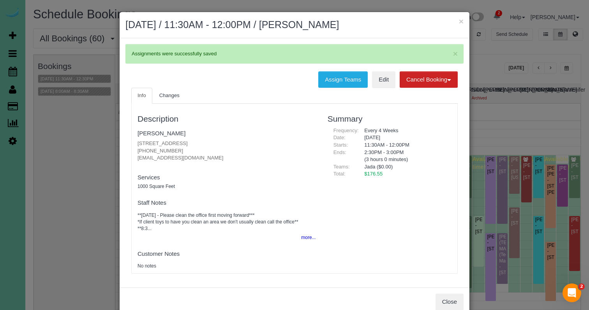
click at [458, 21] on h2 "August 21, 2025 / 11:30AM - 12:00PM / Katie Weeks" at bounding box center [294, 25] width 338 height 14
click at [459, 21] on button "×" at bounding box center [461, 21] width 5 height 8
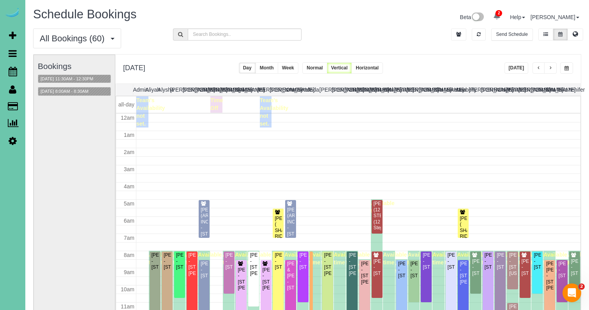
scroll to position [103, 0]
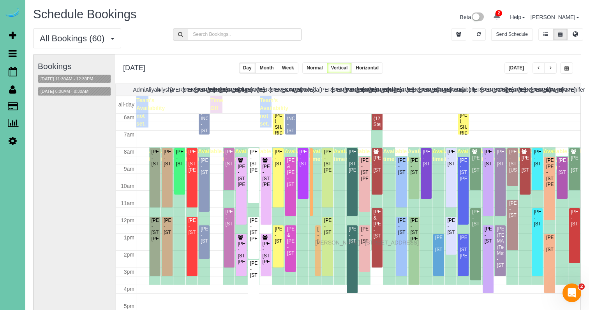
drag, startPoint x: 318, startPoint y: 224, endPoint x: 317, endPoint y: 241, distance: 16.8
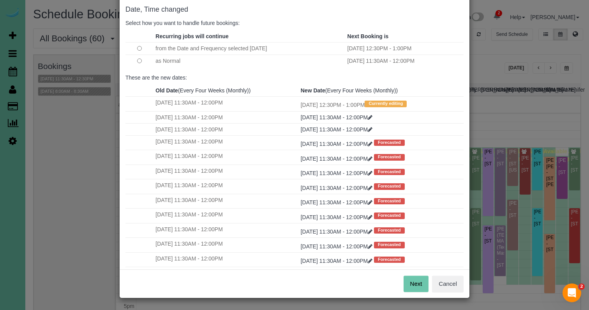
scroll to position [39, 0]
click at [419, 281] on button "Next" at bounding box center [416, 284] width 25 height 16
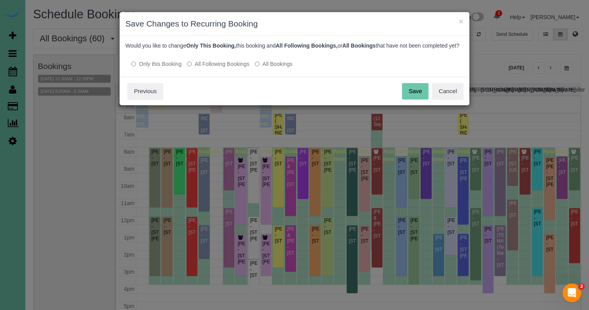
scroll to position [0, 0]
click at [411, 98] on button "Save" at bounding box center [415, 91] width 26 height 16
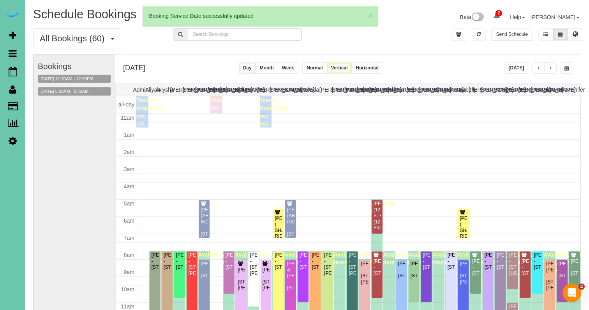
scroll to position [103, 0]
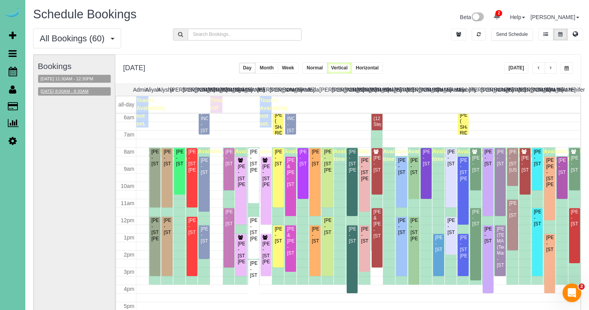
click at [81, 93] on button "08/21/2025 8:00AM - 8:30AM" at bounding box center [64, 91] width 53 height 8
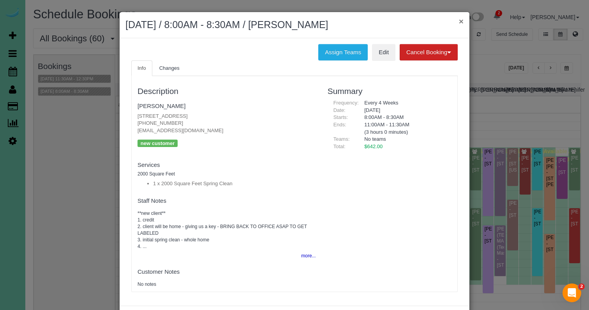
click at [461, 20] on button "×" at bounding box center [461, 21] width 5 height 8
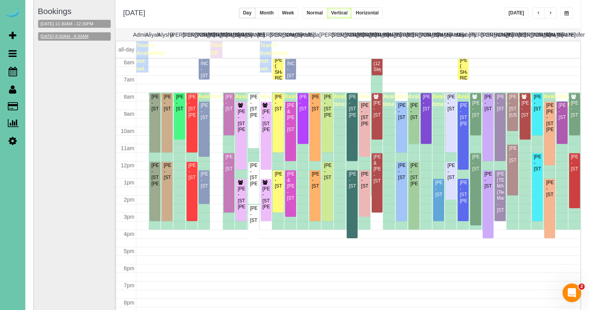
click at [91, 34] on button "08/21/2025 8:00AM - 8:30AM" at bounding box center [64, 36] width 53 height 8
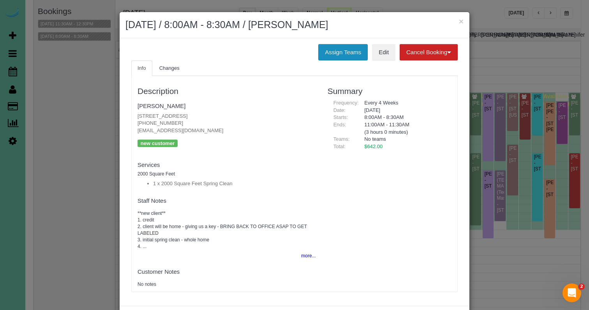
click at [326, 49] on button "Assign Teams" at bounding box center [342, 52] width 49 height 16
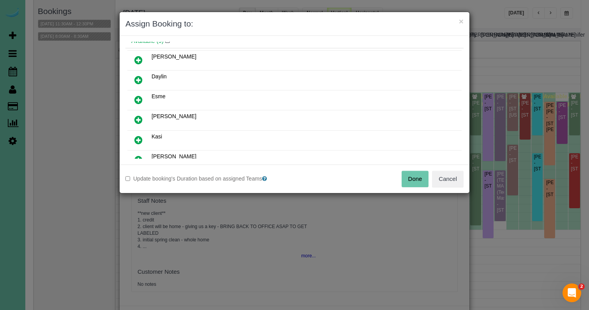
scroll to position [35, 0]
click at [139, 117] on icon at bounding box center [138, 119] width 8 height 9
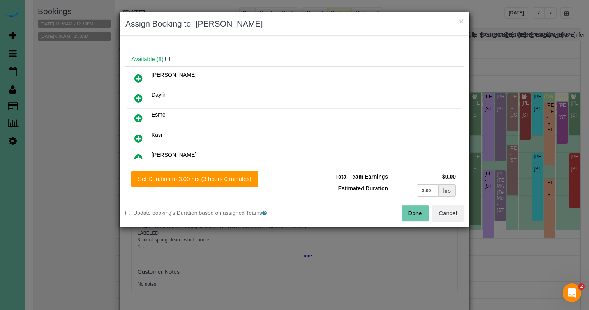
click at [138, 137] on icon at bounding box center [138, 138] width 8 height 9
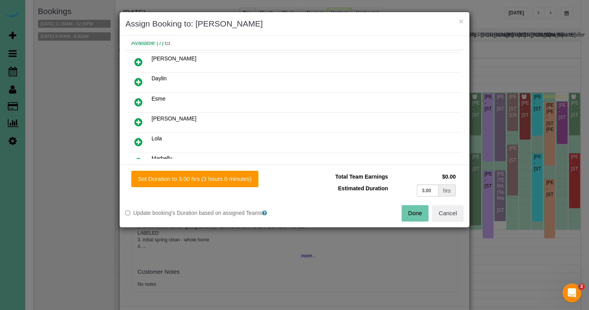
scroll to position [70, 0]
click at [138, 138] on icon at bounding box center [138, 142] width 8 height 9
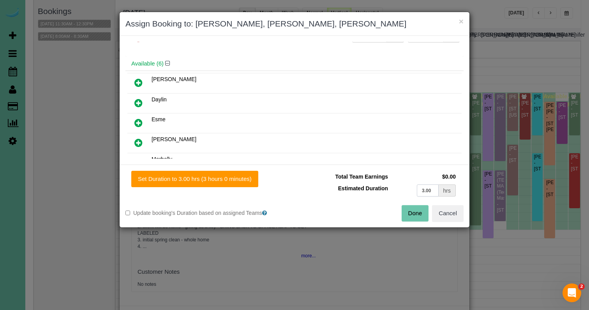
drag, startPoint x: 433, startPoint y: 187, endPoint x: 365, endPoint y: 187, distance: 68.2
click at [365, 187] on tr "Estimated Duration 3.00 hrs" at bounding box center [378, 190] width 157 height 16
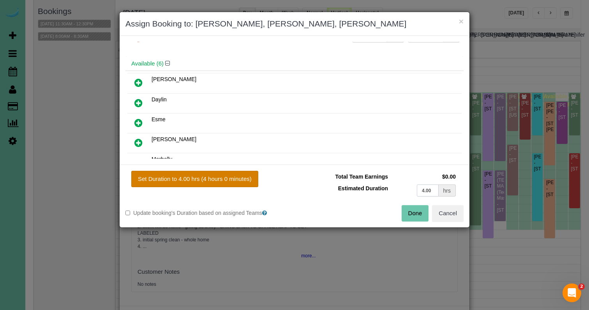
type input "4.00"
click at [199, 182] on button "Set Duration to 4.00 hrs (4 hours 0 minutes)" at bounding box center [194, 179] width 127 height 16
type input "4.00"
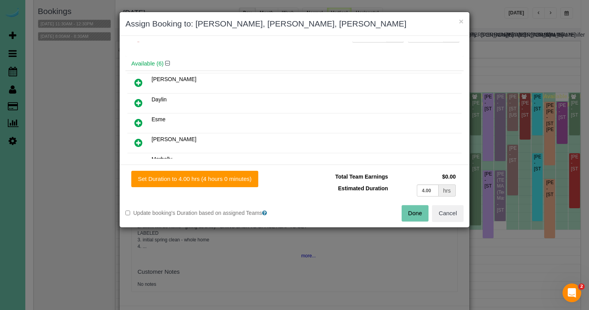
click at [401, 215] on div "Done Cancel" at bounding box center [382, 213] width 175 height 16
click at [410, 214] on button "Done" at bounding box center [415, 213] width 27 height 16
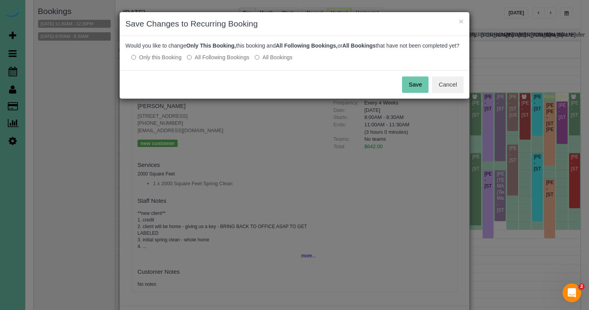
click at [416, 91] on button "Save" at bounding box center [415, 84] width 26 height 16
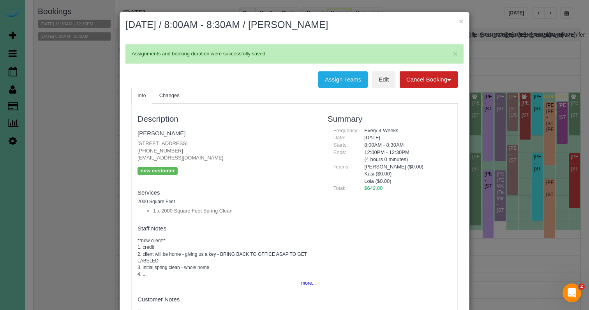
click at [162, 136] on fieldset "John Green 4423 Pine Street, Omaha, NE 68105 (402) 213-4492 jfgreen67@gmail.com…" at bounding box center [227, 154] width 178 height 55
click at [162, 134] on link "John Green" at bounding box center [162, 133] width 48 height 7
click at [463, 25] on button "×" at bounding box center [461, 21] width 5 height 8
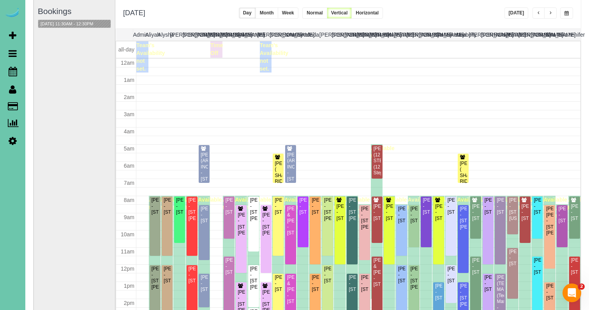
scroll to position [103, 0]
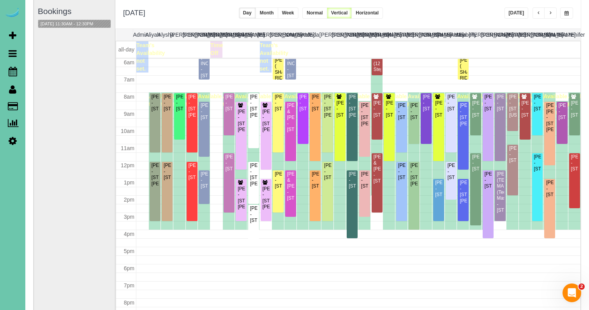
click at [569, 13] on button "button" at bounding box center [566, 12] width 13 height 11
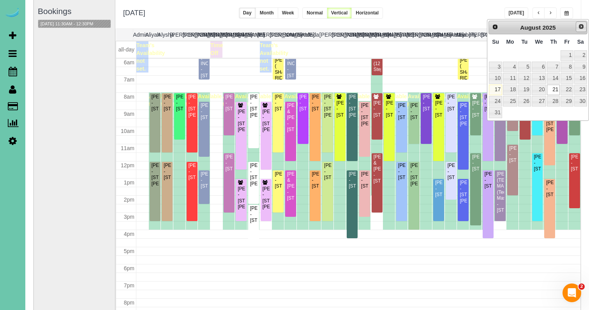
click at [583, 30] on span "Next" at bounding box center [581, 26] width 6 height 6
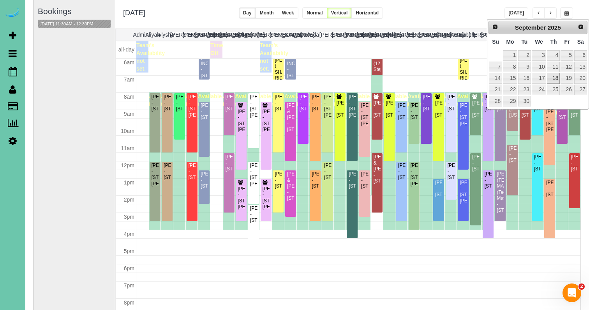
click at [555, 76] on link "18" at bounding box center [553, 78] width 13 height 11
type input "**********"
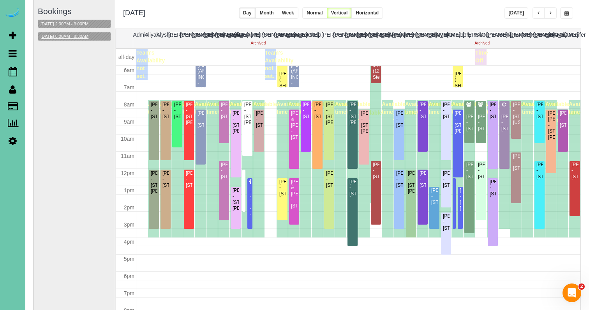
click at [91, 33] on button "09/18/2025 8:00AM - 8:30AM" at bounding box center [64, 36] width 53 height 8
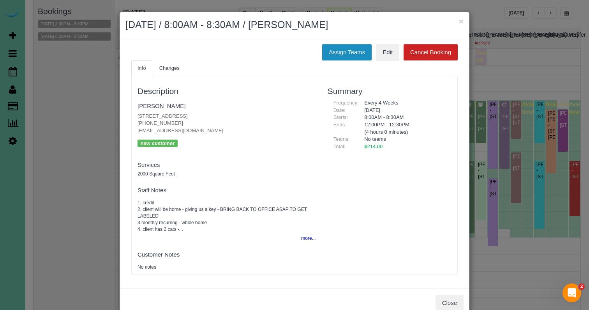
click at [341, 56] on button "Assign Teams" at bounding box center [346, 52] width 49 height 16
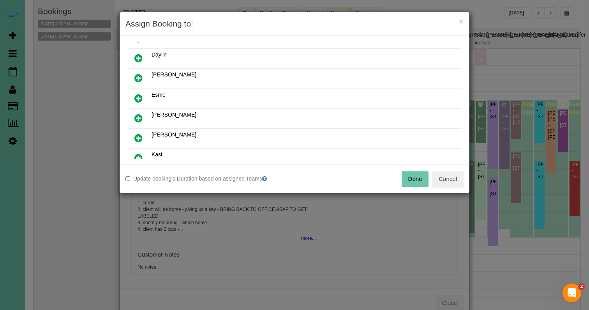
scroll to position [78, 0]
click at [143, 117] on link at bounding box center [138, 117] width 18 height 16
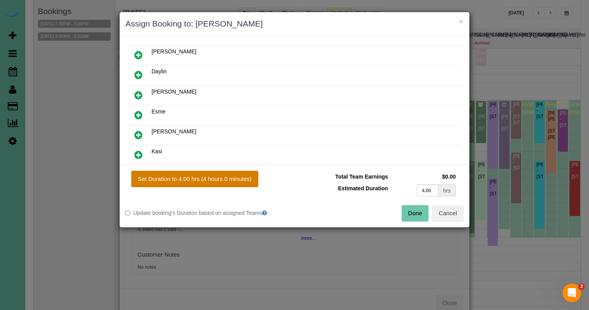
click at [178, 172] on button "Set Duration to 4.00 hrs (4 hours 0 minutes)" at bounding box center [194, 179] width 127 height 16
type input "4.00"
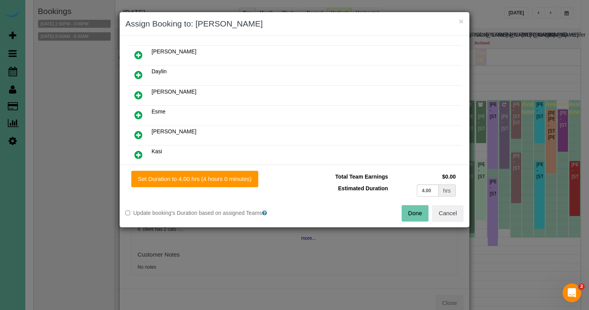
click at [416, 212] on button "Done" at bounding box center [415, 213] width 27 height 16
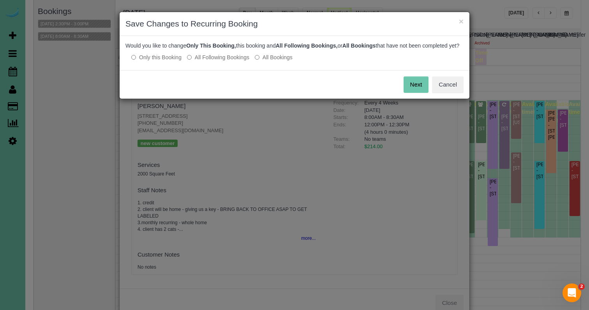
click at [223, 61] on label "All Following Bookings" at bounding box center [218, 57] width 62 height 8
click at [421, 93] on button "Save" at bounding box center [415, 84] width 26 height 16
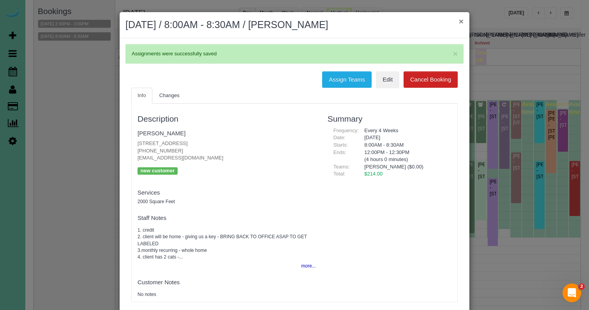
click at [461, 21] on button "×" at bounding box center [461, 21] width 5 height 8
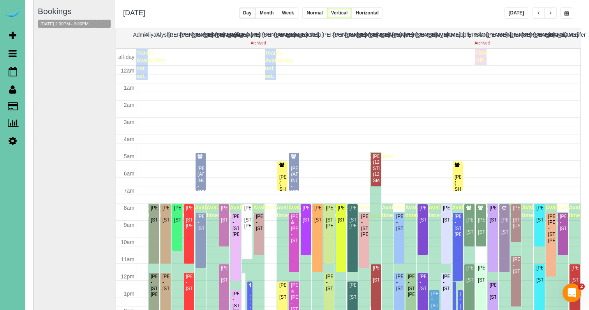
scroll to position [103, 0]
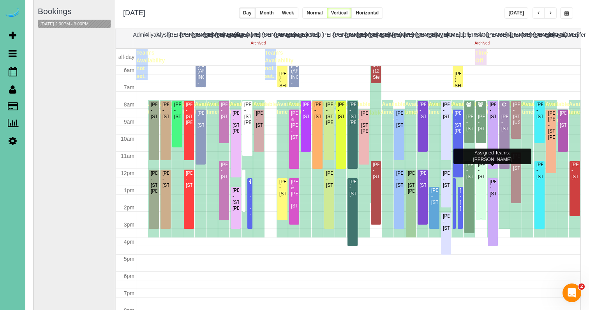
click at [483, 178] on div "[PERSON_NAME] - [STREET_ADDRESS]" at bounding box center [481, 171] width 7 height 18
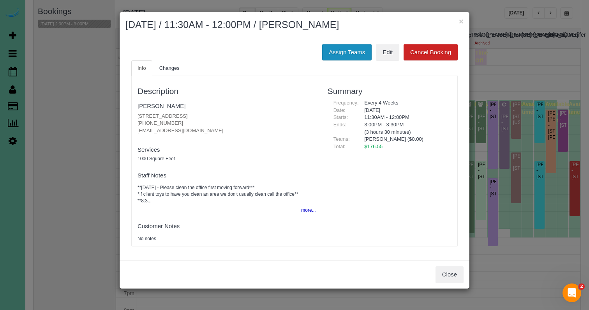
click at [341, 45] on button "Assign Teams" at bounding box center [346, 52] width 49 height 16
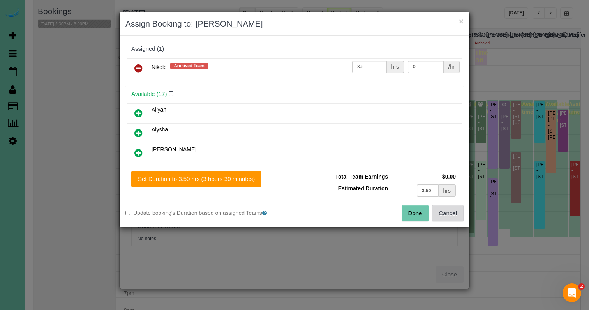
click at [454, 217] on button "Cancel" at bounding box center [448, 213] width 32 height 16
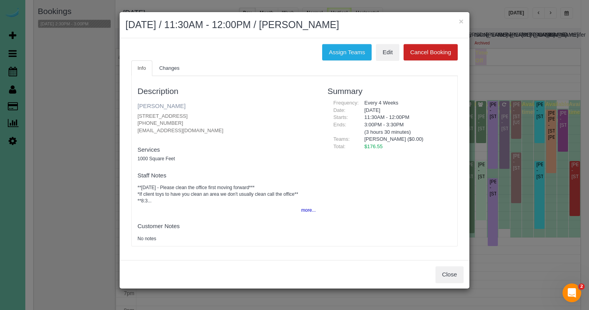
click at [157, 104] on link "[PERSON_NAME]" at bounding box center [162, 105] width 48 height 7
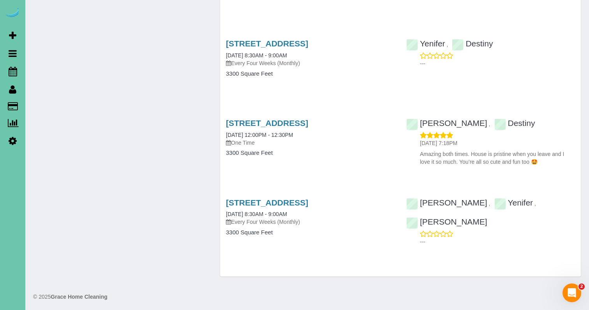
scroll to position [600, 0]
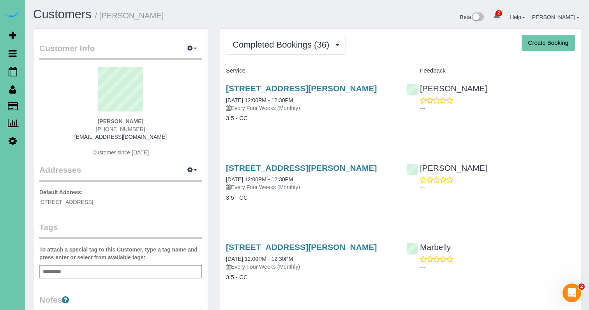
click at [312, 43] on span "Completed Bookings (36)" at bounding box center [283, 45] width 101 height 10
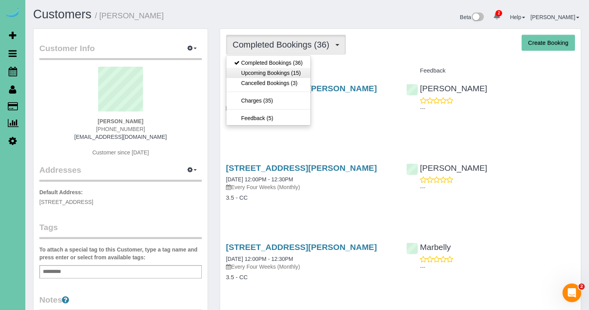
click at [304, 74] on link "Upcoming Bookings (15)" at bounding box center [268, 73] width 84 height 10
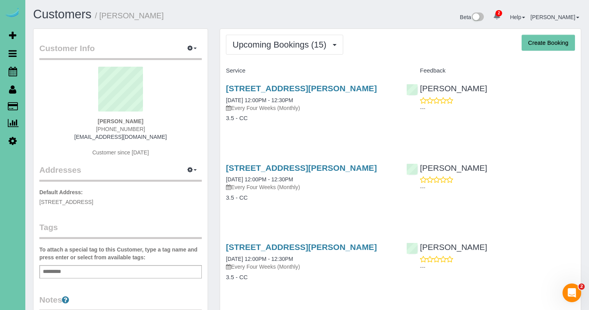
scroll to position [8, 0]
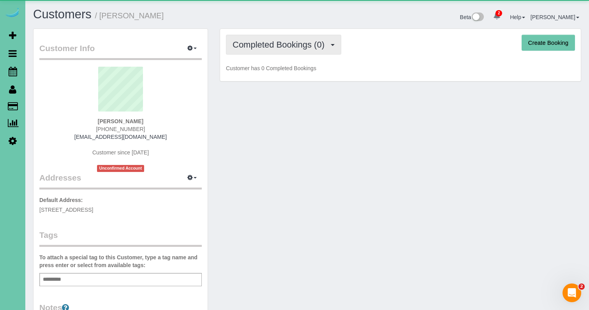
click at [305, 49] on button "Completed Bookings (0)" at bounding box center [283, 45] width 115 height 20
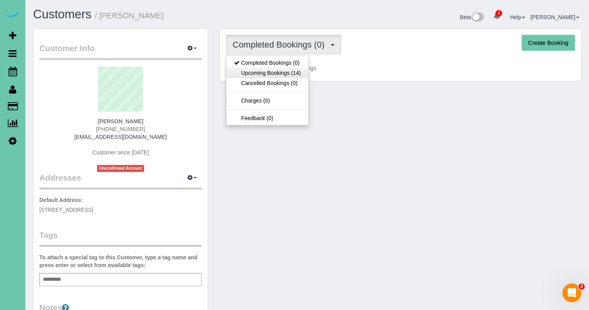
click at [297, 77] on link "Upcoming Bookings (14)" at bounding box center [267, 73] width 82 height 10
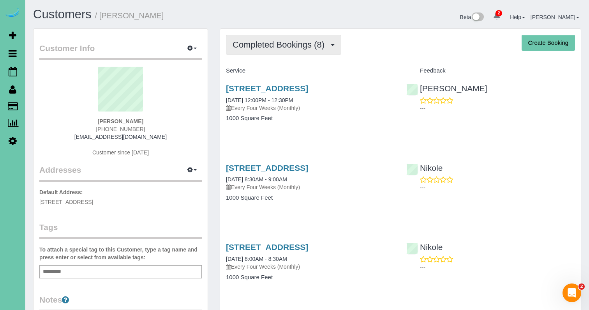
click at [290, 41] on span "Completed Bookings (8)" at bounding box center [281, 45] width 96 height 10
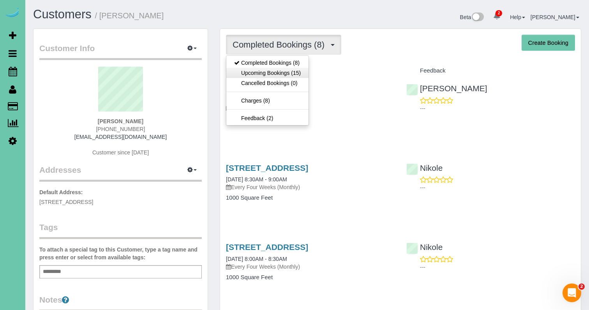
click at [287, 70] on link "Upcoming Bookings (15)" at bounding box center [267, 73] width 82 height 10
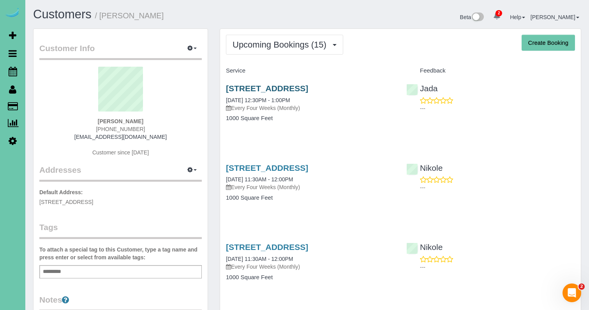
click at [279, 88] on link "[STREET_ADDRESS]" at bounding box center [267, 88] width 82 height 9
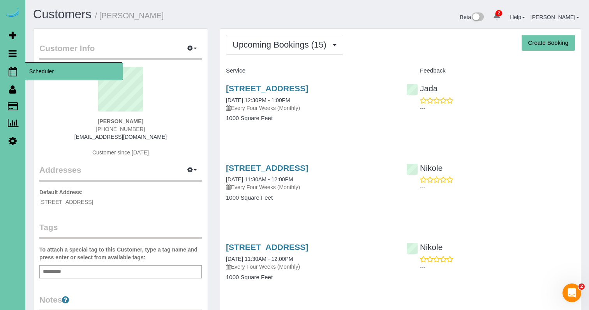
click at [13, 72] on icon at bounding box center [13, 71] width 9 height 9
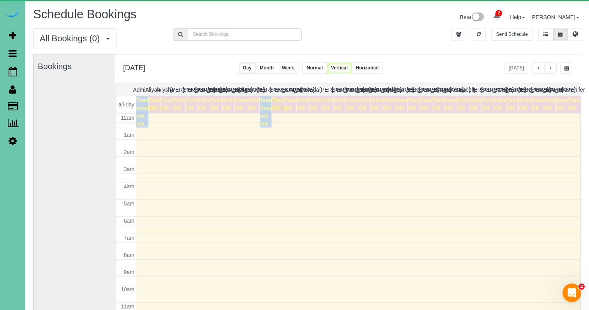
scroll to position [103, 0]
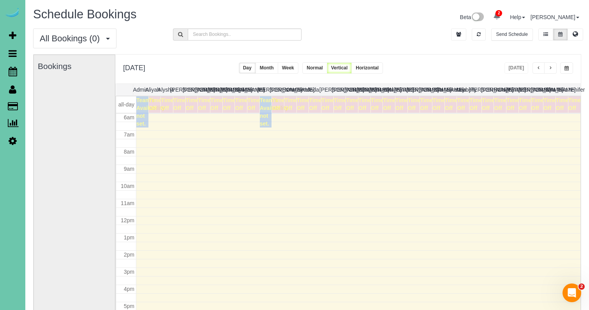
click at [566, 65] on button "button" at bounding box center [566, 67] width 13 height 11
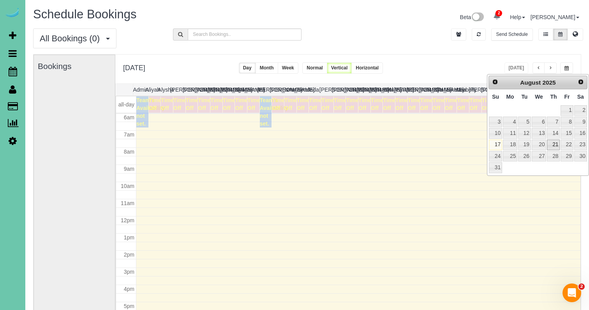
click at [551, 144] on link "21" at bounding box center [553, 144] width 13 height 11
type input "**********"
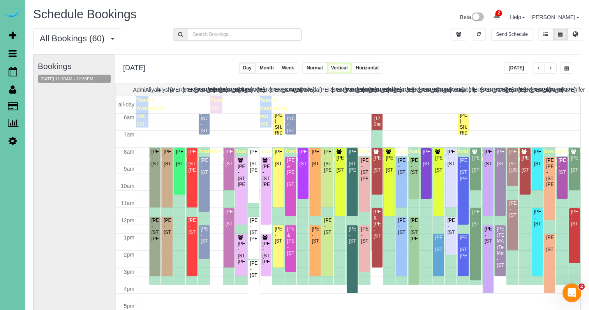
click at [96, 79] on button "[DATE] 11:30AM - 12:30PM" at bounding box center [67, 79] width 58 height 8
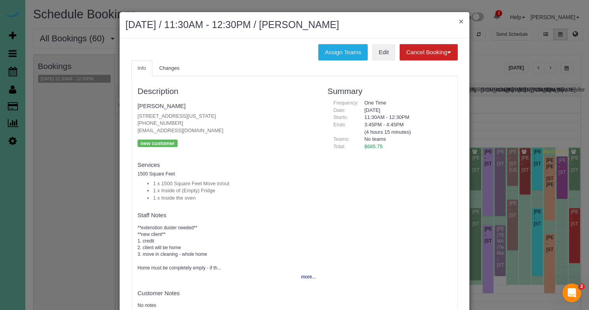
click at [461, 20] on button "×" at bounding box center [461, 21] width 5 height 8
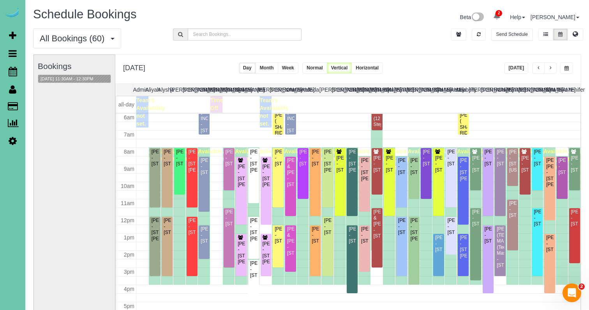
scroll to position [55, 0]
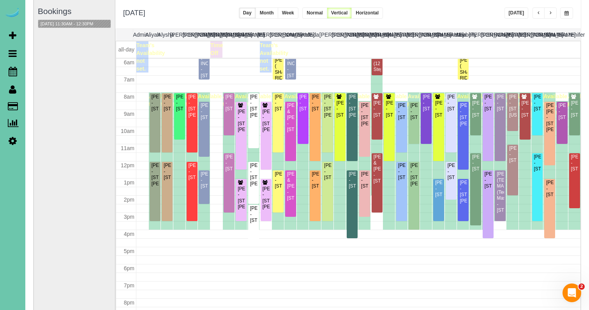
click at [94, 32] on div "Bookings [DATE] 11:30AM - 12:30PM" at bounding box center [74, 155] width 73 height 311
click at [94, 24] on button "[DATE] 11:30AM - 12:30PM" at bounding box center [67, 24] width 58 height 8
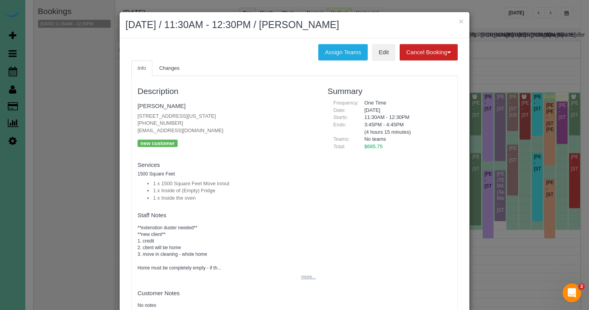
click at [304, 273] on button "more..." at bounding box center [306, 276] width 19 height 11
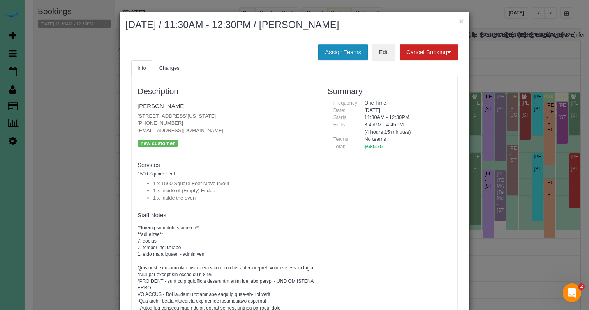
scroll to position [0, 0]
click at [348, 50] on button "Assign Teams" at bounding box center [342, 52] width 49 height 16
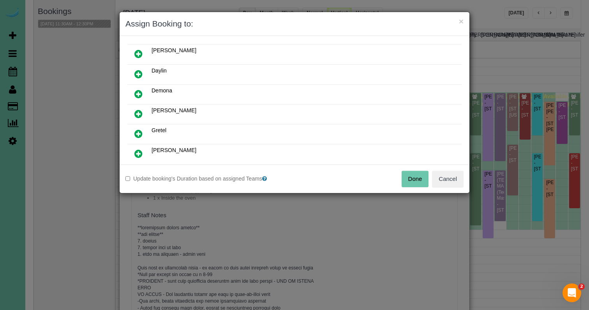
scroll to position [116, 0]
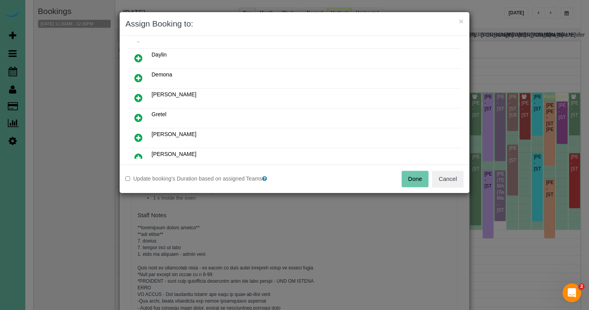
click at [140, 117] on icon at bounding box center [138, 117] width 8 height 9
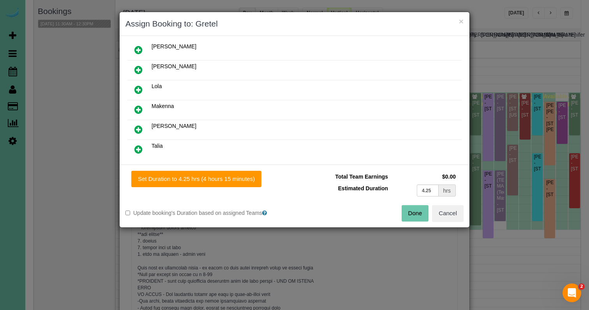
scroll to position [294, 0]
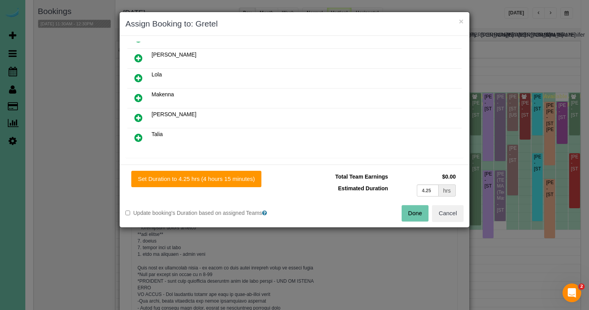
click at [138, 117] on icon at bounding box center [138, 117] width 8 height 9
click at [138, 134] on icon at bounding box center [138, 137] width 8 height 9
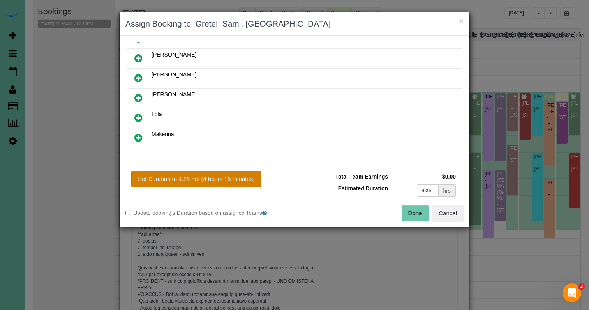
click at [190, 181] on button "Set Duration to 4.25 hrs (4 hours 15 minutes)" at bounding box center [196, 179] width 130 height 16
type input "4.25"
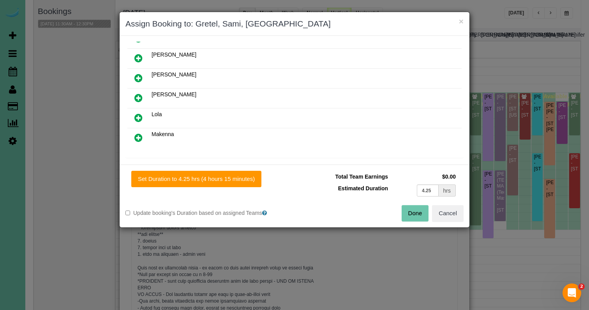
click at [404, 206] on button "Done" at bounding box center [415, 213] width 27 height 16
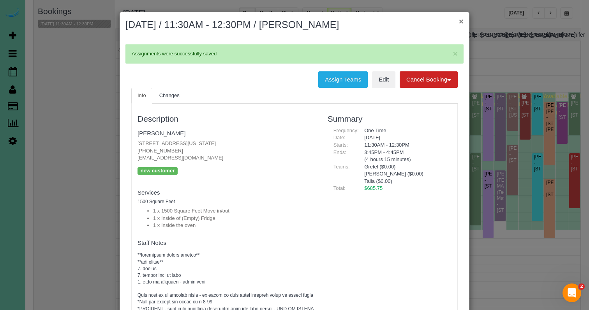
click at [463, 22] on button "×" at bounding box center [461, 21] width 5 height 8
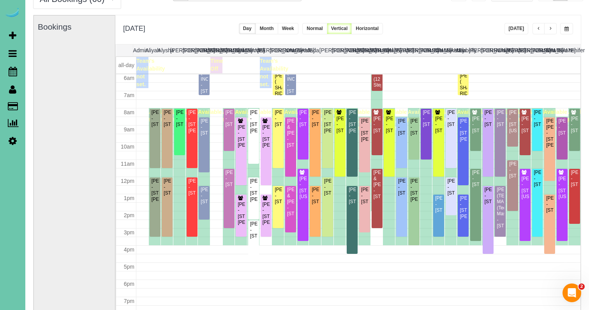
scroll to position [49, 0]
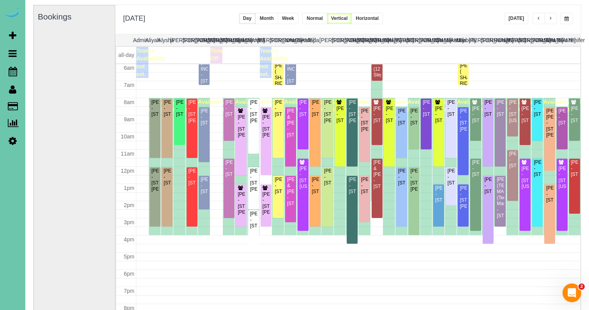
click at [540, 19] on span "button" at bounding box center [539, 18] width 4 height 5
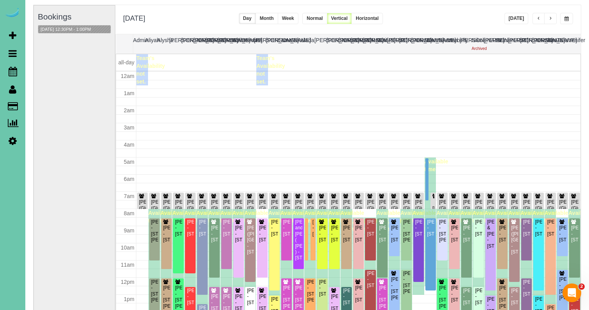
scroll to position [103, 0]
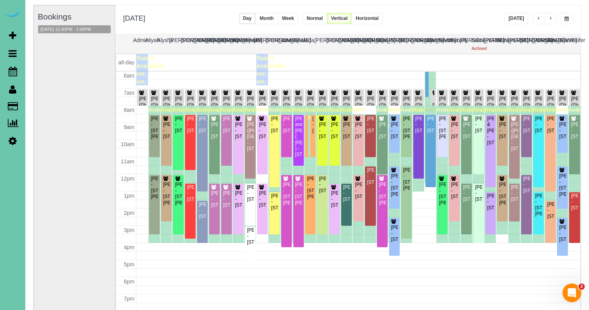
click at [540, 19] on span "button" at bounding box center [539, 18] width 4 height 5
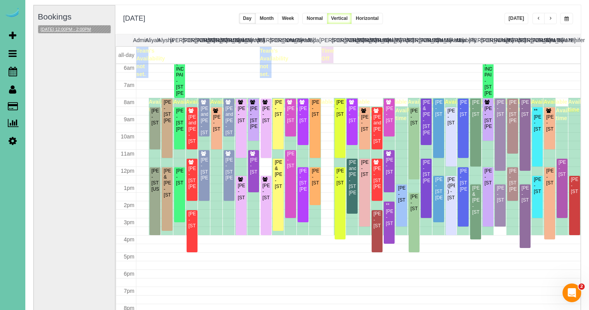
click at [93, 33] on button "[DATE] 12:00PM - 2:00PM" at bounding box center [65, 29] width 55 height 8
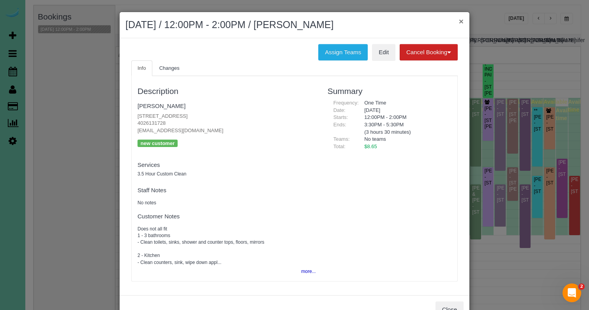
click at [461, 22] on button "×" at bounding box center [461, 21] width 5 height 8
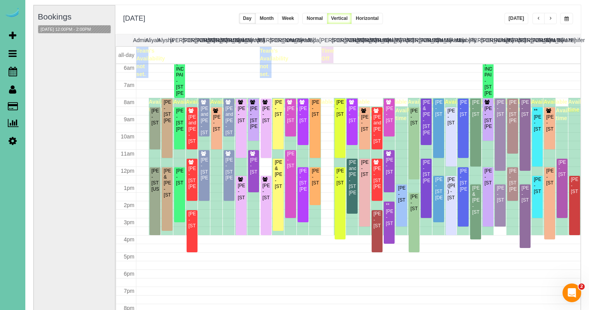
scroll to position [55, 0]
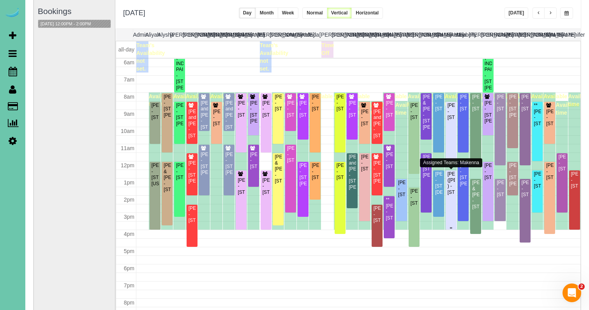
click at [448, 178] on div "[PERSON_NAME] ([PERSON_NAME] ) - [STREET_ADDRESS]" at bounding box center [451, 183] width 8 height 24
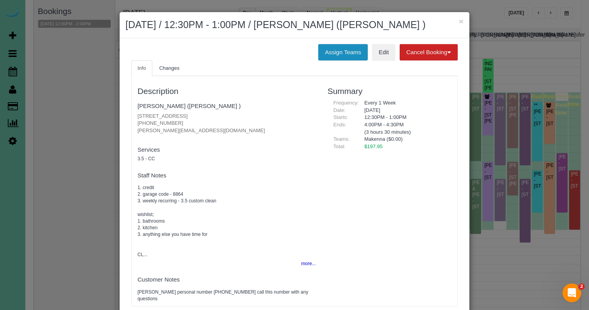
click at [345, 60] on button "Assign Teams" at bounding box center [342, 52] width 49 height 16
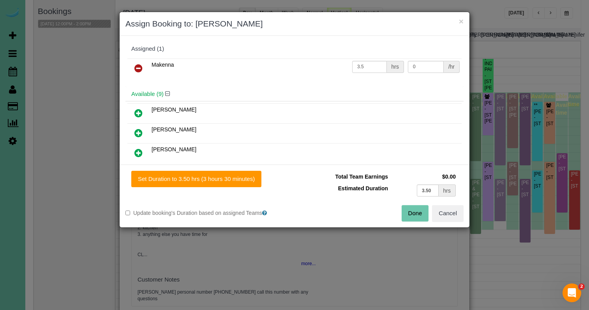
click at [145, 65] on link at bounding box center [138, 69] width 18 height 16
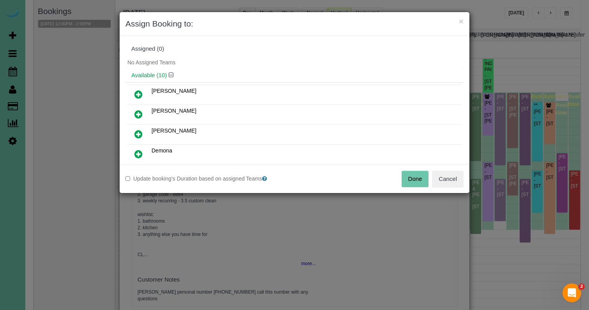
click at [141, 116] on icon at bounding box center [138, 113] width 8 height 9
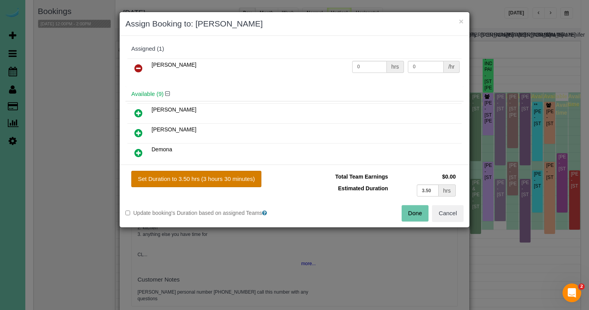
click at [203, 171] on button "Set Duration to 3.50 hrs (3 hours 30 minutes)" at bounding box center [196, 179] width 130 height 16
type input "3.50"
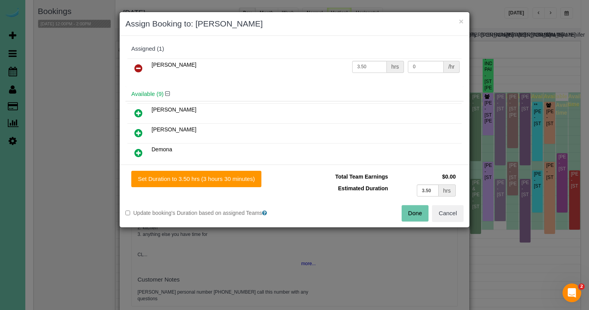
click at [413, 216] on button "Done" at bounding box center [415, 213] width 27 height 16
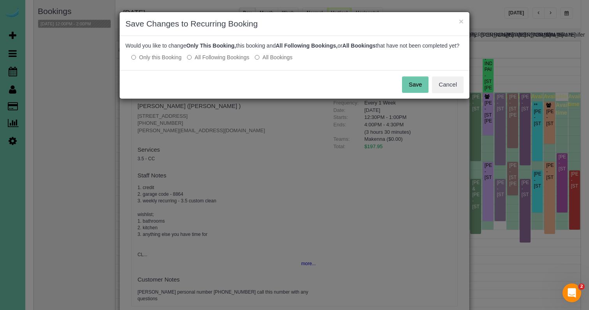
click at [410, 93] on button "Save" at bounding box center [415, 84] width 26 height 16
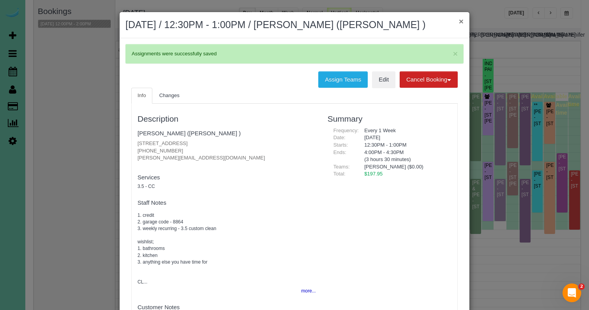
click at [460, 22] on button "×" at bounding box center [461, 21] width 5 height 8
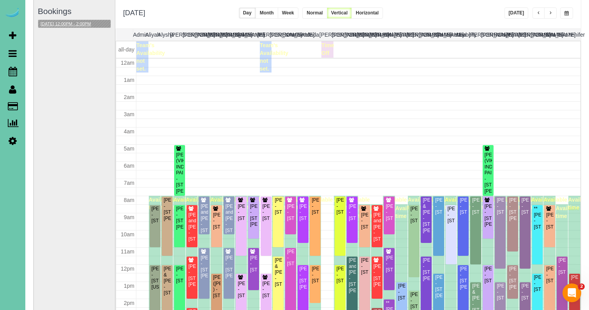
scroll to position [103, 0]
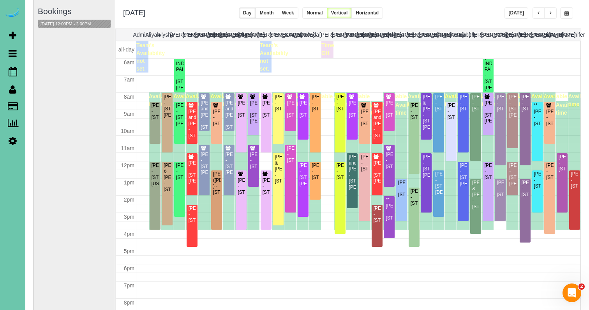
click at [93, 23] on button "[DATE] 12:00PM - 2:00PM" at bounding box center [65, 24] width 55 height 8
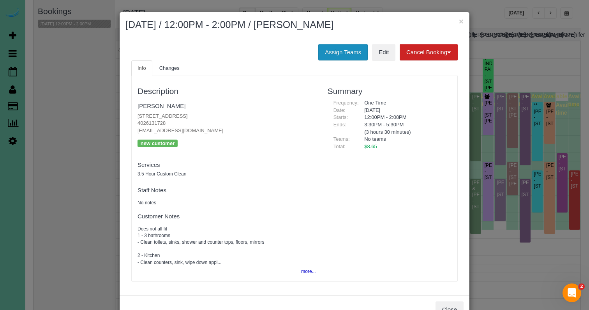
click at [350, 51] on button "Assign Teams" at bounding box center [342, 52] width 49 height 16
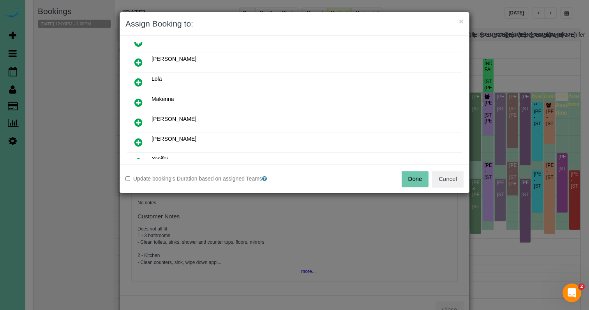
scroll to position [80, 0]
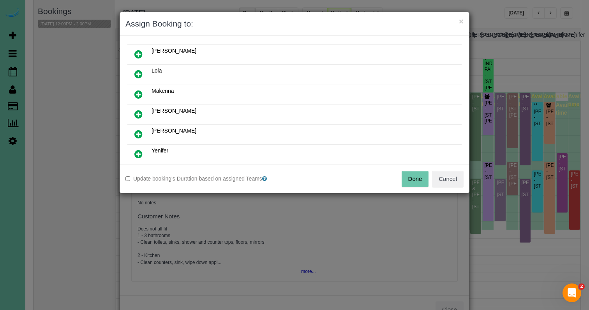
click at [143, 91] on link at bounding box center [138, 95] width 18 height 16
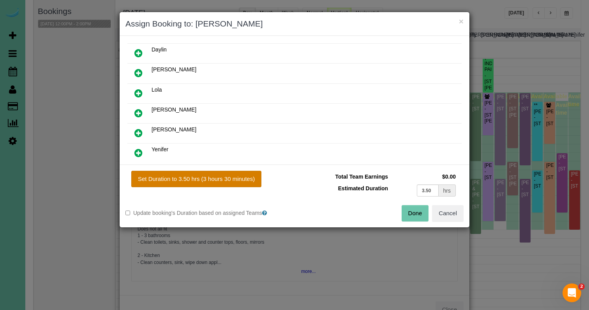
click at [242, 177] on button "Set Duration to 3.50 hrs (3 hours 30 minutes)" at bounding box center [196, 179] width 130 height 16
type input "3.50"
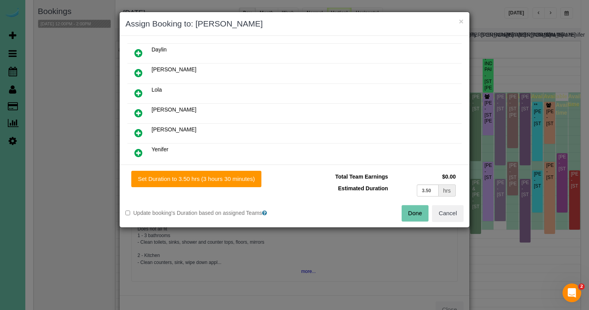
click at [424, 208] on button "Done" at bounding box center [415, 213] width 27 height 16
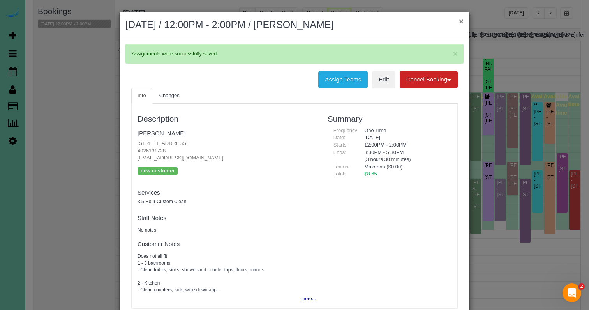
click at [463, 21] on button "×" at bounding box center [461, 21] width 5 height 8
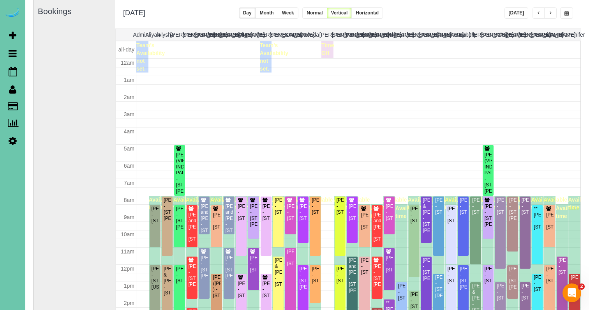
scroll to position [103, 0]
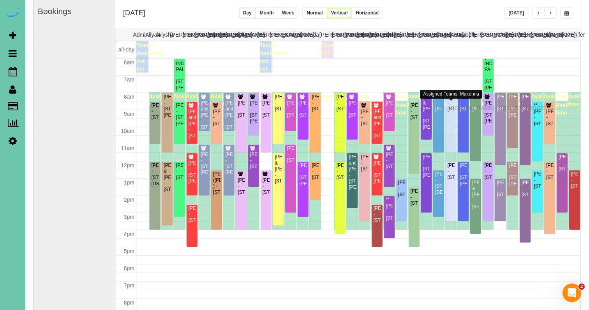
drag, startPoint x: 452, startPoint y: 117, endPoint x: 451, endPoint y: 107, distance: 10.5
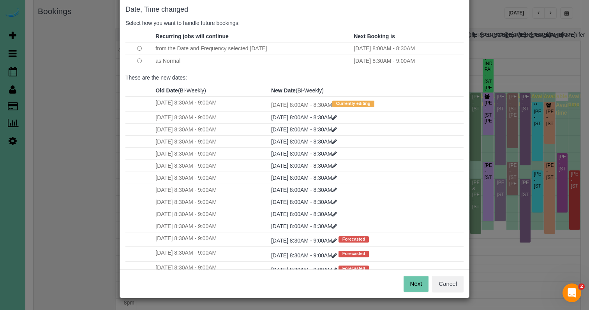
scroll to position [39, 0]
click at [419, 278] on button "Next" at bounding box center [416, 284] width 25 height 16
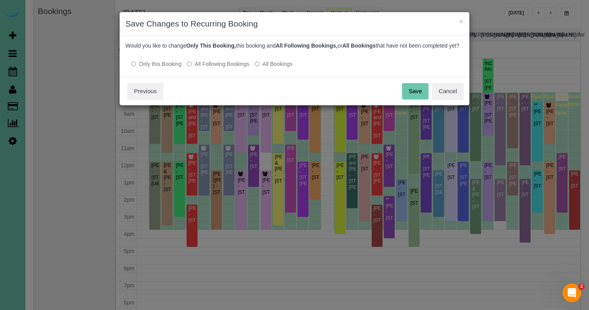
click at [239, 68] on label "All Following Bookings" at bounding box center [218, 64] width 62 height 8
click at [417, 94] on button "Save" at bounding box center [415, 91] width 26 height 16
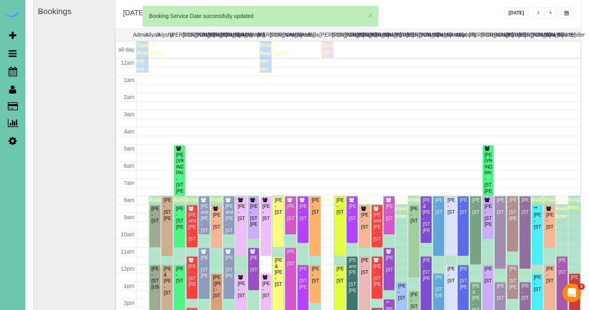
scroll to position [103, 0]
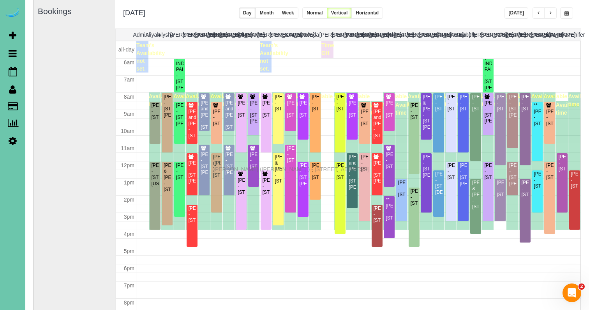
drag, startPoint x: 215, startPoint y: 184, endPoint x: 215, endPoint y: 168, distance: 15.6
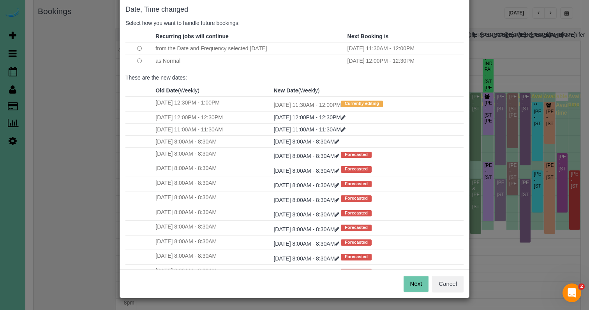
scroll to position [39, 0]
click at [404, 274] on div "Next Cancel" at bounding box center [295, 284] width 350 height 28
click at [408, 277] on button "Next" at bounding box center [416, 284] width 25 height 16
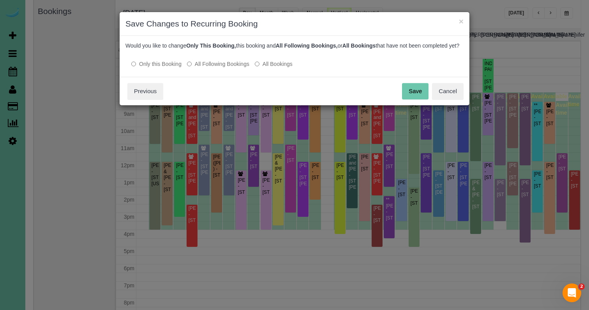
scroll to position [0, 0]
click at [412, 99] on button "Save" at bounding box center [415, 91] width 26 height 16
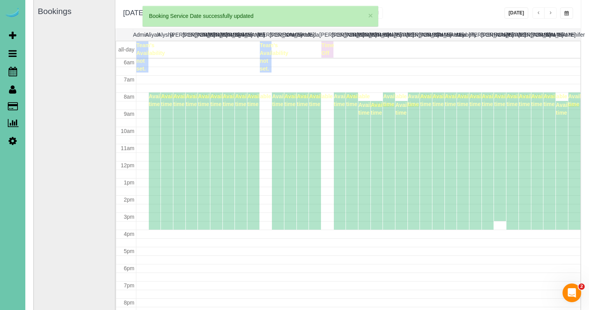
click at [554, 15] on button "button" at bounding box center [550, 12] width 12 height 11
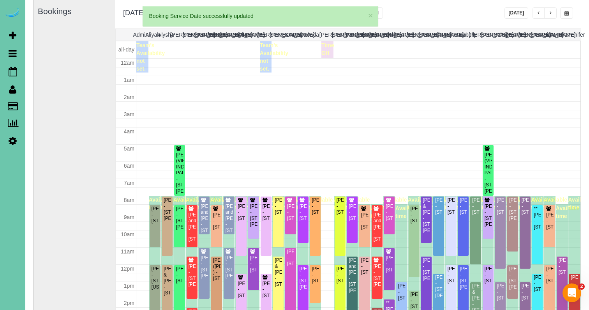
scroll to position [103, 0]
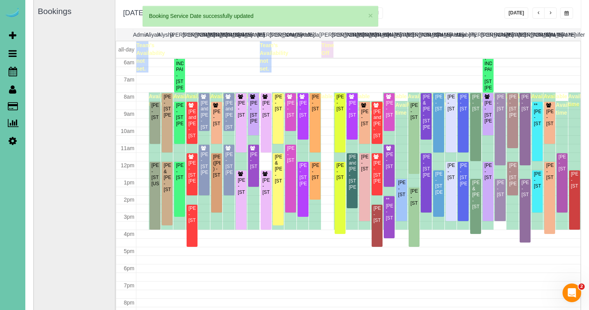
click at [554, 15] on button "button" at bounding box center [550, 12] width 12 height 11
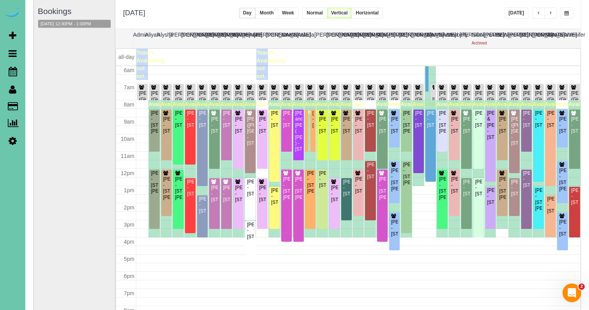
click at [548, 9] on button "button" at bounding box center [550, 12] width 12 height 11
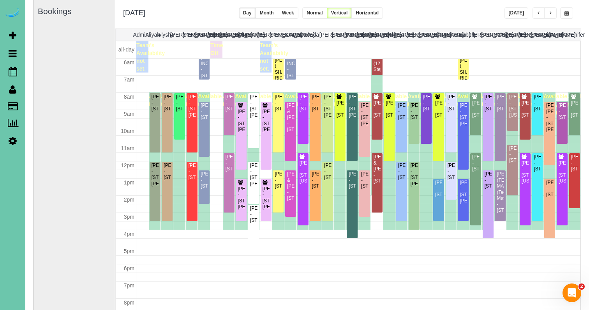
click at [548, 9] on button "button" at bounding box center [550, 12] width 12 height 11
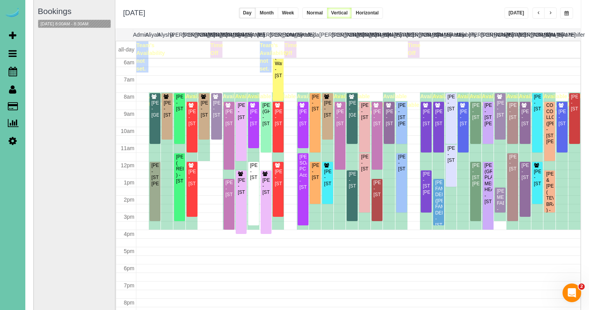
click at [570, 14] on button "button" at bounding box center [566, 12] width 13 height 11
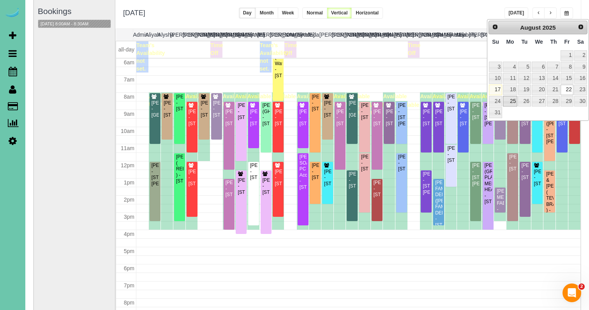
click at [508, 96] on link "25" at bounding box center [510, 101] width 14 height 11
type input "**********"
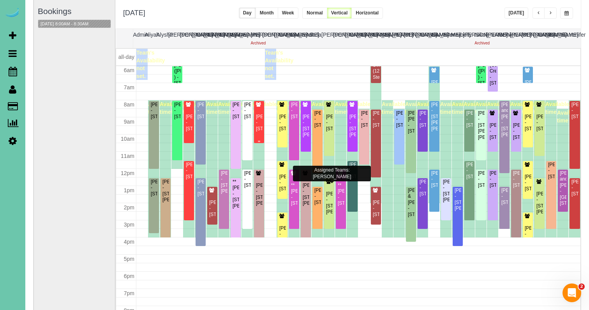
click at [258, 128] on div "[PERSON_NAME] - [STREET_ADDRESS]" at bounding box center [259, 123] width 7 height 18
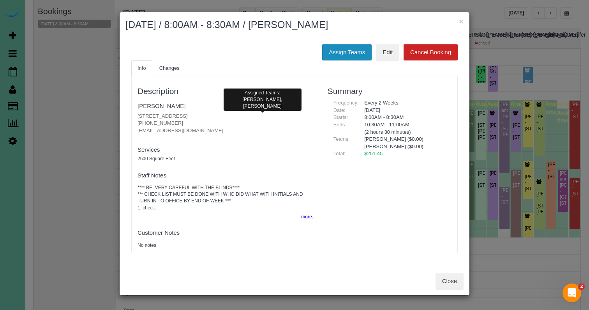
click at [342, 47] on button "Assign Teams" at bounding box center [346, 52] width 49 height 16
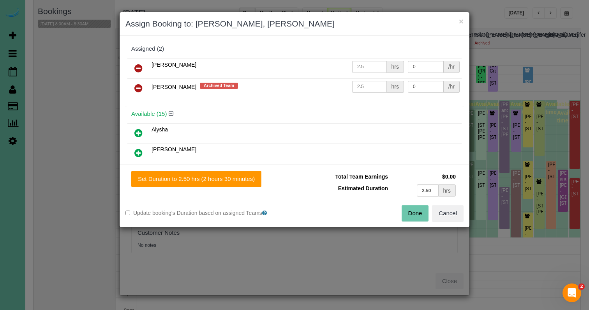
click at [140, 85] on icon at bounding box center [138, 87] width 8 height 9
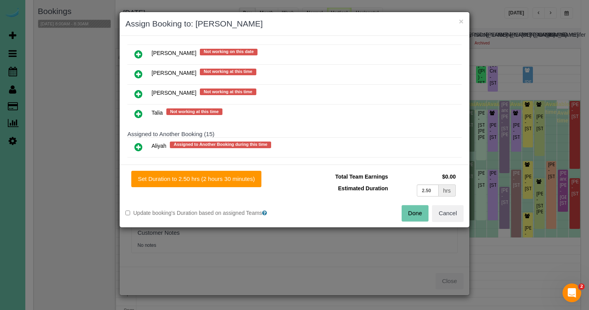
scroll to position [450, 0]
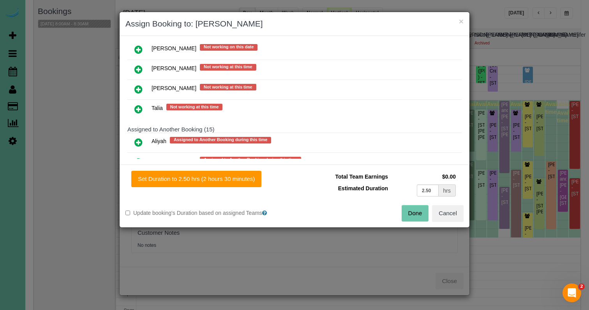
click at [137, 108] on icon at bounding box center [138, 108] width 8 height 9
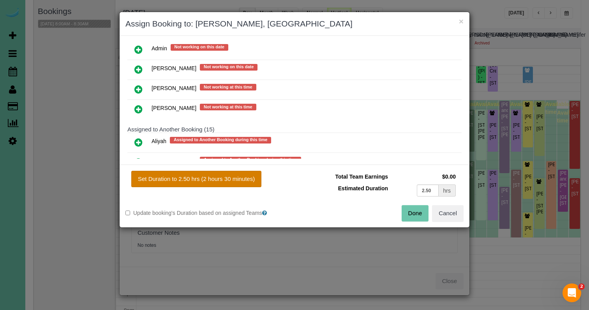
click at [212, 179] on button "Set Duration to 2.50 hrs (2 hours 30 minutes)" at bounding box center [196, 179] width 130 height 16
type input "2.50"
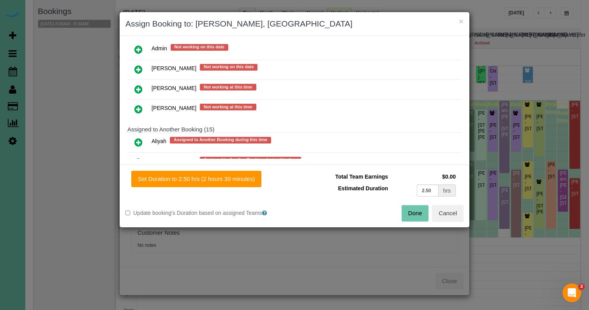
click at [414, 205] on button "Done" at bounding box center [415, 213] width 27 height 16
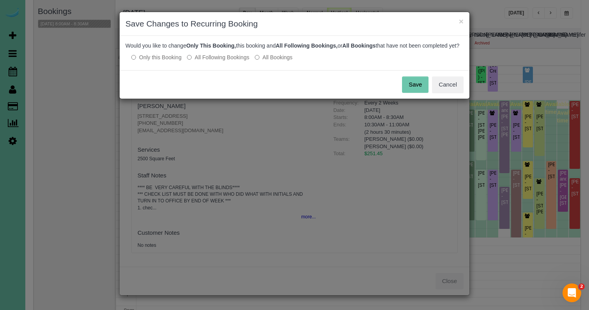
click at [236, 61] on label "All Following Bookings" at bounding box center [218, 57] width 62 height 8
click at [412, 93] on button "Save" at bounding box center [415, 84] width 26 height 16
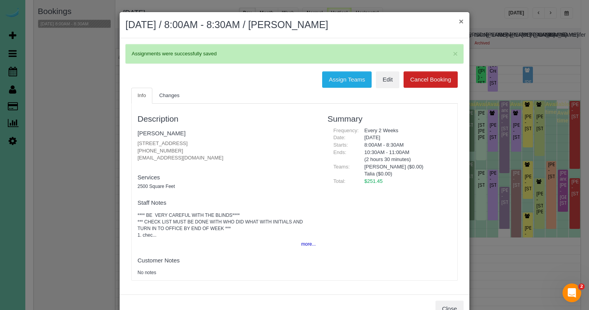
click at [461, 20] on button "×" at bounding box center [461, 21] width 5 height 8
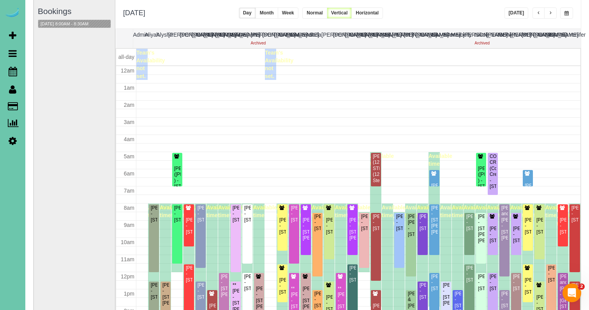
scroll to position [103, 0]
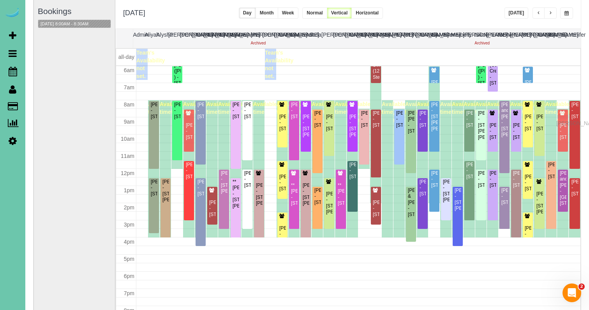
drag, startPoint x: 560, startPoint y: 111, endPoint x: 558, endPoint y: 122, distance: 10.7
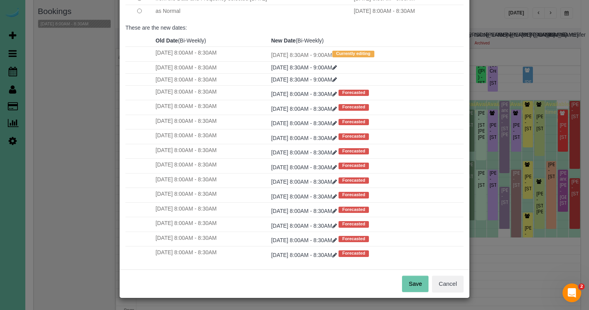
scroll to position [39, 0]
click at [408, 287] on button "Save" at bounding box center [415, 284] width 26 height 16
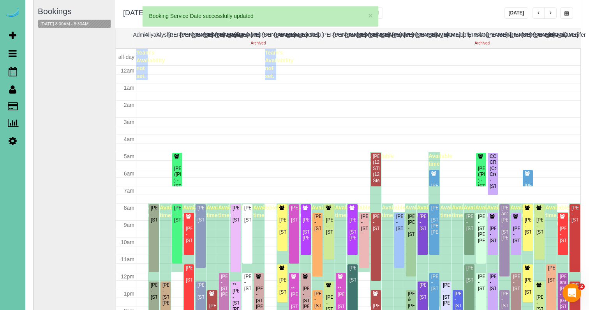
scroll to position [103, 0]
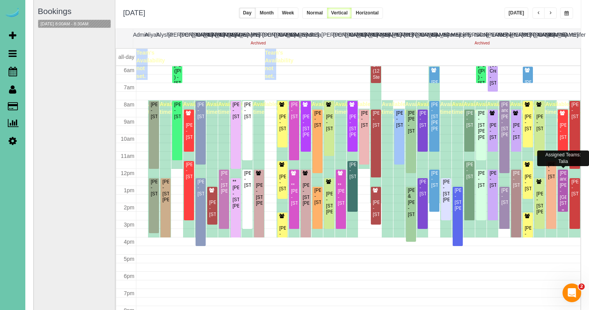
click at [561, 176] on div "[PERSON_NAME] and [PERSON_NAME] - [GEOGRAPHIC_DATA][STREET_ADDRESS]" at bounding box center [563, 188] width 7 height 36
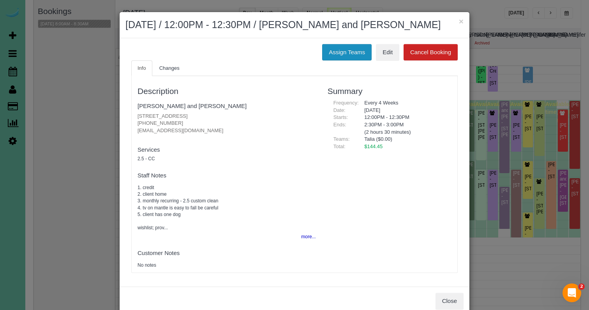
click at [342, 44] on button "Assign Teams" at bounding box center [346, 52] width 49 height 16
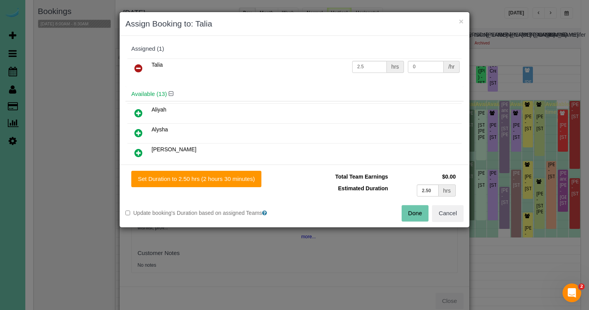
click at [139, 67] on icon at bounding box center [138, 68] width 8 height 9
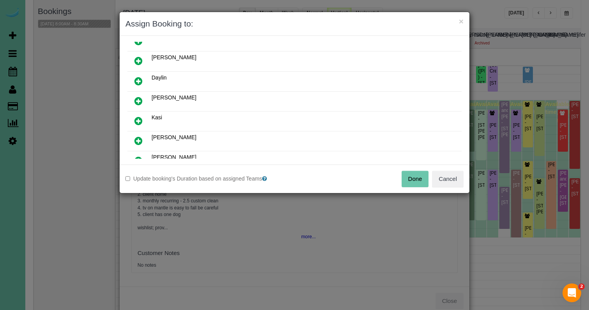
scroll to position [93, 0]
click at [137, 139] on icon at bounding box center [138, 140] width 8 height 9
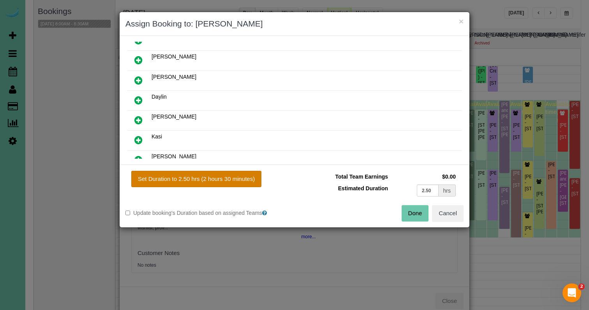
click at [188, 177] on button "Set Duration to 2.50 hrs (2 hours 30 minutes)" at bounding box center [196, 179] width 130 height 16
type input "2.50"
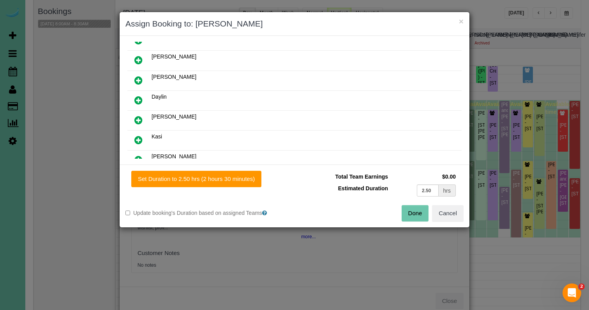
click at [415, 214] on button "Done" at bounding box center [415, 213] width 27 height 16
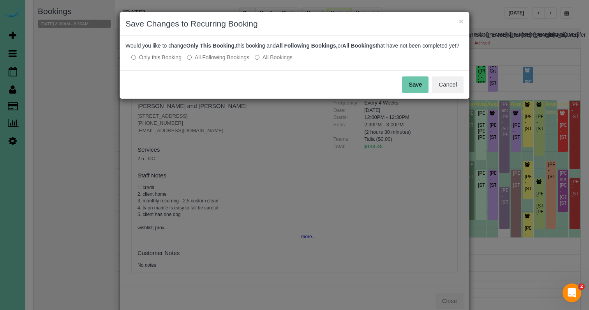
click at [420, 93] on button "Save" at bounding box center [415, 84] width 26 height 16
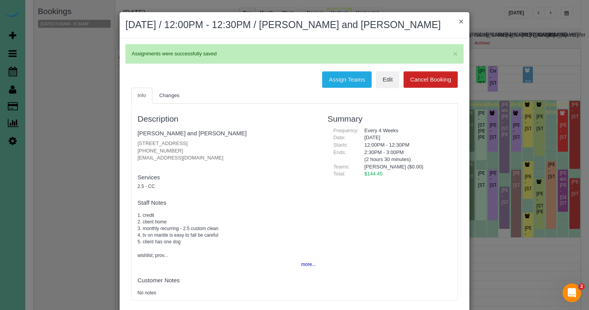
click at [462, 20] on button "×" at bounding box center [461, 21] width 5 height 8
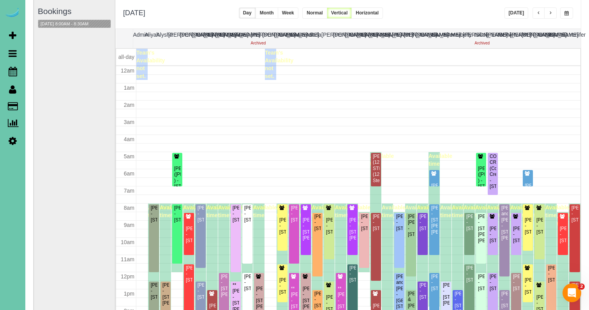
scroll to position [103, 0]
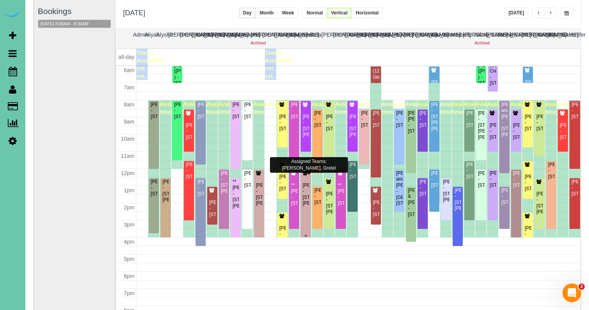
click at [304, 175] on div "[PERSON_NAME] - [STREET_ADDRESS][PERSON_NAME]" at bounding box center [305, 188] width 7 height 36
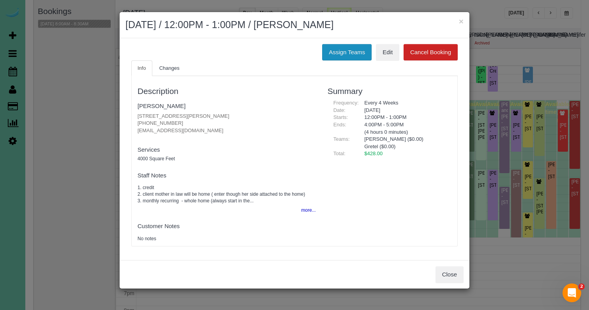
click at [350, 50] on button "Assign Teams" at bounding box center [346, 52] width 49 height 16
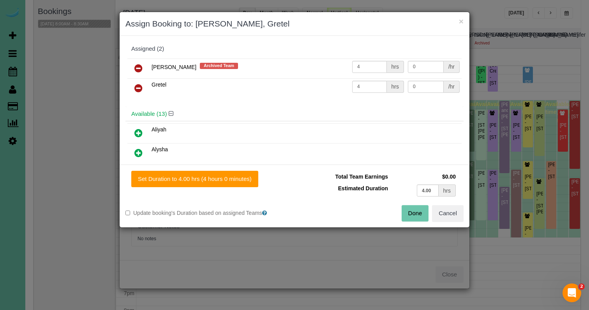
click at [142, 66] on icon at bounding box center [138, 68] width 8 height 9
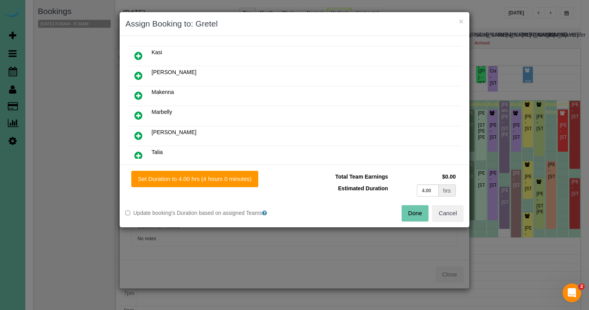
scroll to position [180, 0]
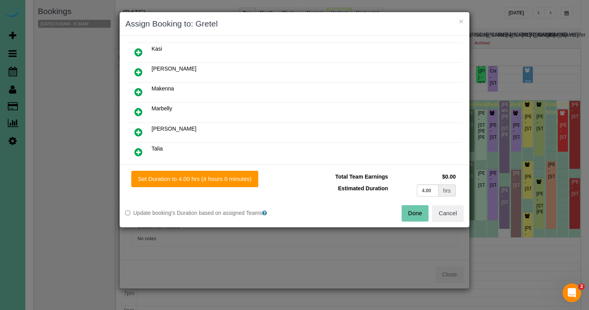
click at [136, 148] on icon at bounding box center [138, 151] width 8 height 9
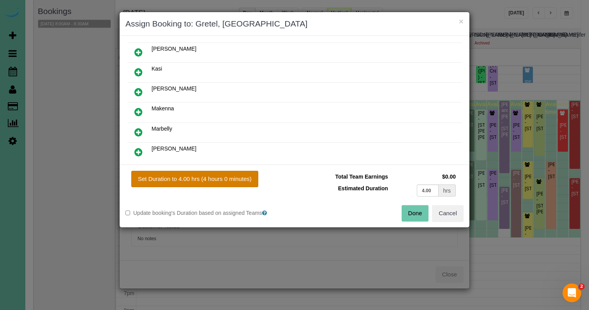
click at [186, 172] on button "Set Duration to 4.00 hrs (4 hours 0 minutes)" at bounding box center [194, 179] width 127 height 16
type input "4.00"
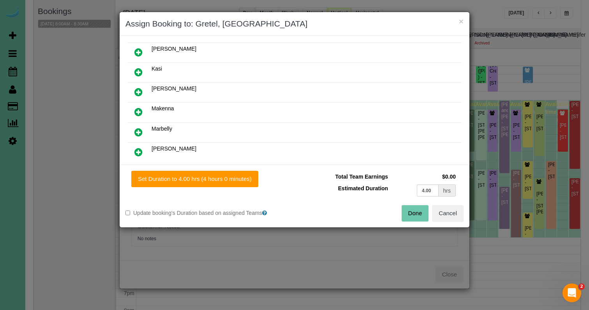
click at [419, 210] on button "Done" at bounding box center [415, 213] width 27 height 16
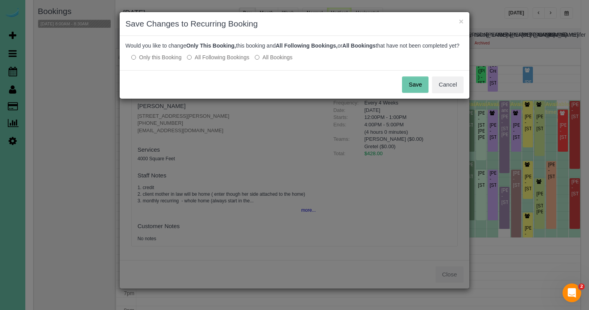
click at [232, 69] on div "Would you like to change Only This Booking, this booking and All Following Book…" at bounding box center [295, 53] width 350 height 34
click at [234, 61] on label "All Following Bookings" at bounding box center [218, 57] width 62 height 8
click at [416, 89] on button "Save" at bounding box center [415, 84] width 26 height 16
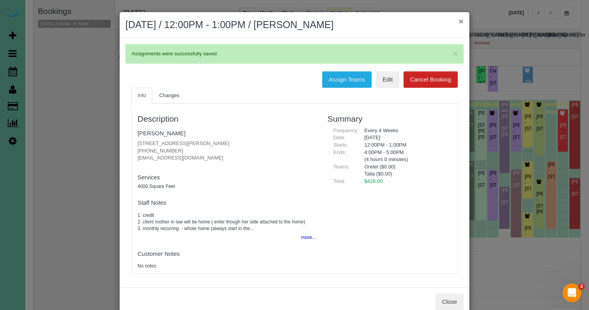
click at [463, 20] on button "×" at bounding box center [461, 21] width 5 height 8
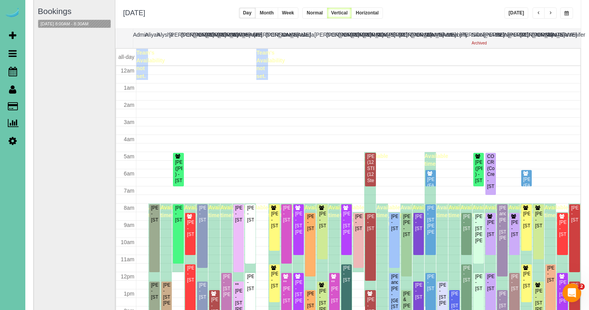
scroll to position [103, 0]
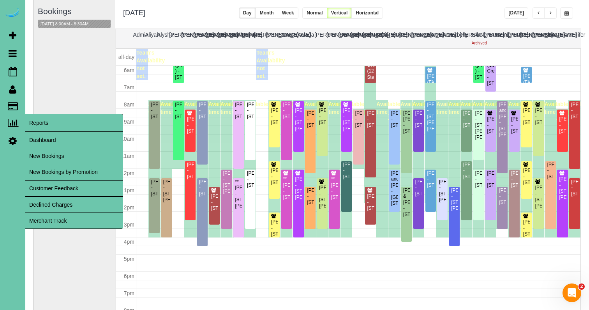
click at [48, 140] on link "Dashboard" at bounding box center [73, 140] width 97 height 16
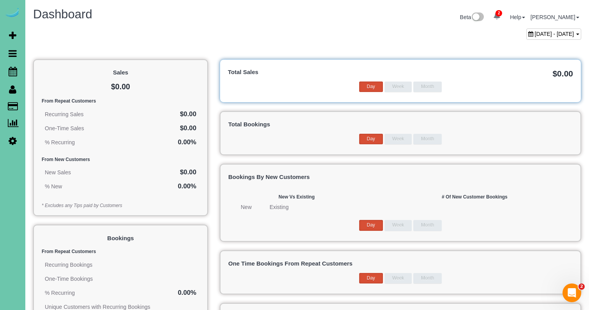
click at [535, 31] on span "[DATE] - [DATE]" at bounding box center [554, 34] width 39 height 6
type input "**********"
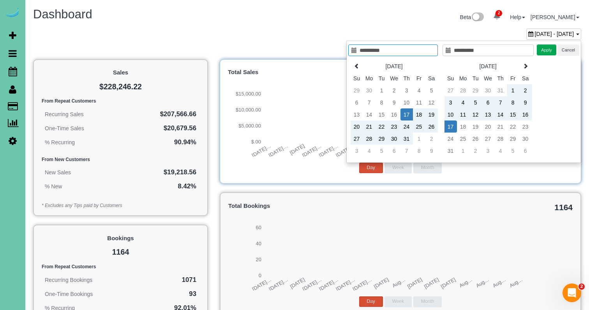
type input "**********"
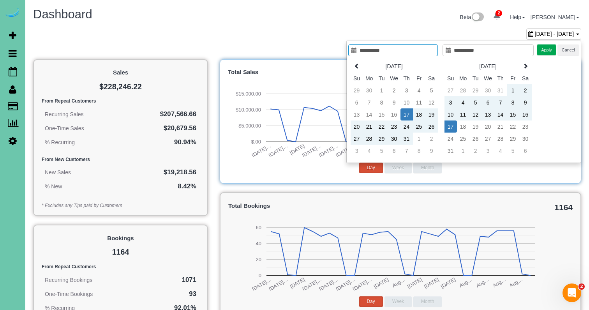
click at [450, 127] on td "17" at bounding box center [451, 126] width 12 height 12
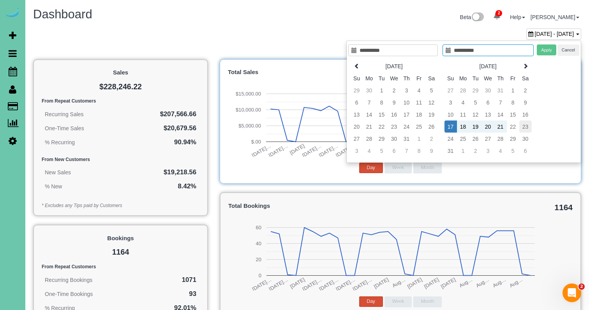
type input "**********"
click at [526, 127] on td "23" at bounding box center [525, 126] width 12 height 12
click at [547, 50] on button "Apply" at bounding box center [546, 49] width 19 height 11
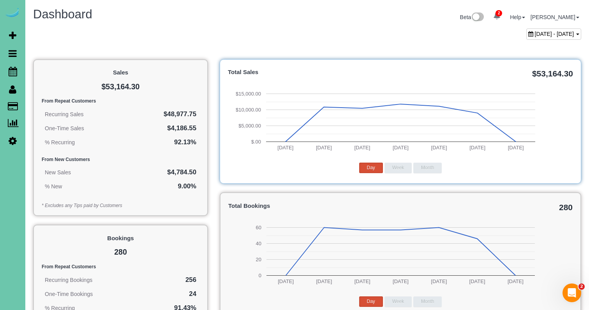
click at [544, 33] on span "[DATE] - [DATE]" at bounding box center [554, 34] width 39 height 6
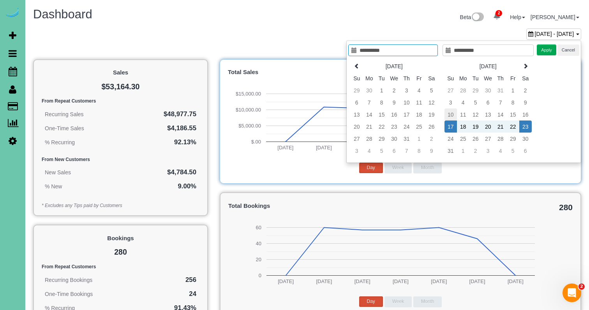
type input "**********"
click at [456, 114] on td "10" at bounding box center [451, 114] width 12 height 12
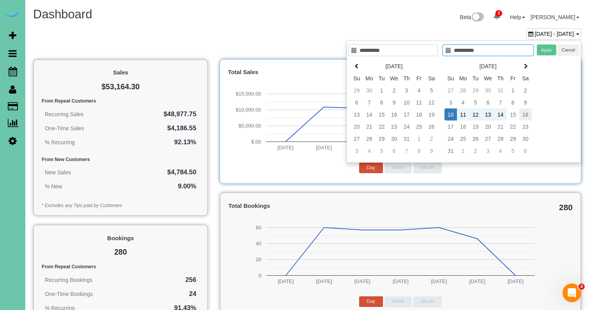
type input "**********"
click at [522, 112] on td "16" at bounding box center [525, 114] width 12 height 12
click at [546, 47] on button "Apply" at bounding box center [546, 49] width 19 height 11
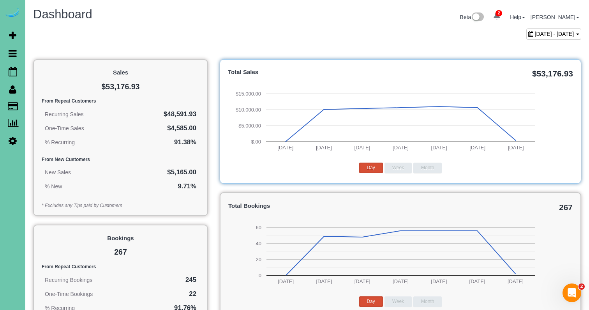
click at [543, 32] on span "[DATE] - [DATE]" at bounding box center [554, 34] width 39 height 6
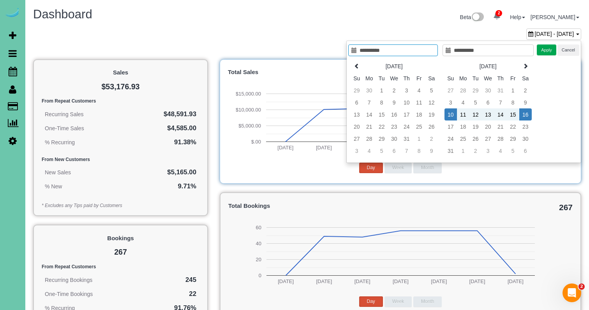
type input "**********"
click at [452, 104] on td "3" at bounding box center [451, 102] width 12 height 12
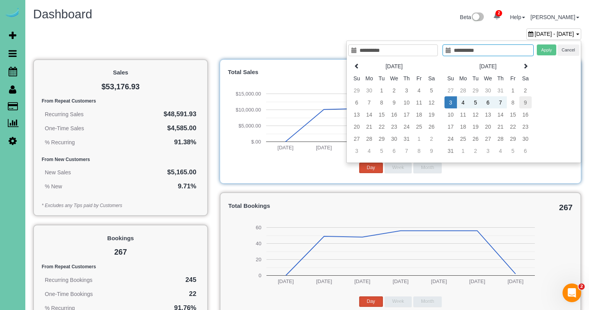
type input "**********"
click at [525, 99] on td "9" at bounding box center [525, 102] width 12 height 12
click at [543, 55] on button "Apply" at bounding box center [546, 49] width 19 height 11
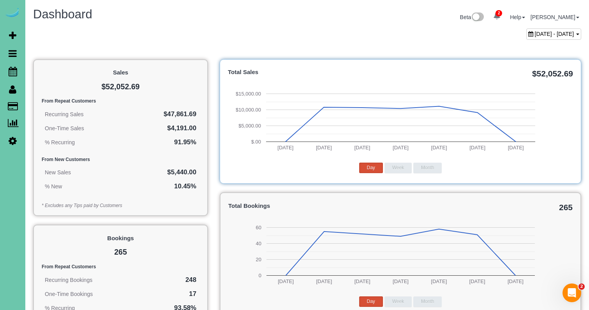
click at [539, 36] on span "[DATE] - [DATE]" at bounding box center [554, 34] width 39 height 6
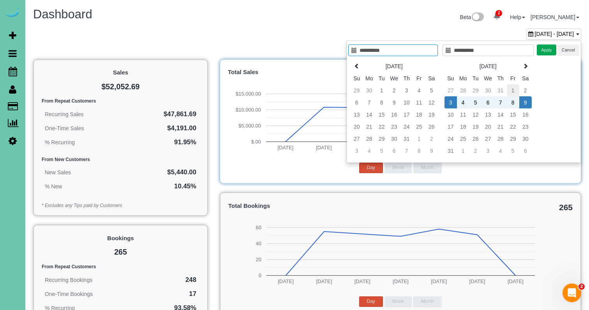
type input "**********"
click at [512, 93] on td "1" at bounding box center [513, 90] width 12 height 12
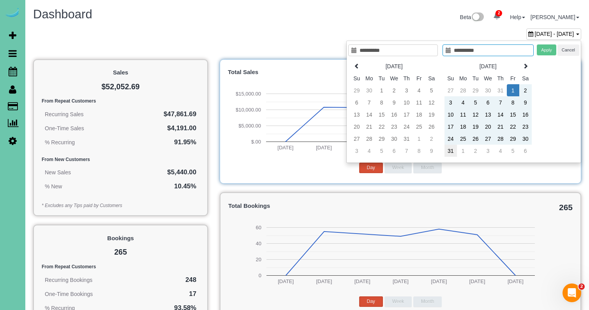
type input "**********"
click at [451, 151] on td "31" at bounding box center [451, 151] width 12 height 12
click at [541, 50] on button "Apply" at bounding box center [546, 49] width 19 height 11
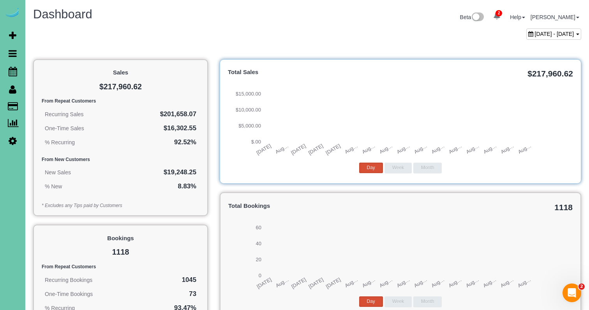
click at [538, 34] on span "[DATE] - [DATE]" at bounding box center [554, 34] width 39 height 6
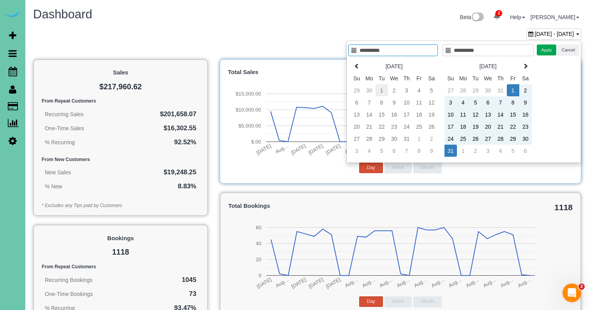
type input "**********"
click at [385, 88] on td "1" at bounding box center [382, 90] width 12 height 12
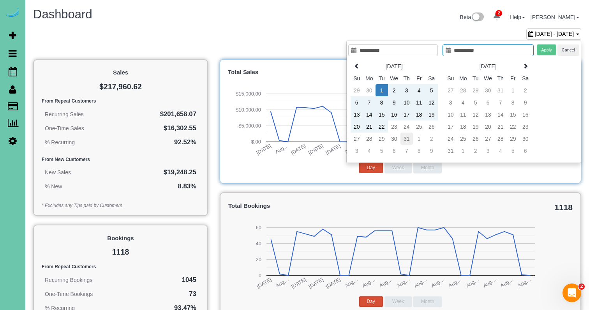
type input "**********"
click at [409, 139] on td "31" at bounding box center [407, 138] width 12 height 12
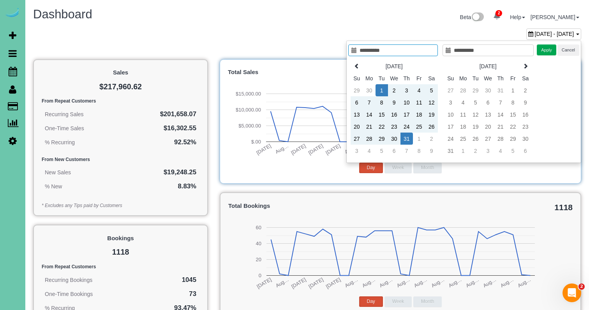
type input "**********"
click at [544, 49] on button "Apply" at bounding box center [546, 49] width 19 height 11
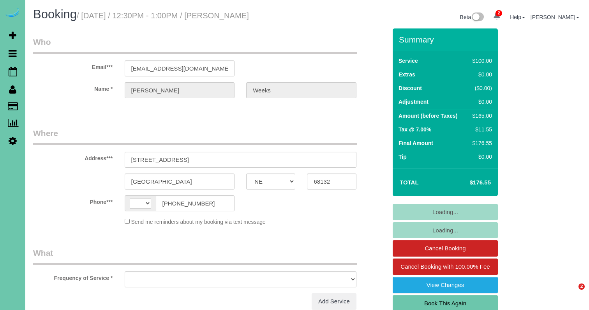
select select "NE"
select select "string:[GEOGRAPHIC_DATA]"
select select "object:639"
select select "string:fspay-c999ee5d-3f75-4b3b-b9b7-70c4a9f040f3"
select select "object:726"
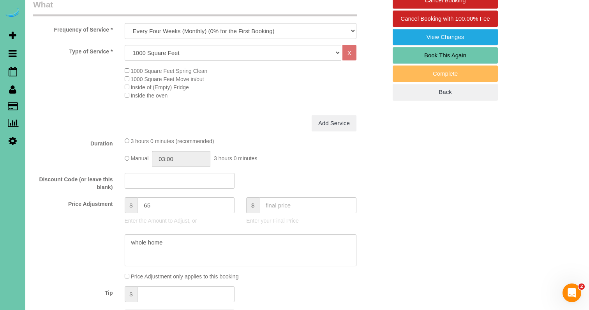
scroll to position [178, 0]
